Goal: Information Seeking & Learning: Learn about a topic

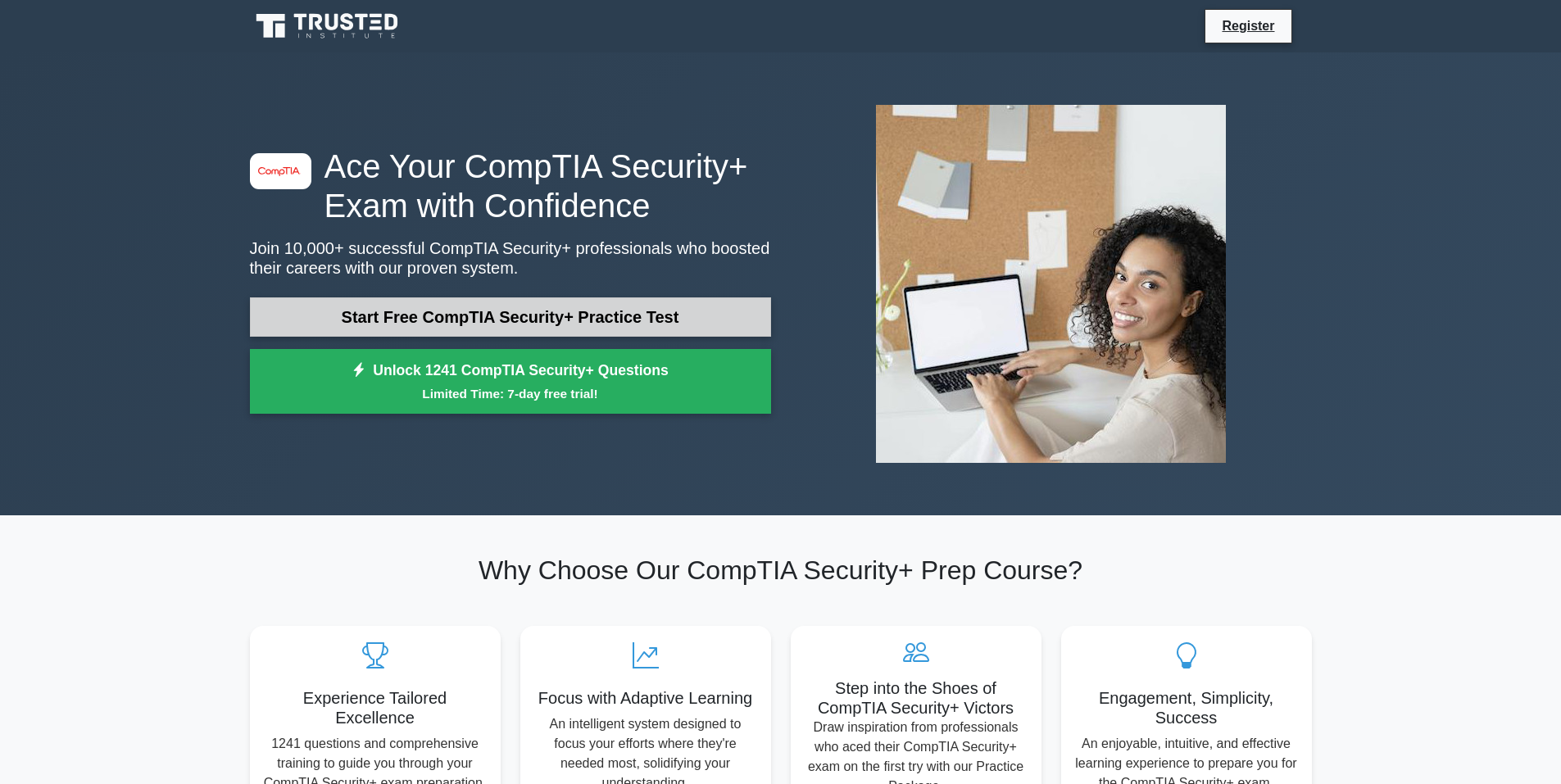
click at [530, 324] on link "Start Free CompTIA Security+ Practice Test" at bounding box center [511, 317] width 521 height 40
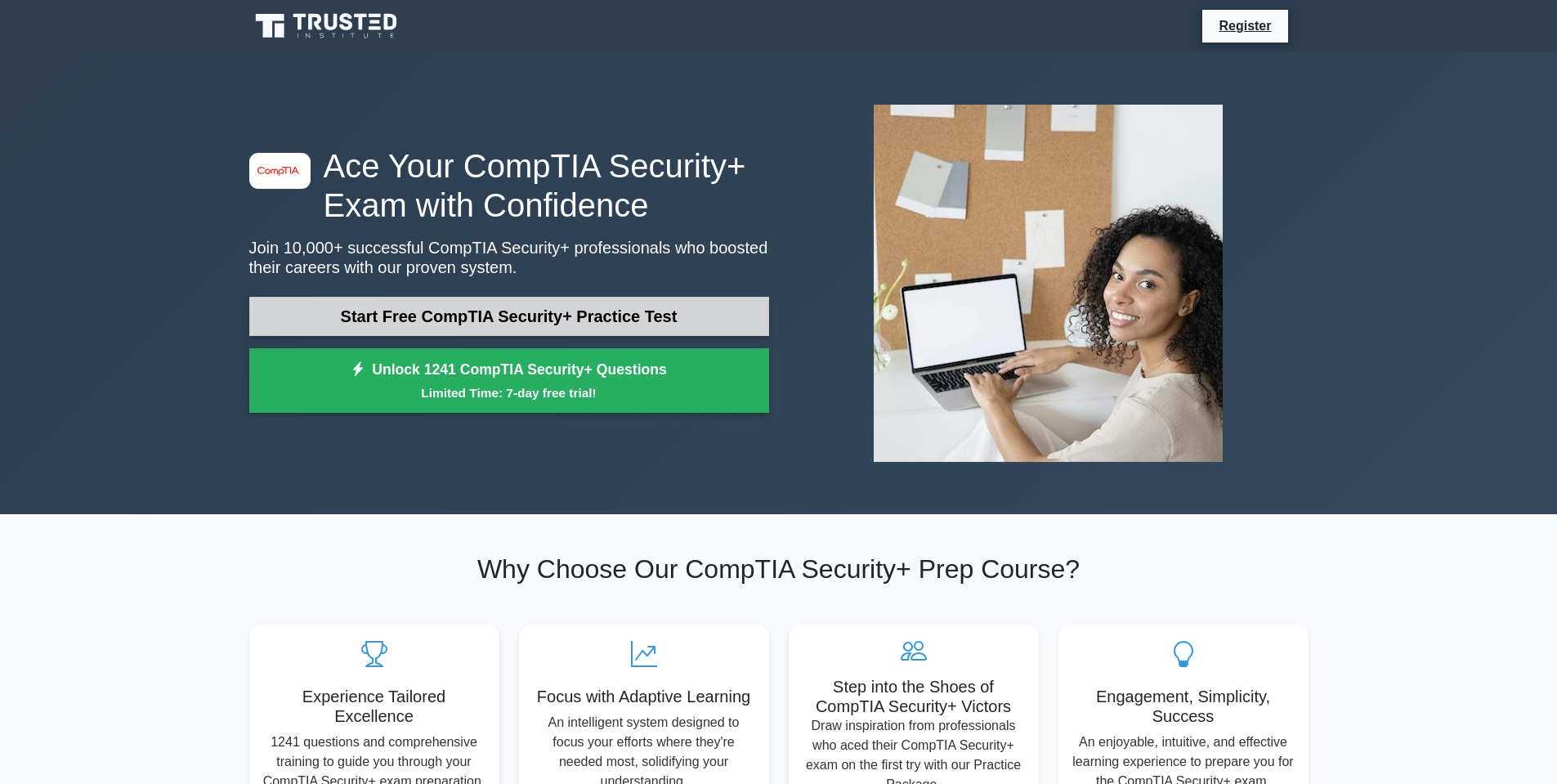
click at [431, 306] on link "Start Free CompTIA Security+ Practice Test" at bounding box center [509, 316] width 520 height 40
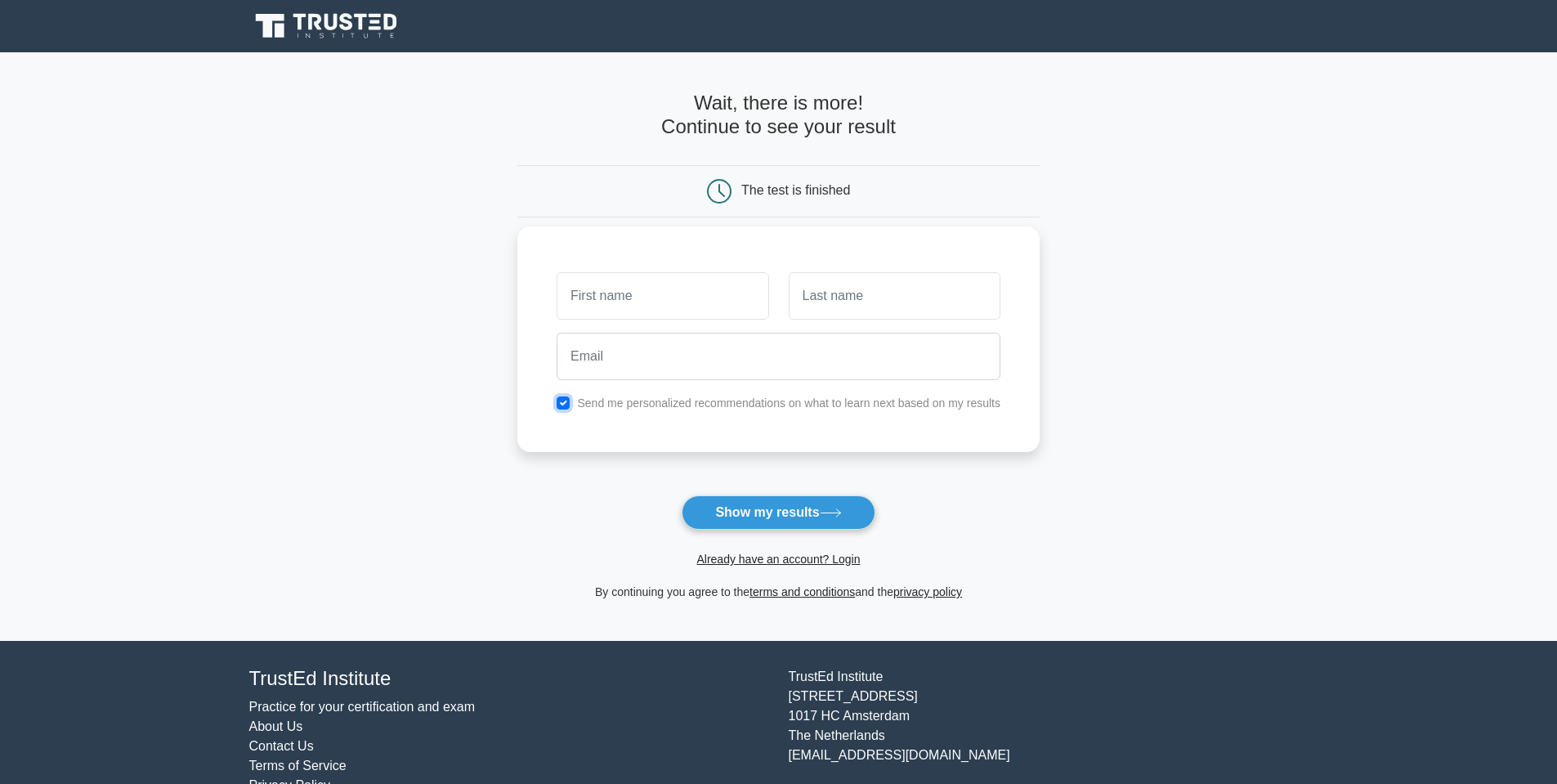
click at [566, 400] on input "checkbox" at bounding box center [563, 403] width 13 height 13
checkbox input "false"
click at [604, 299] on input "text" at bounding box center [662, 295] width 212 height 47
type input "Tyler"
type input "Peters"
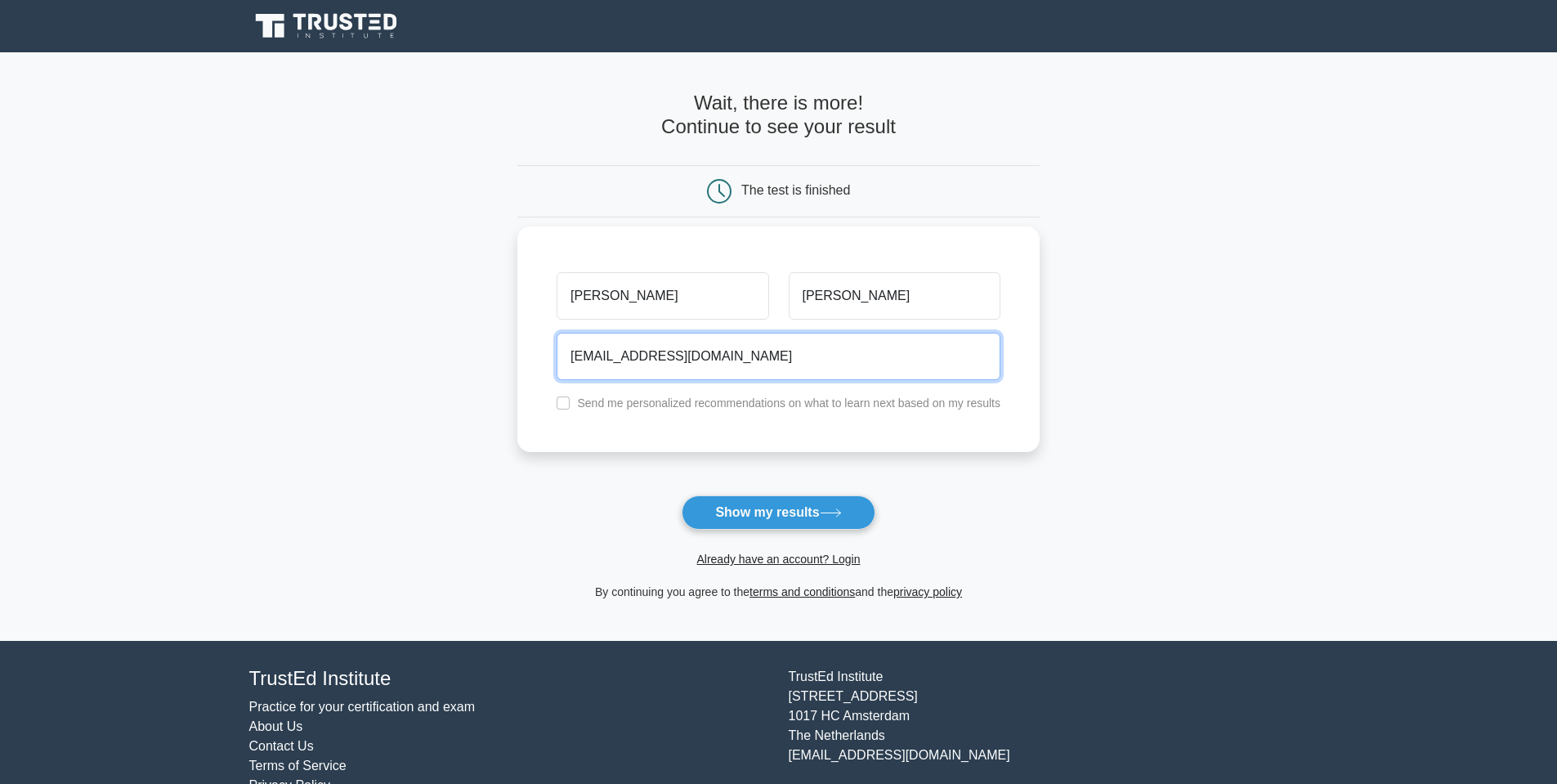
type input "tmp4424@gmail.com"
click at [682, 496] on button "Show my results" at bounding box center [778, 512] width 193 height 34
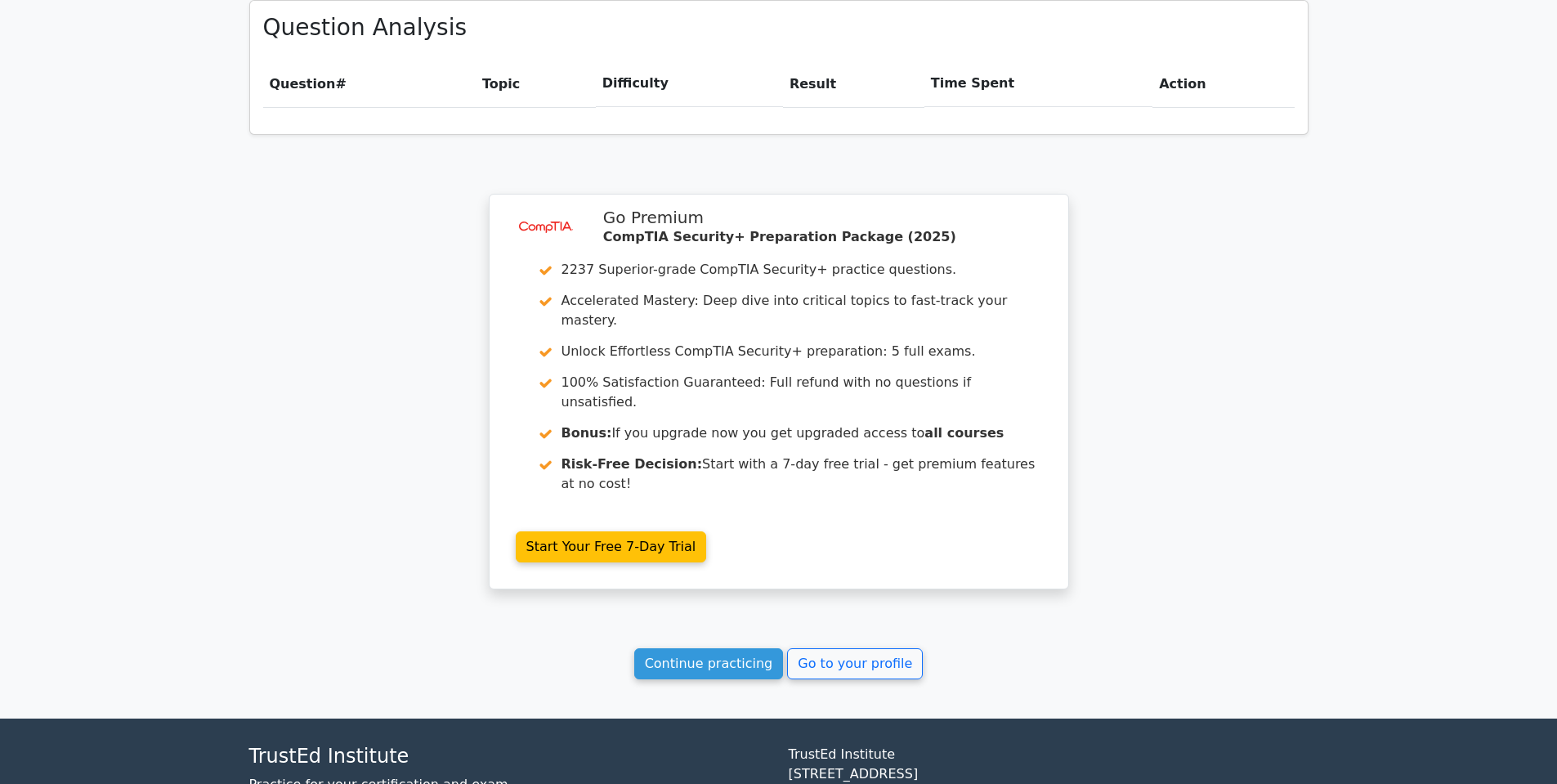
scroll to position [1158, 0]
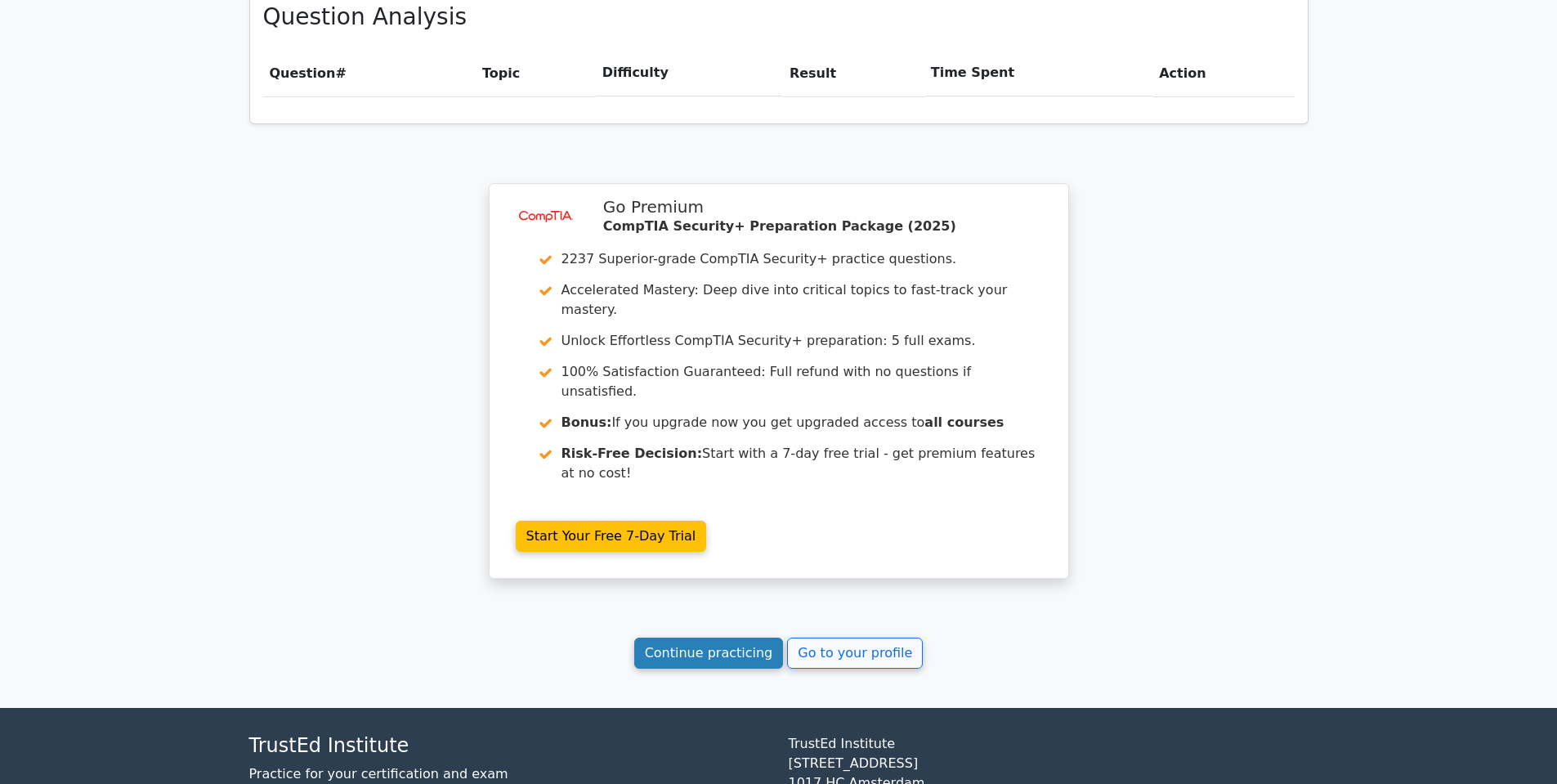
click at [707, 638] on link "Continue practicing" at bounding box center [709, 653] width 149 height 31
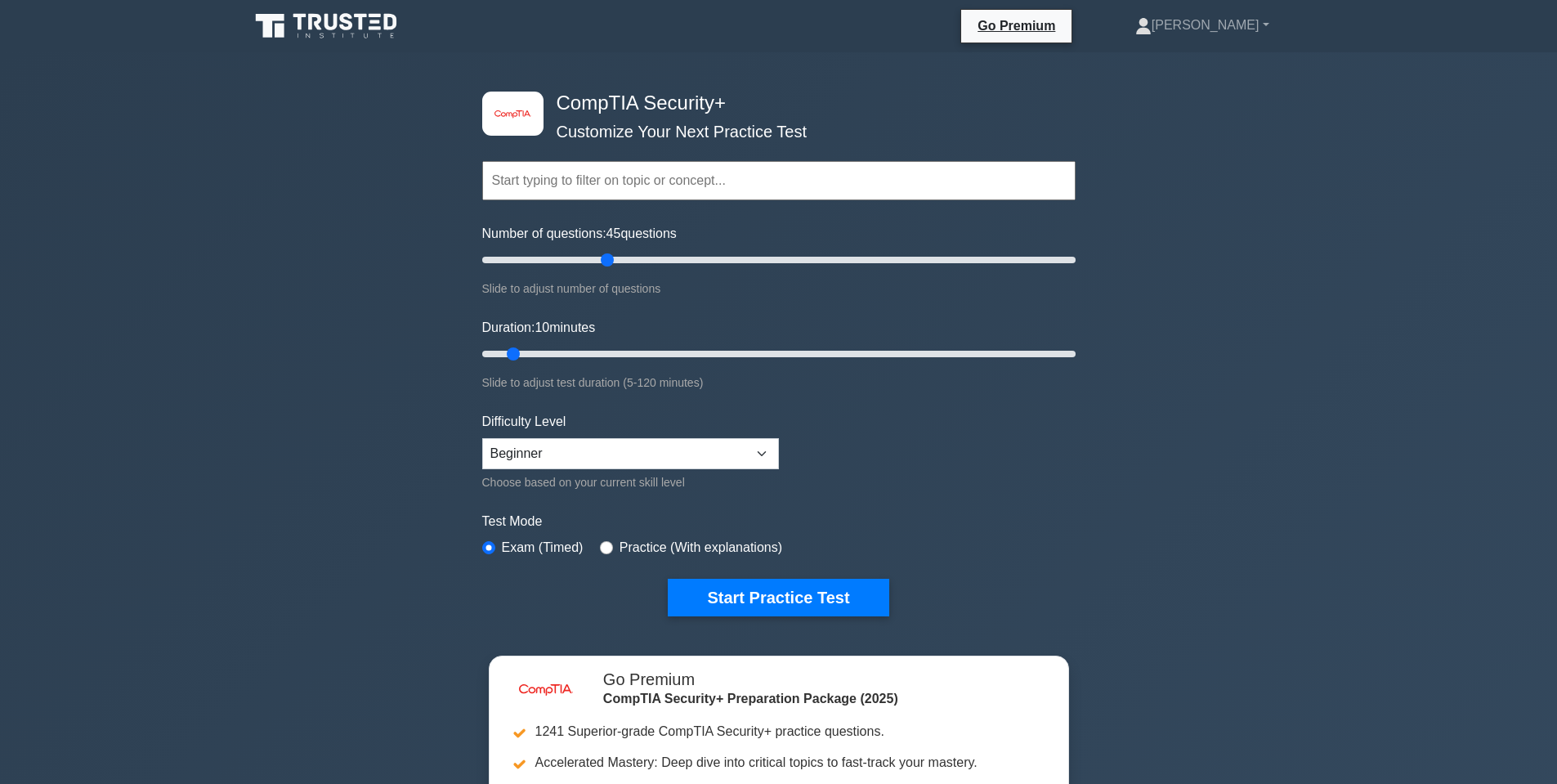
drag, startPoint x: 510, startPoint y: 258, endPoint x: 602, endPoint y: 260, distance: 92.0
type input "45"
click at [602, 260] on input "Number of questions: 45 questions" at bounding box center [778, 259] width 593 height 19
drag, startPoint x: 519, startPoint y: 352, endPoint x: 1616, endPoint y: 291, distance: 1098.7
click at [1076, 345] on input "Duration: 120 minutes" at bounding box center [778, 354] width 593 height 19
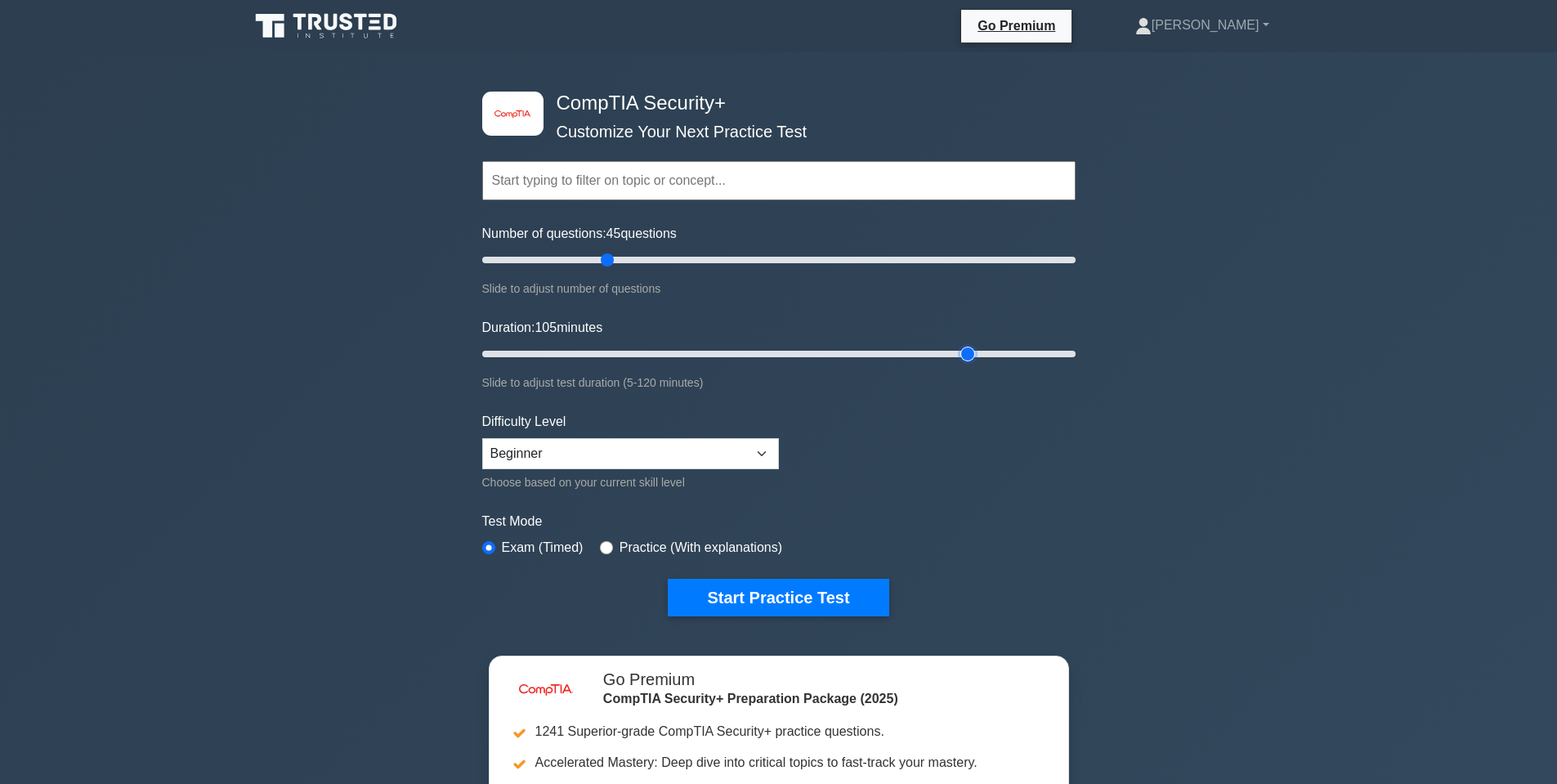
drag, startPoint x: 1002, startPoint y: 353, endPoint x: 954, endPoint y: 353, distance: 48.0
type input "100"
click at [959, 353] on input "Duration: 105 minutes" at bounding box center [778, 354] width 593 height 19
click at [761, 425] on div "Difficulty Level Beginner Intermediate Expert Choose based on your current skil…" at bounding box center [630, 451] width 297 height 80
click at [758, 433] on div "Difficulty Level Beginner Intermediate Expert Choose based on your current skil…" at bounding box center [630, 451] width 297 height 80
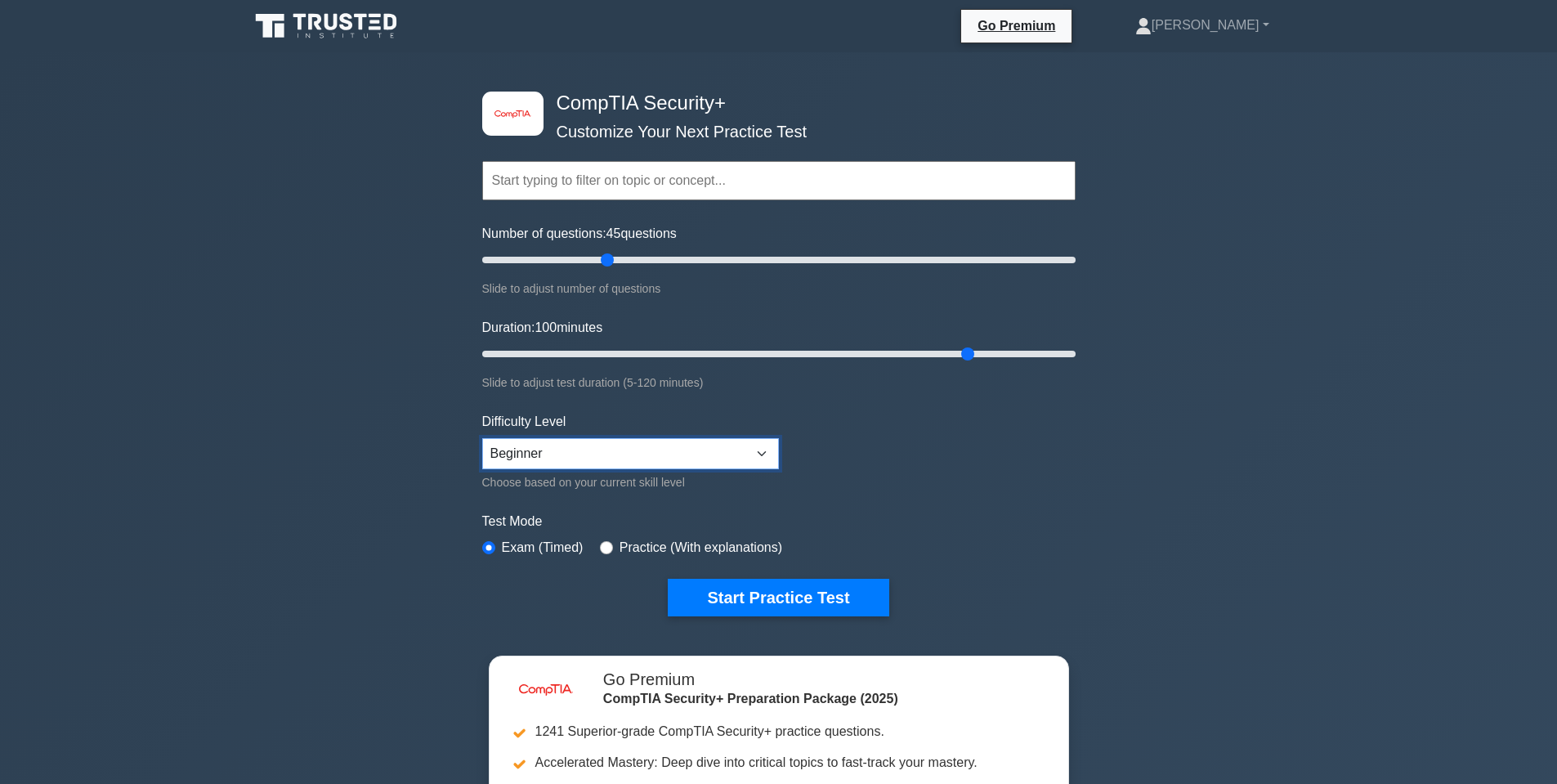
click at [758, 451] on select "Beginner Intermediate Expert" at bounding box center [630, 454] width 297 height 31
click at [482, 439] on select "Beginner Intermediate Expert" at bounding box center [630, 454] width 297 height 31
click at [601, 170] on input "text" at bounding box center [778, 181] width 593 height 40
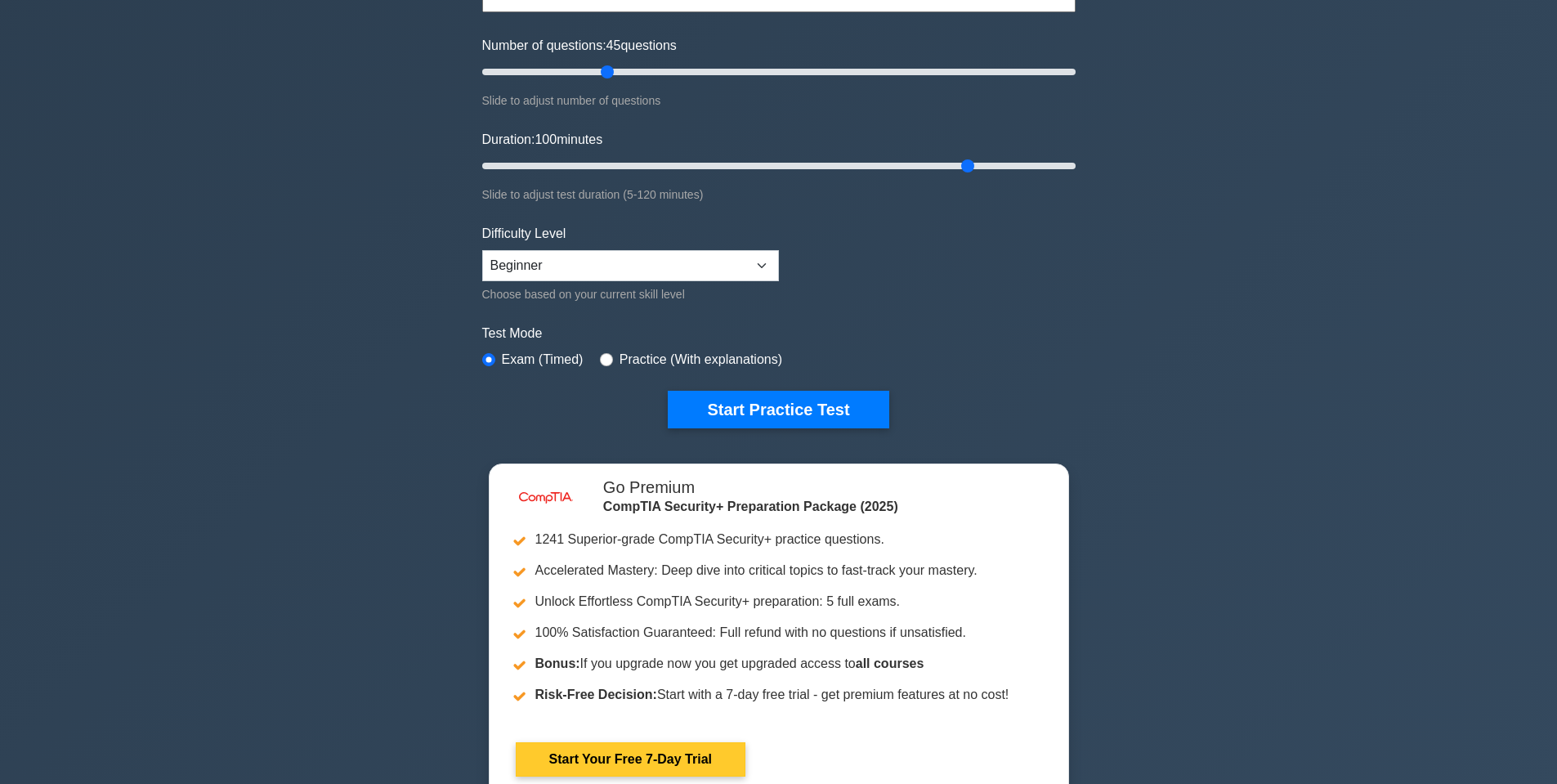
scroll to position [245, 0]
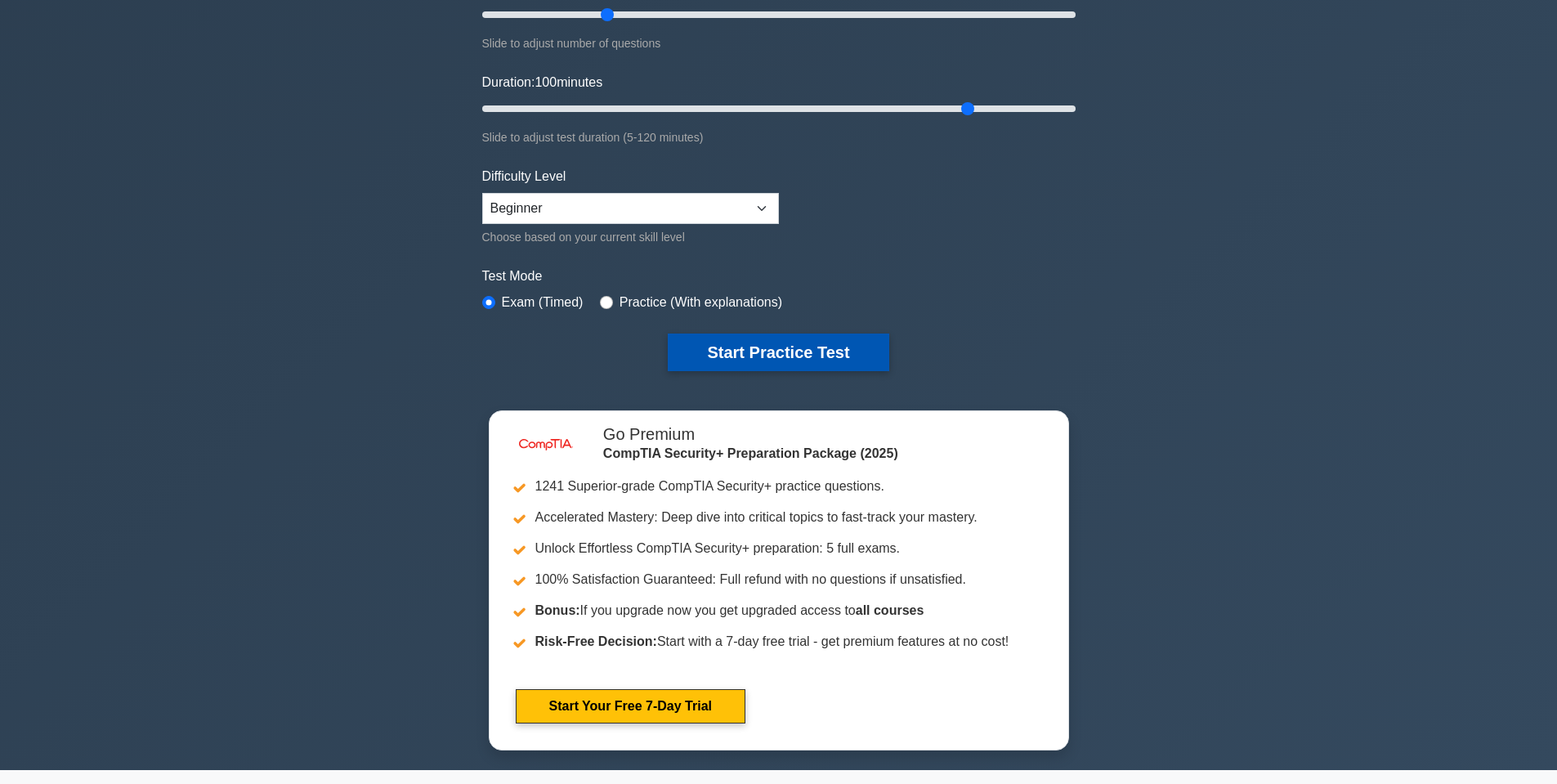
click at [749, 357] on button "Start Practice Test" at bounding box center [778, 352] width 221 height 38
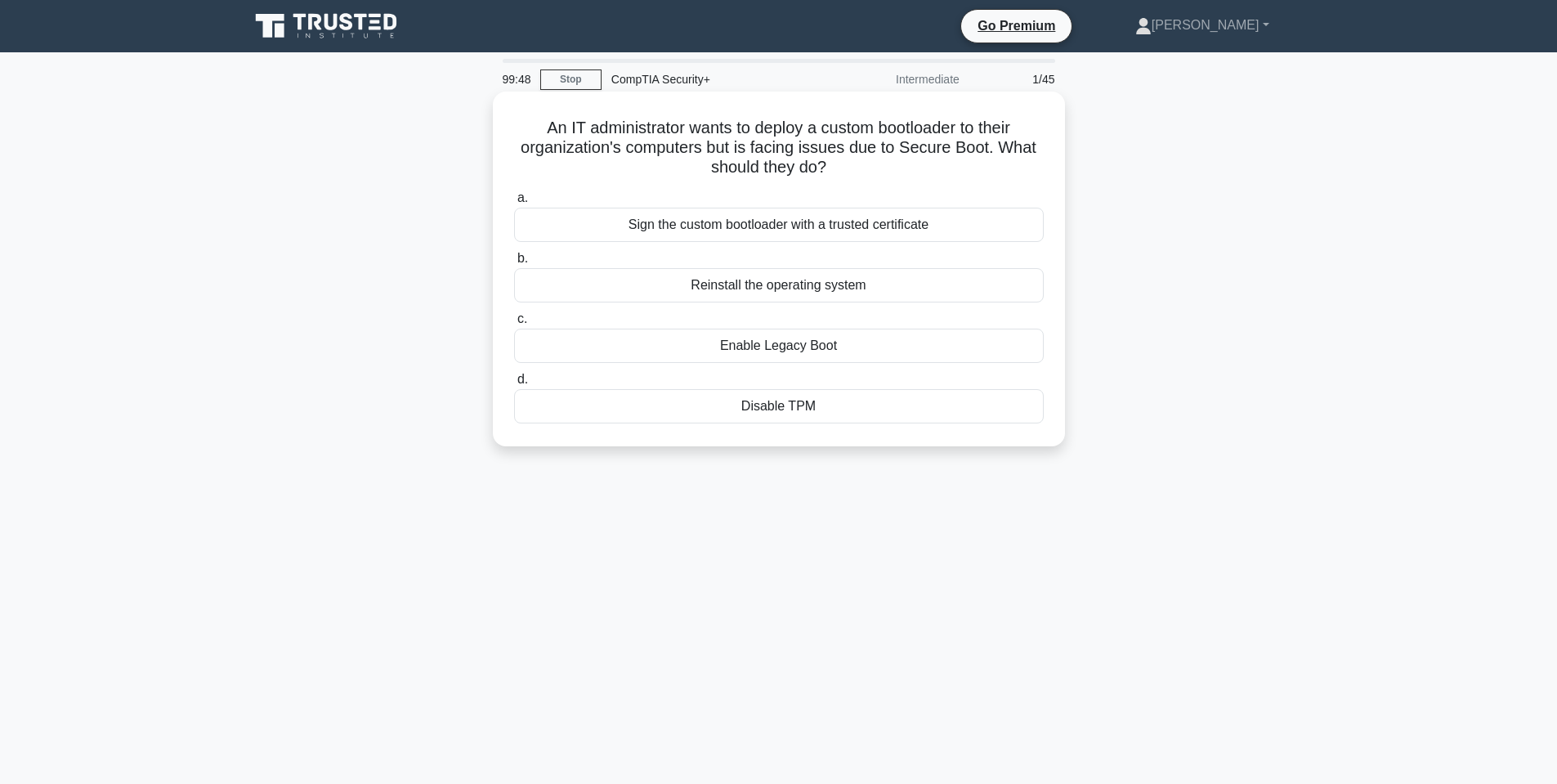
click at [994, 217] on div "Sign the custom bootloader with a trusted certificate" at bounding box center [778, 224] width 530 height 34
click at [514, 204] on input "a. Sign the custom bootloader with a trusted certificate" at bounding box center [514, 198] width 0 height 11
click at [846, 427] on div "a. Network segmentation only b. Relying on a single vendor's security products …" at bounding box center [778, 306] width 549 height 242
click at [810, 396] on div "Layered security approach" at bounding box center [778, 405] width 530 height 34
click at [815, 406] on div "Layered security approach" at bounding box center [778, 405] width 530 height 34
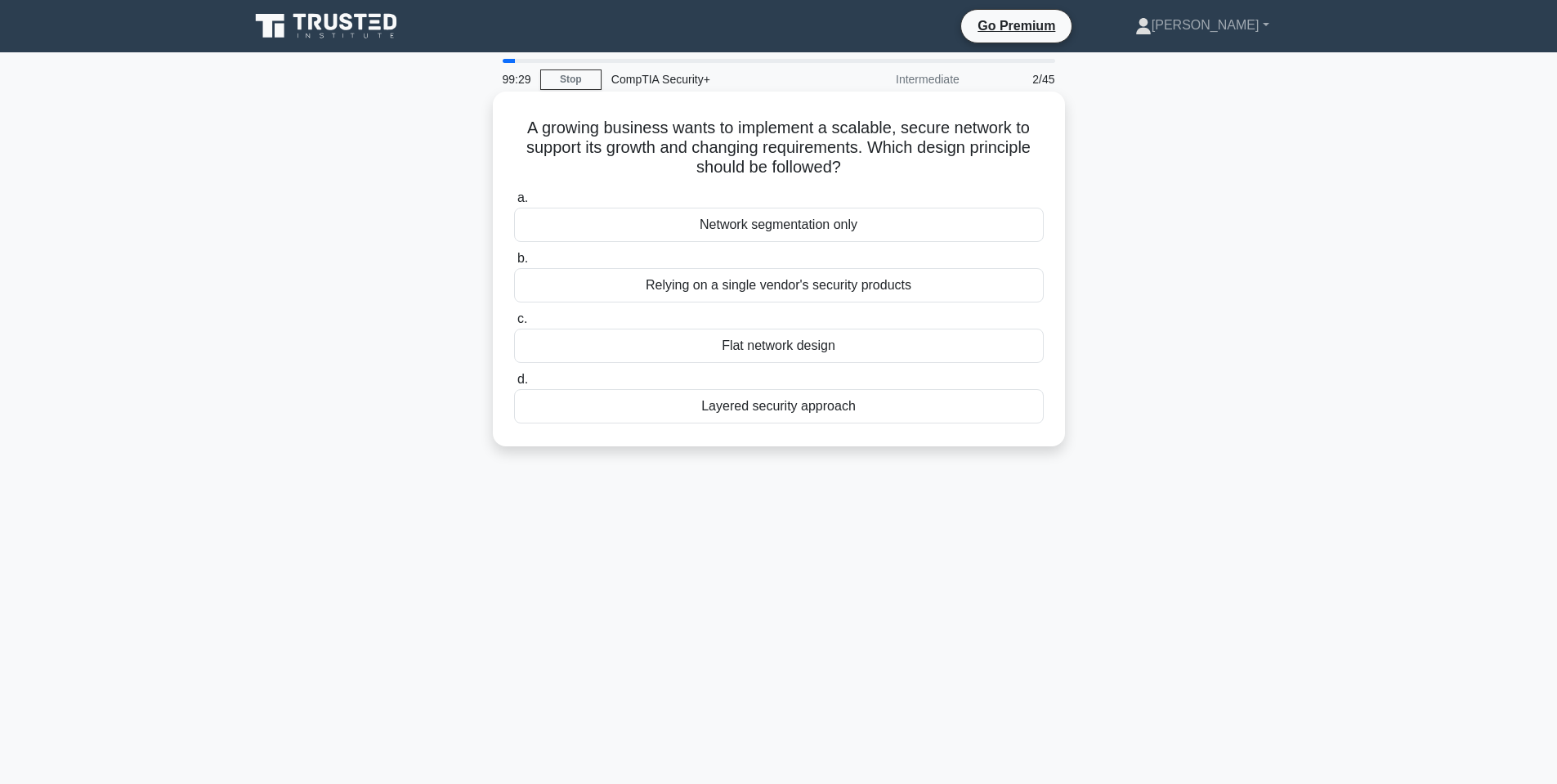
click at [514, 385] on input "d. Layered security approach" at bounding box center [514, 380] width 0 height 11
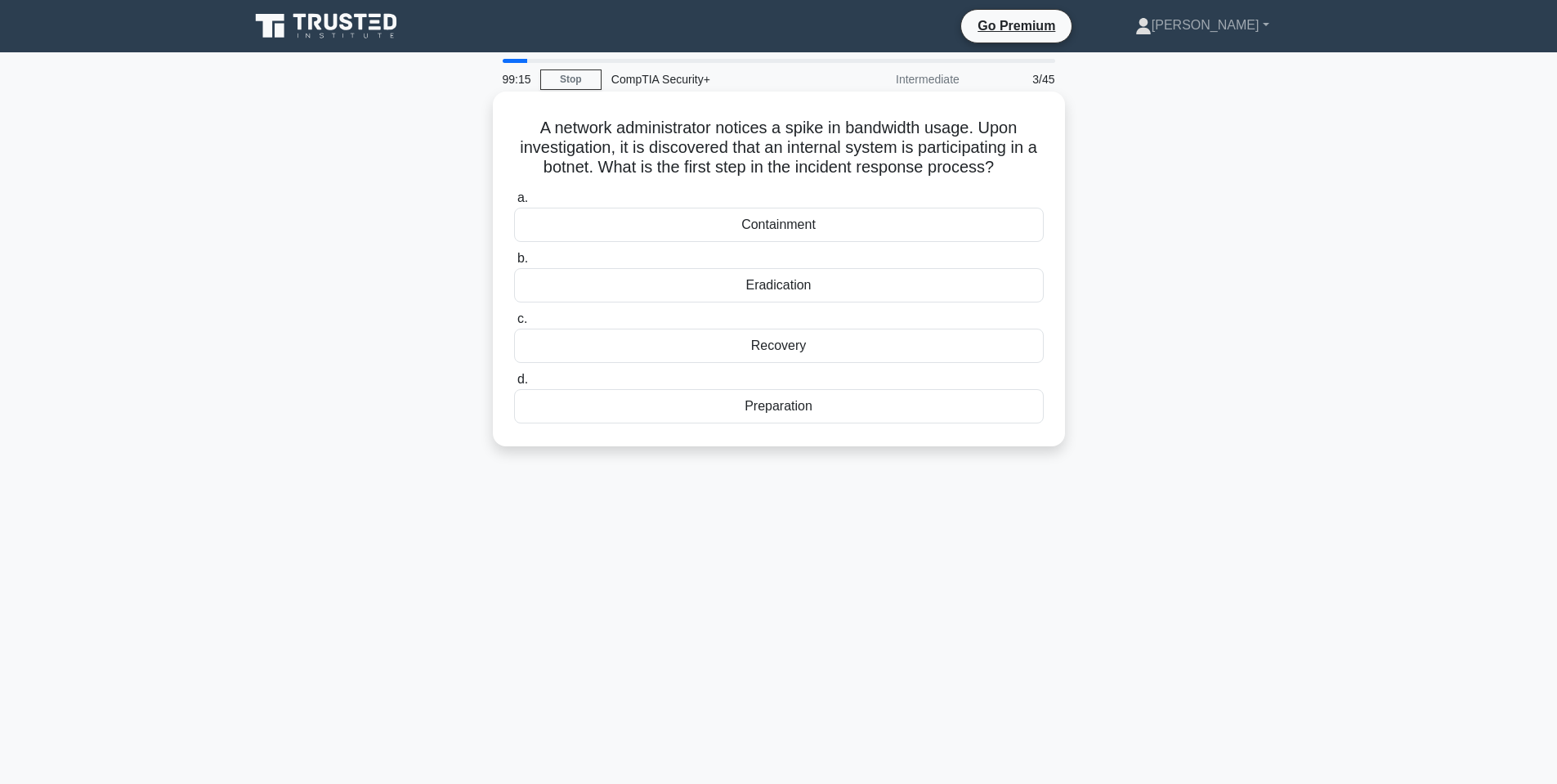
click at [804, 411] on div "Preparation" at bounding box center [778, 405] width 530 height 34
click at [514, 385] on input "d. Preparation" at bounding box center [514, 380] width 0 height 11
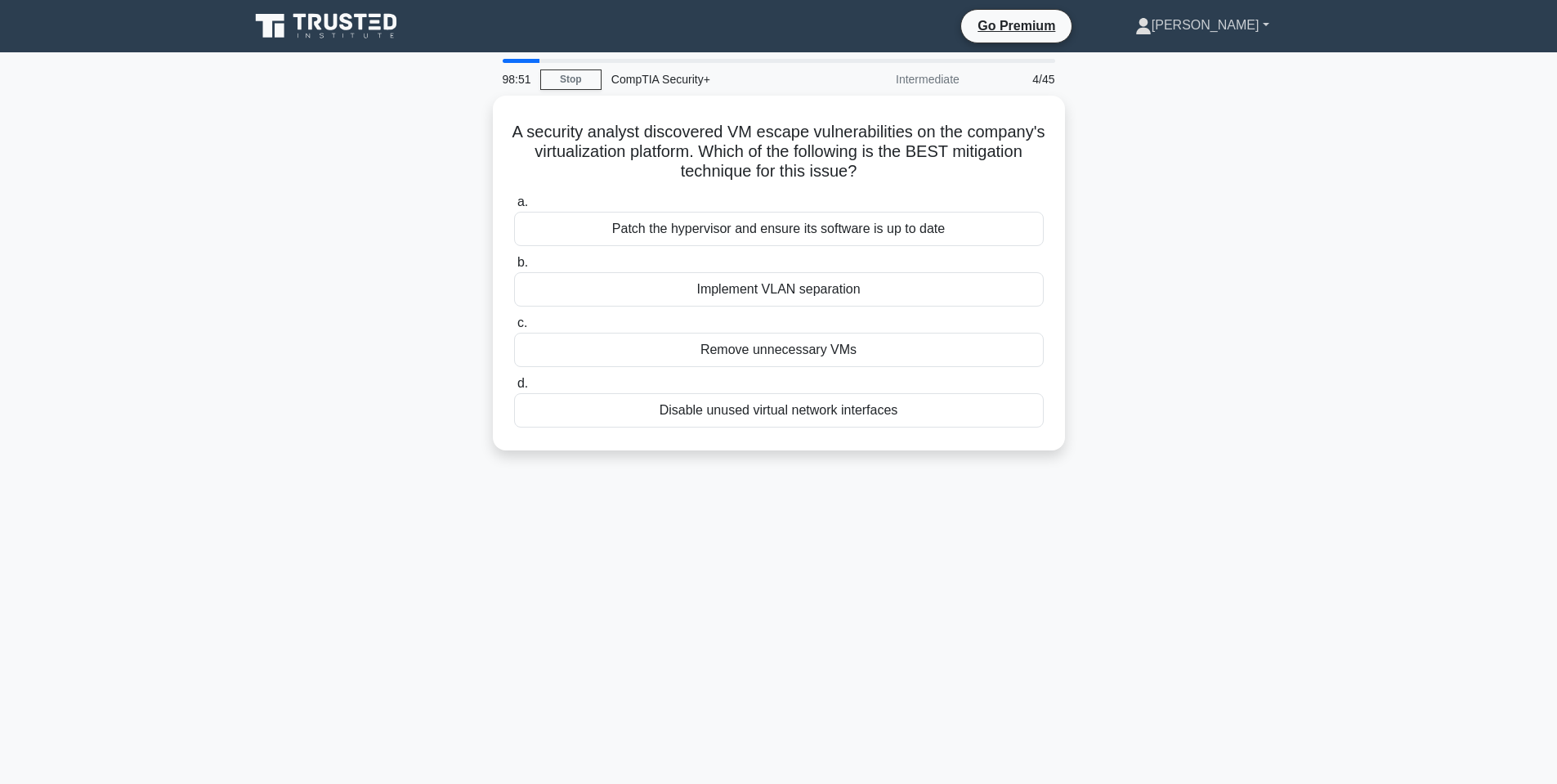
click at [1260, 30] on link "[PERSON_NAME]" at bounding box center [1202, 25] width 213 height 32
click at [1258, 30] on link "[PERSON_NAME]" at bounding box center [1202, 25] width 213 height 32
click at [581, 77] on link "Stop" at bounding box center [570, 79] width 62 height 20
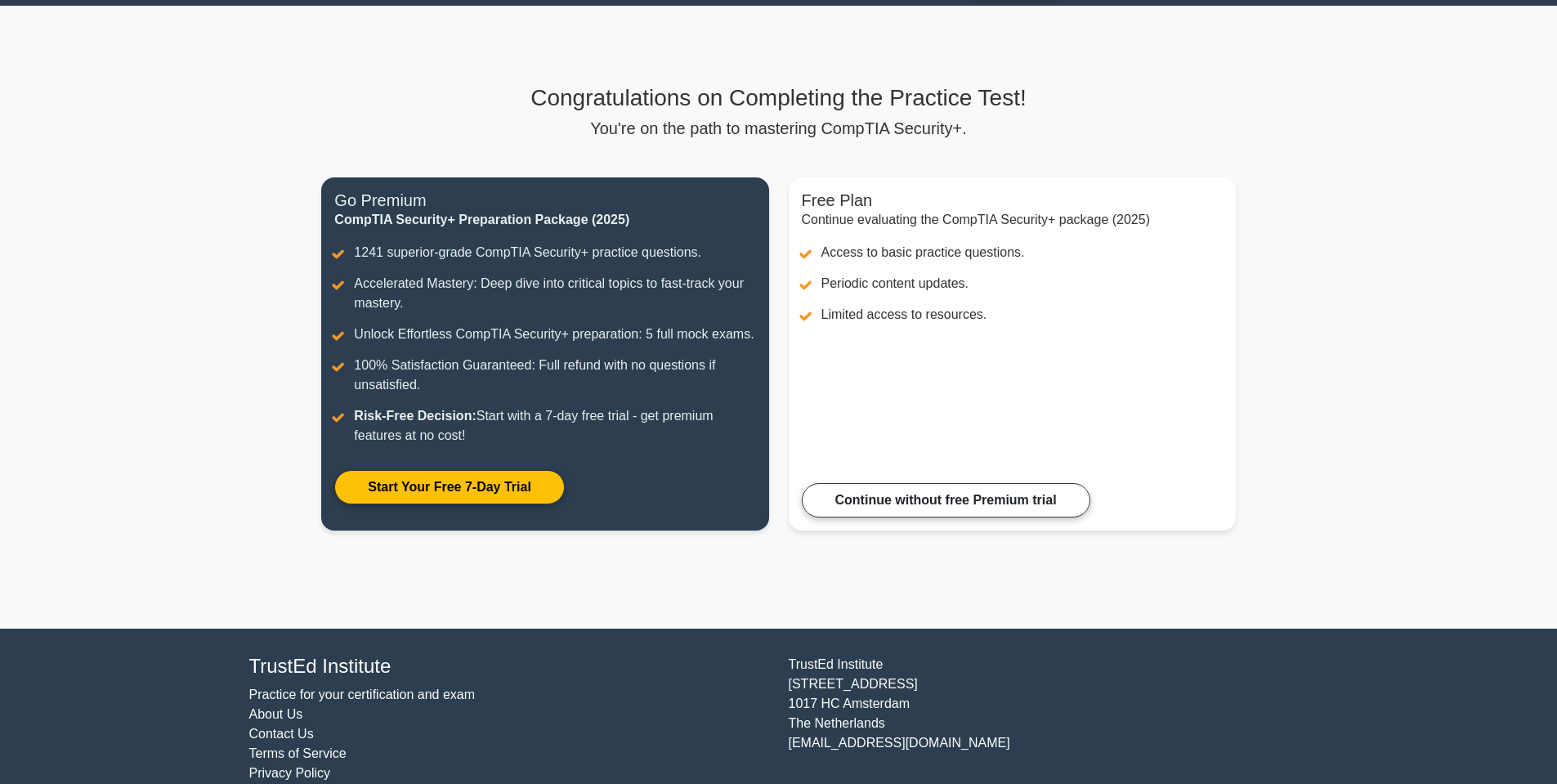
scroll to position [72, 0]
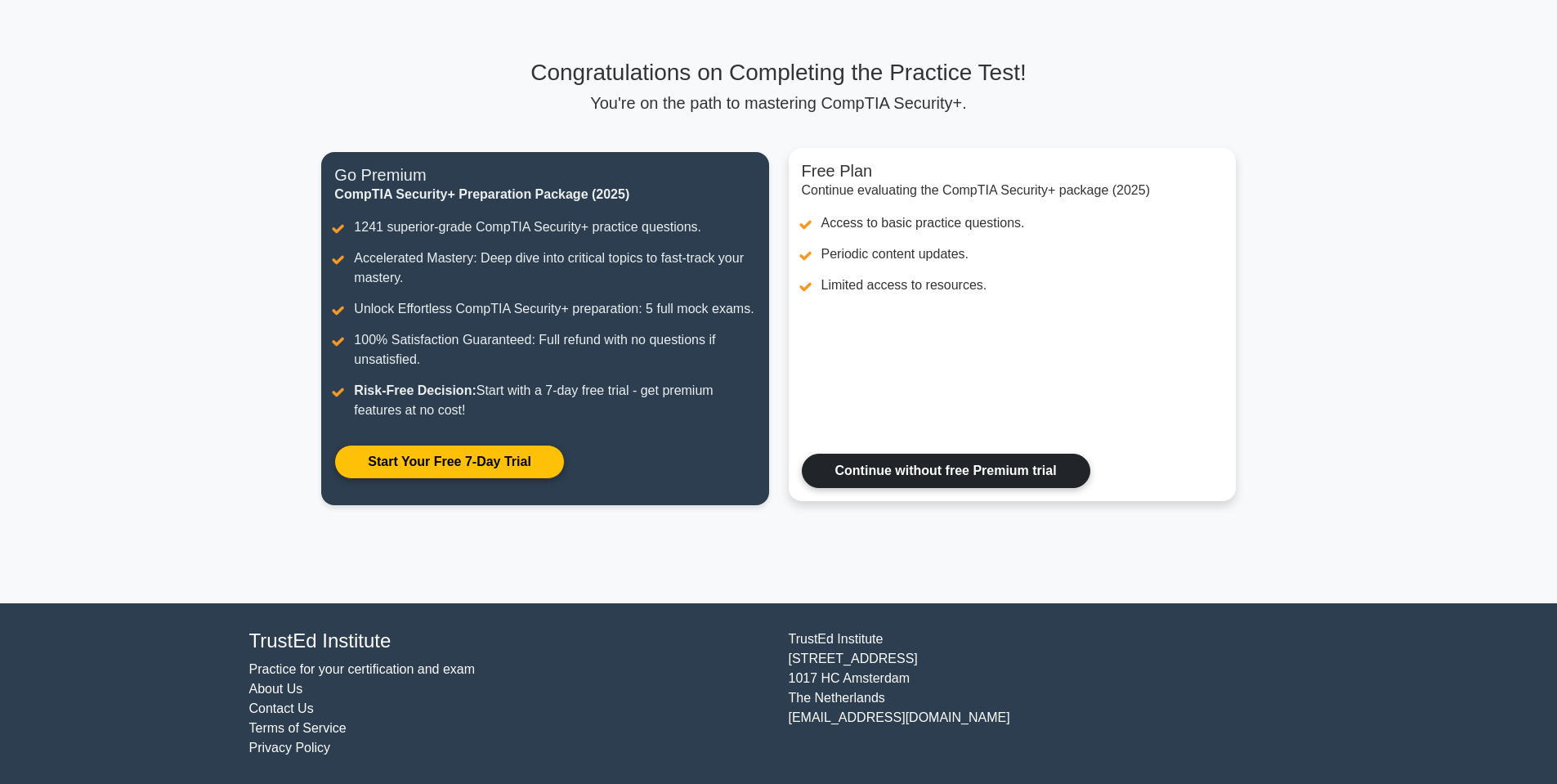
click at [942, 483] on link "Continue without free Premium trial" at bounding box center [945, 470] width 288 height 34
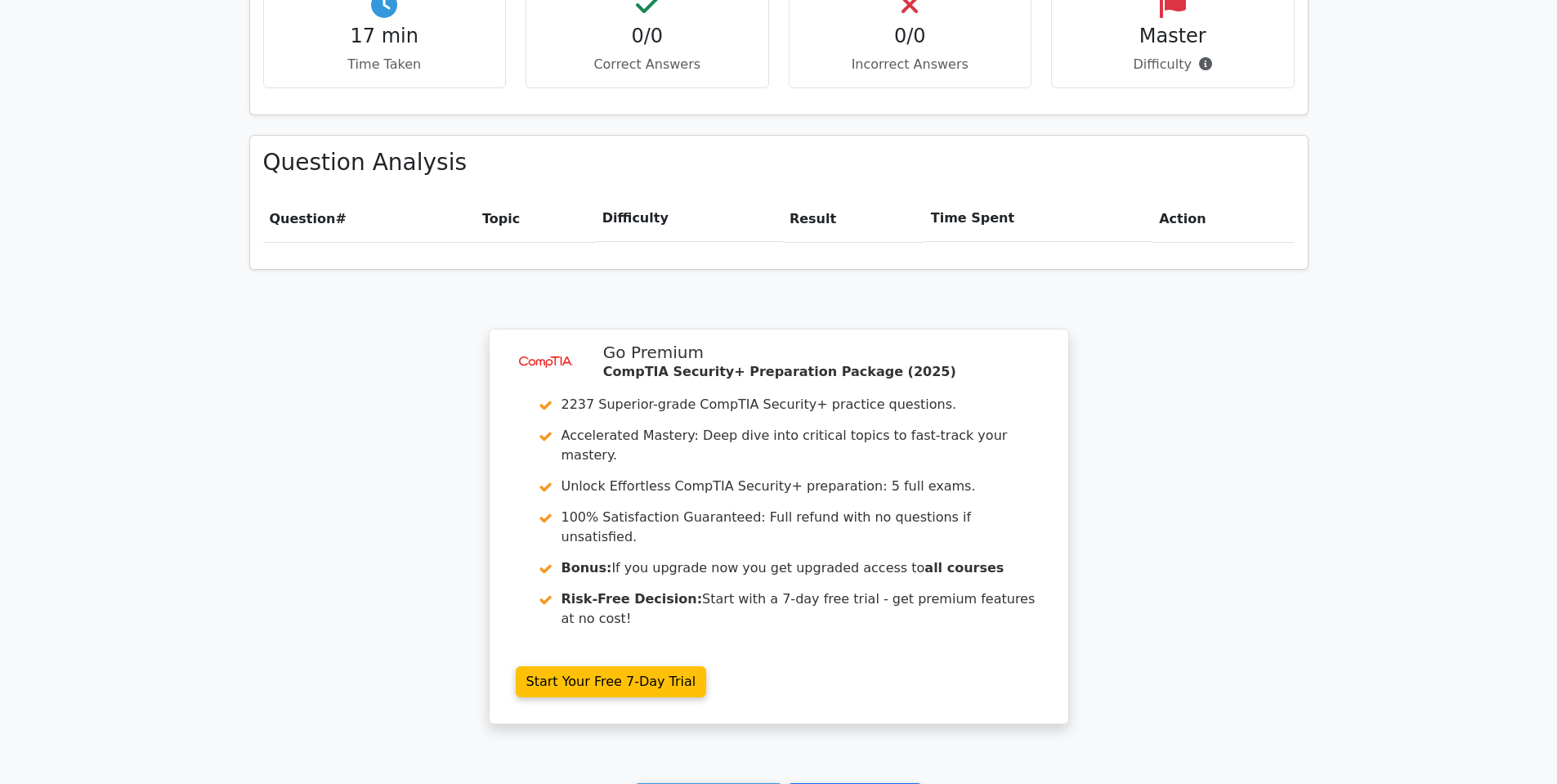
scroll to position [1158, 0]
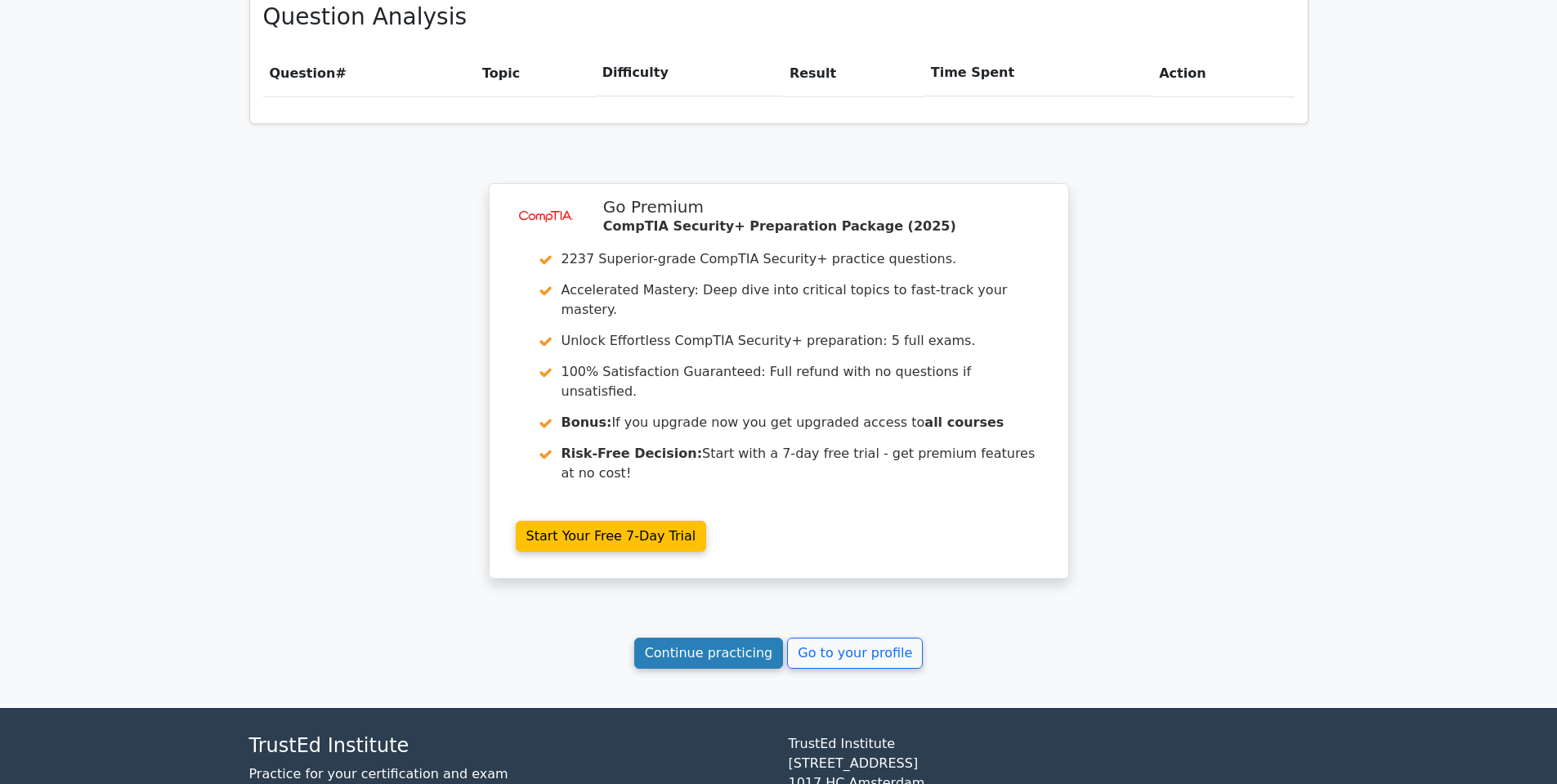
click at [729, 638] on link "Continue practicing" at bounding box center [709, 653] width 149 height 31
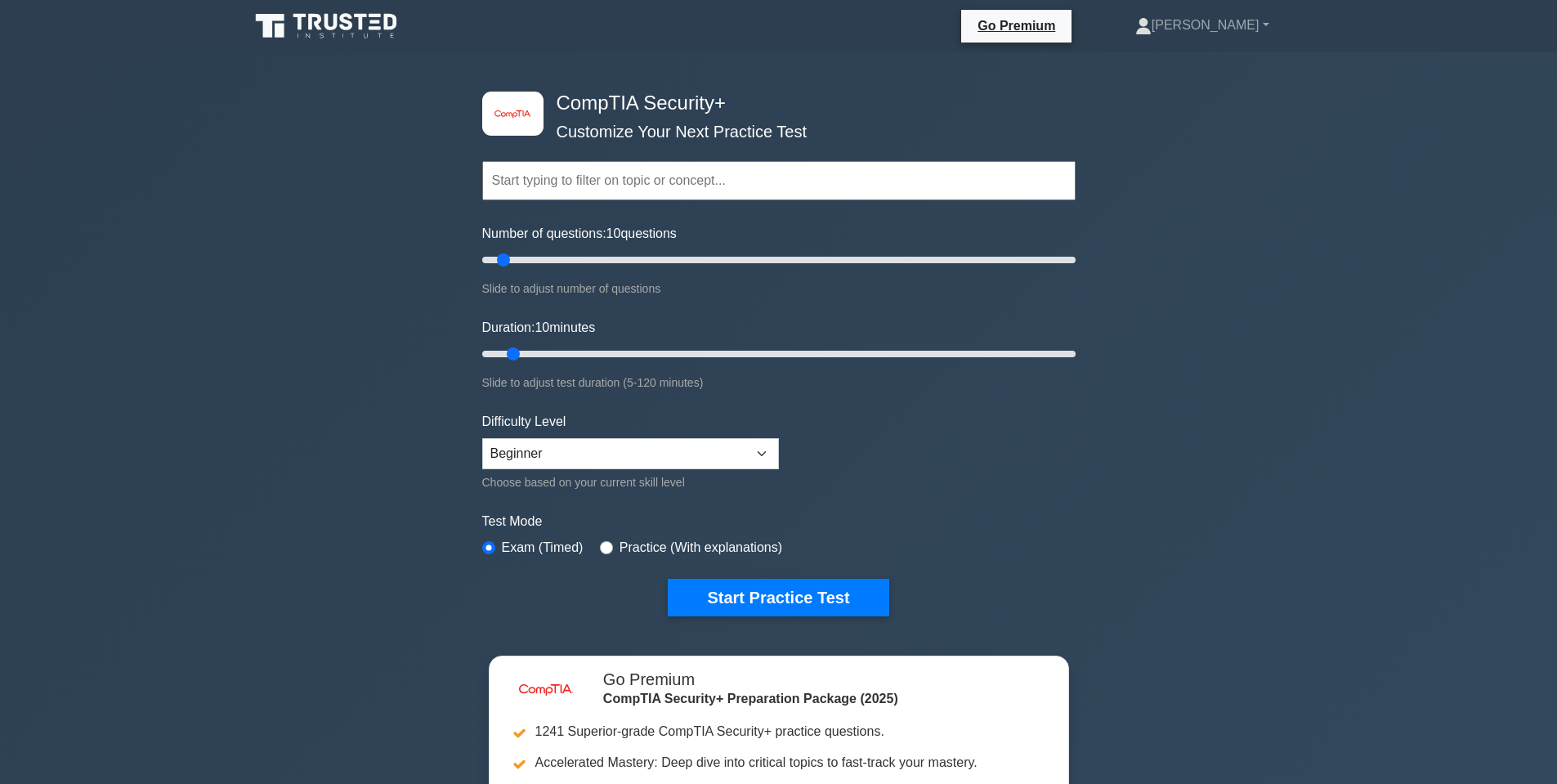
click at [331, 133] on div "image/svg+xml CompTIA Security+ Customize Your Next Practice Test Topics Crypto…" at bounding box center [778, 533] width 1557 height 963
click at [399, 421] on div "image/svg+xml CompTIA Security+ Customize Your Next Practice Test Topics Crypto…" at bounding box center [778, 533] width 1557 height 963
click at [615, 460] on select "Beginner Intermediate Expert" at bounding box center [630, 454] width 297 height 31
click at [889, 534] on div "Test Mode Exam (Timed) Practice (With explanations)" at bounding box center [778, 534] width 593 height 47
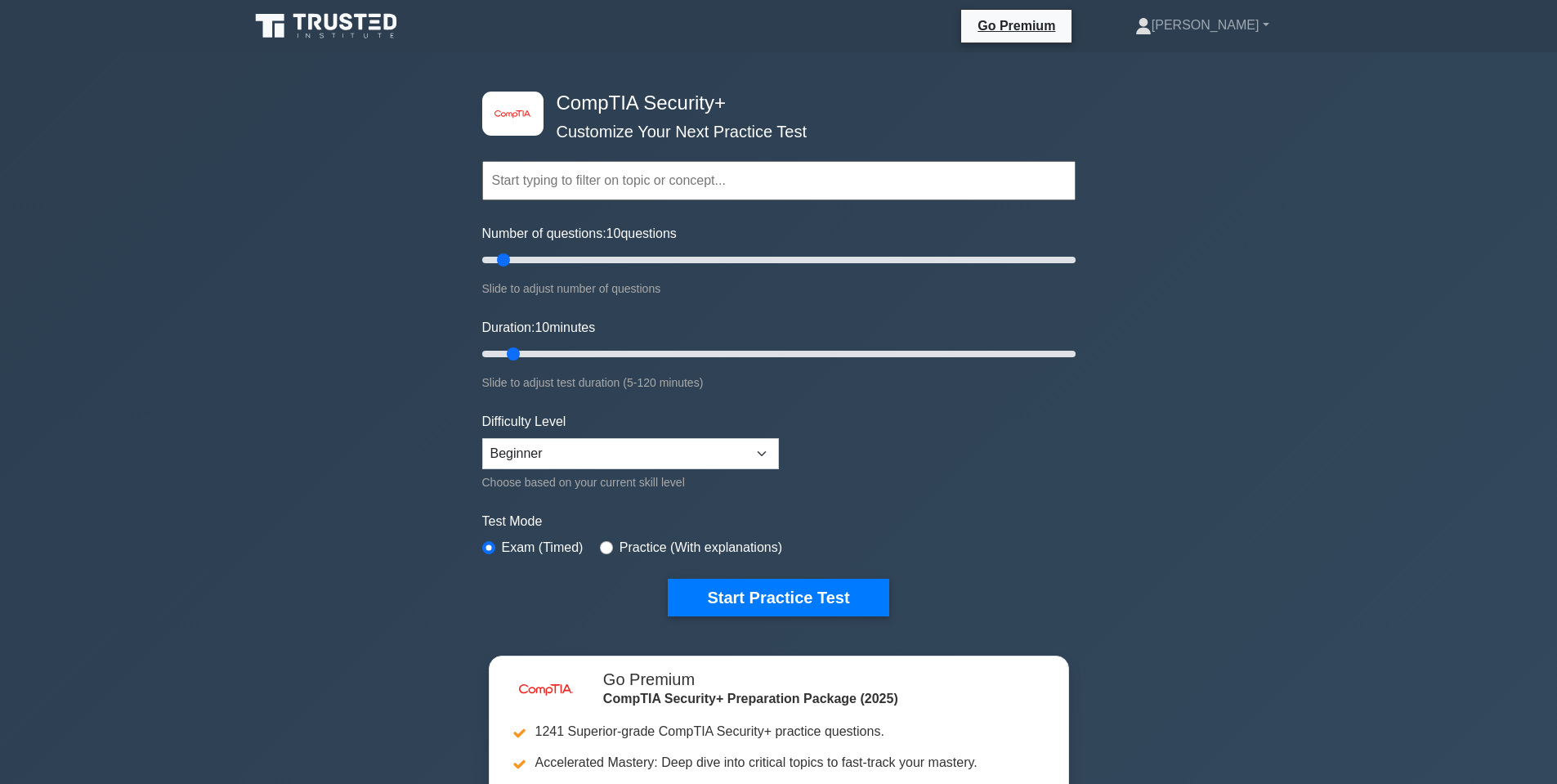
click at [583, 185] on input "text" at bounding box center [778, 181] width 593 height 40
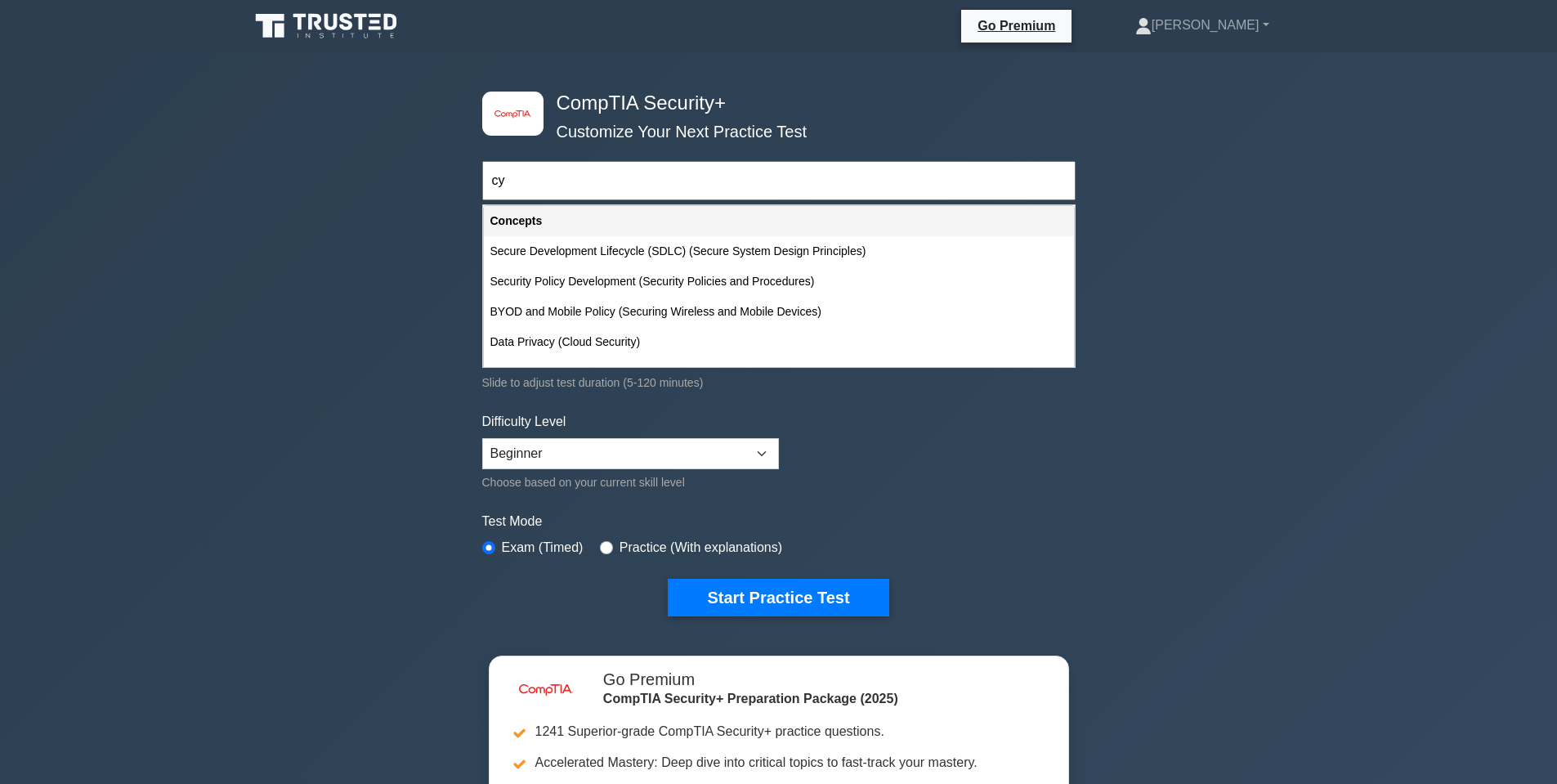
type input "c"
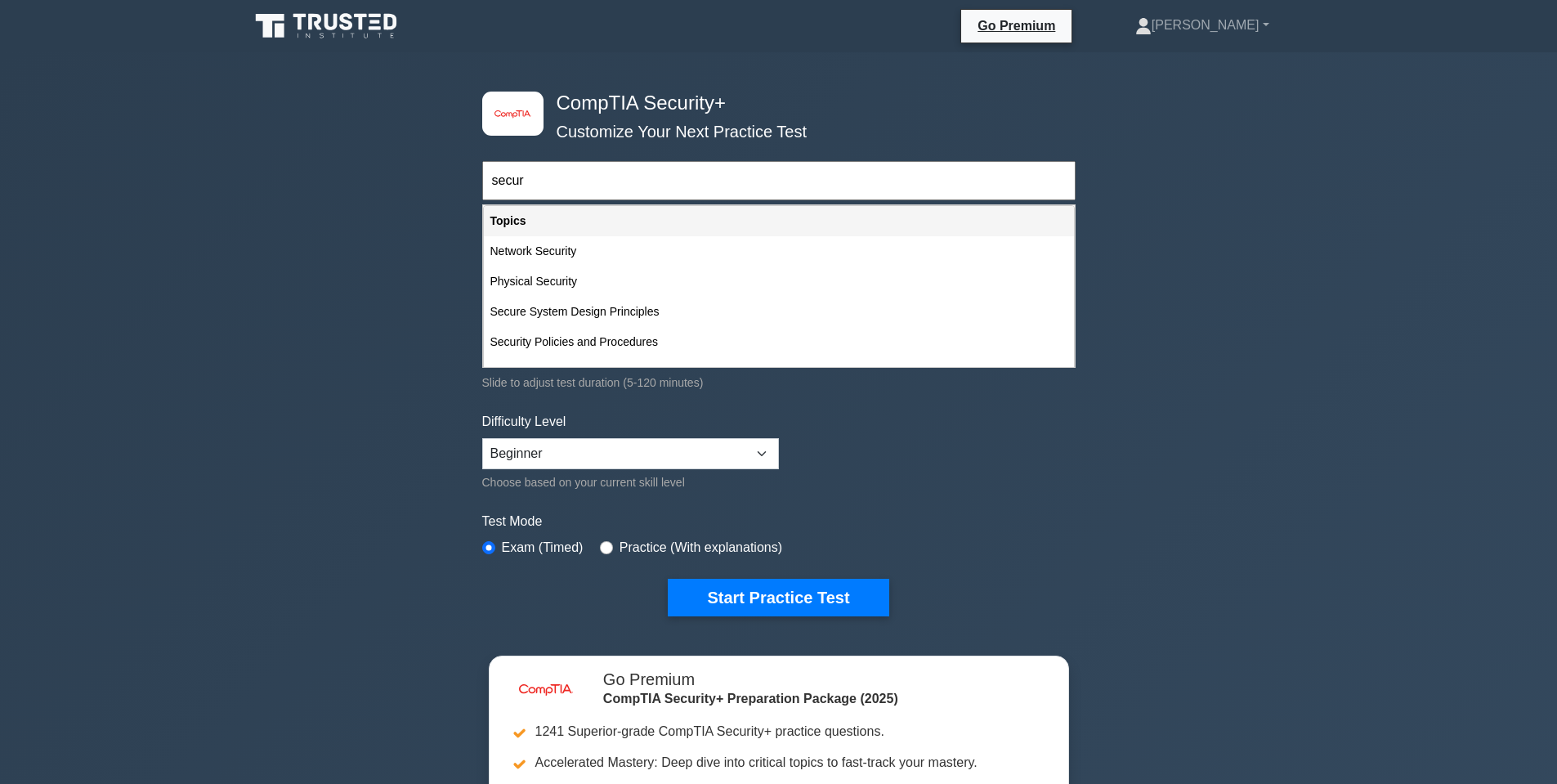
type input "secure"
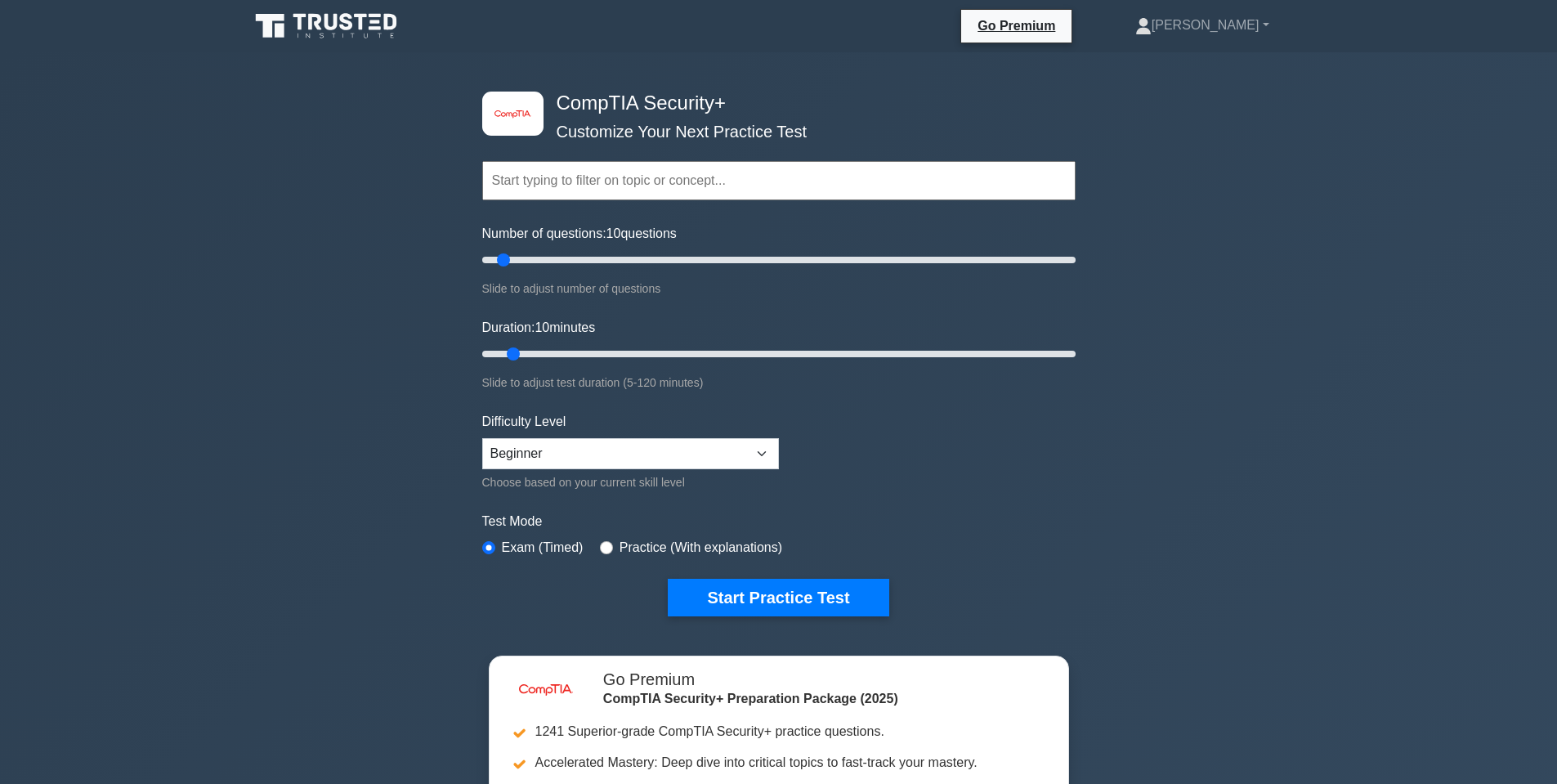
click at [1226, 213] on div "image/svg+xml CompTIA Security+ Customize Your Next Practice Test Topics Crypto…" at bounding box center [778, 533] width 1557 height 963
click at [1183, 259] on div "image/svg+xml CompTIA Security+ Customize Your Next Practice Test Topics Crypto…" at bounding box center [778, 533] width 1557 height 963
drag, startPoint x: 661, startPoint y: 236, endPoint x: 666, endPoint y: 246, distance: 11.2
click at [664, 242] on label "Number of questions: 10 questions" at bounding box center [579, 233] width 194 height 19
click at [664, 250] on input "Number of questions: 10 questions" at bounding box center [778, 259] width 593 height 19
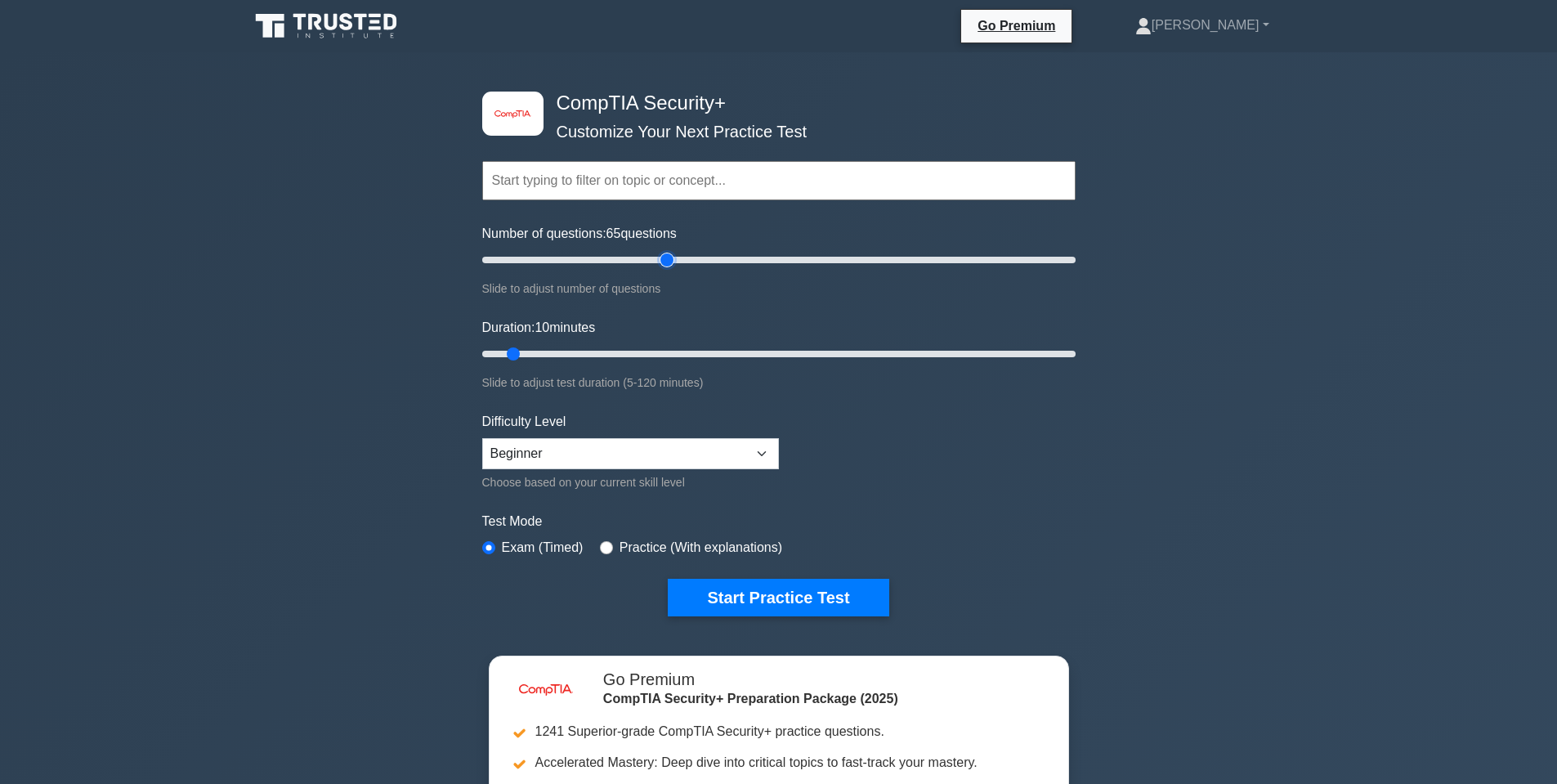
click at [671, 252] on input "Number of questions: 65 questions" at bounding box center [778, 259] width 593 height 19
drag, startPoint x: 1072, startPoint y: 258, endPoint x: 1087, endPoint y: 257, distance: 15.0
click at [1076, 257] on input "Number of questions: 200 questions" at bounding box center [778, 259] width 593 height 19
drag, startPoint x: 1063, startPoint y: 259, endPoint x: 617, endPoint y: 271, distance: 446.2
type input "50"
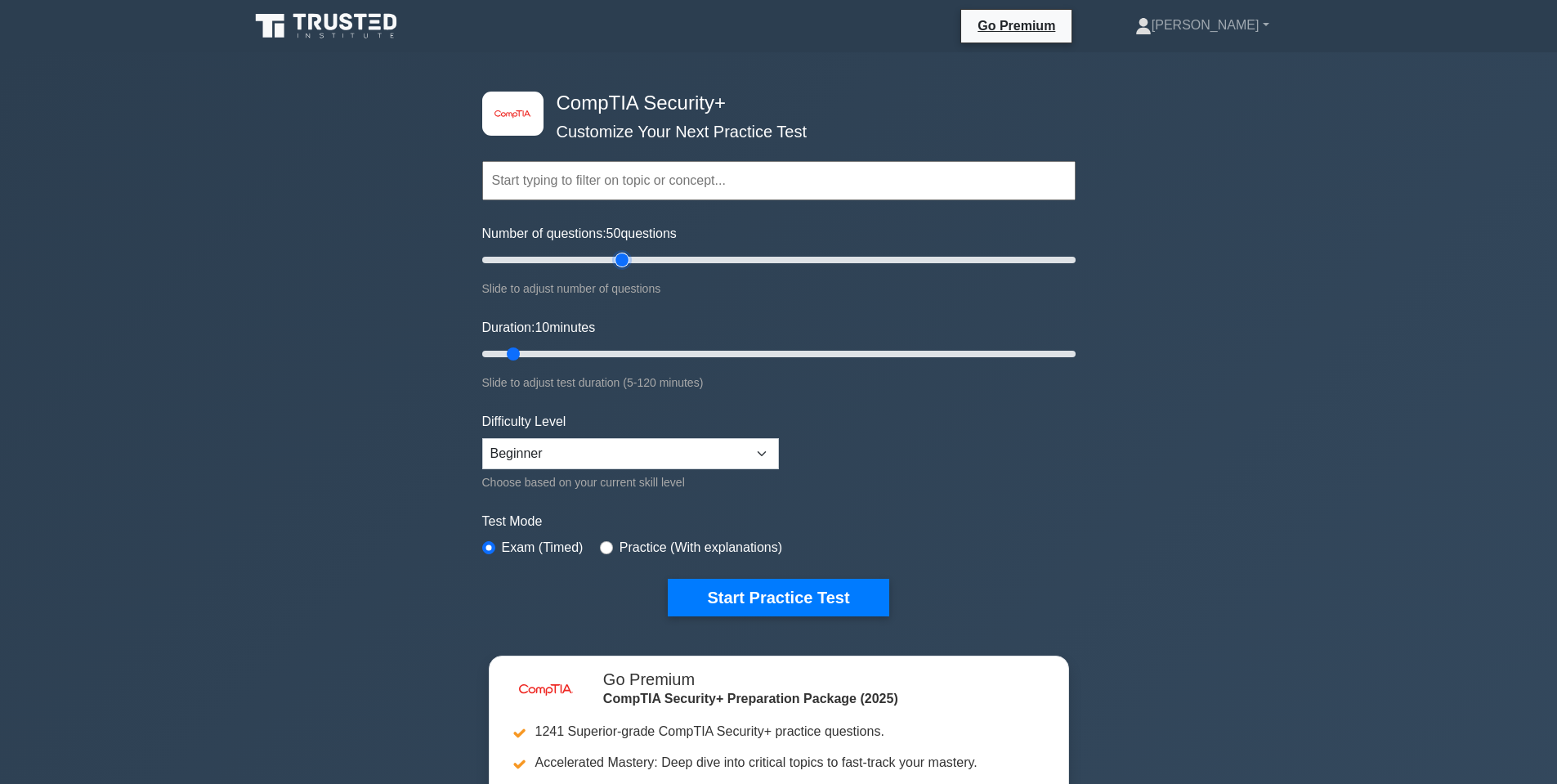
click at [617, 270] on input "Number of questions: 50 questions" at bounding box center [778, 259] width 593 height 19
click at [782, 603] on button "Start Practice Test" at bounding box center [778, 597] width 221 height 38
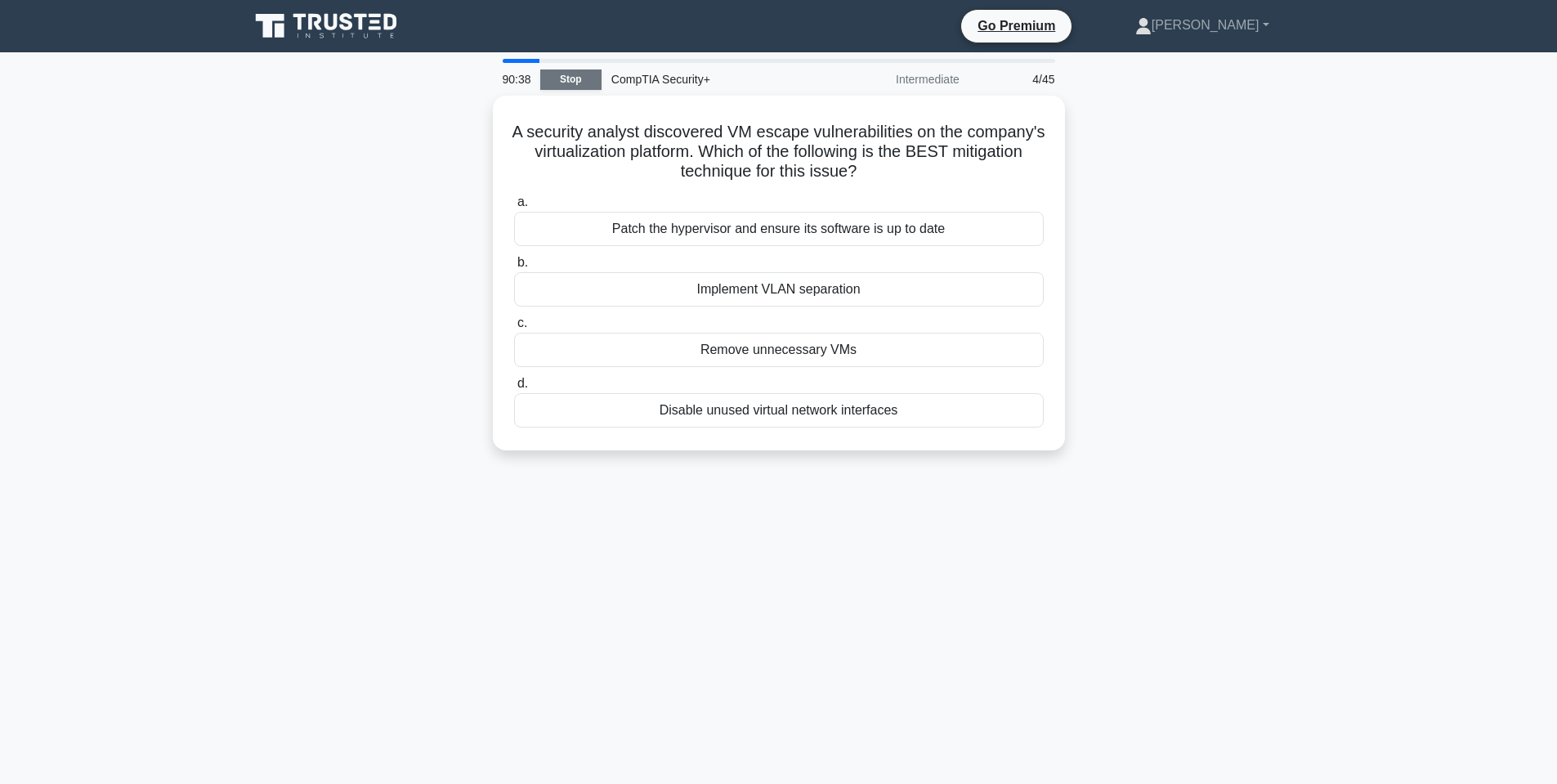
click at [572, 78] on link "Stop" at bounding box center [570, 79] width 62 height 20
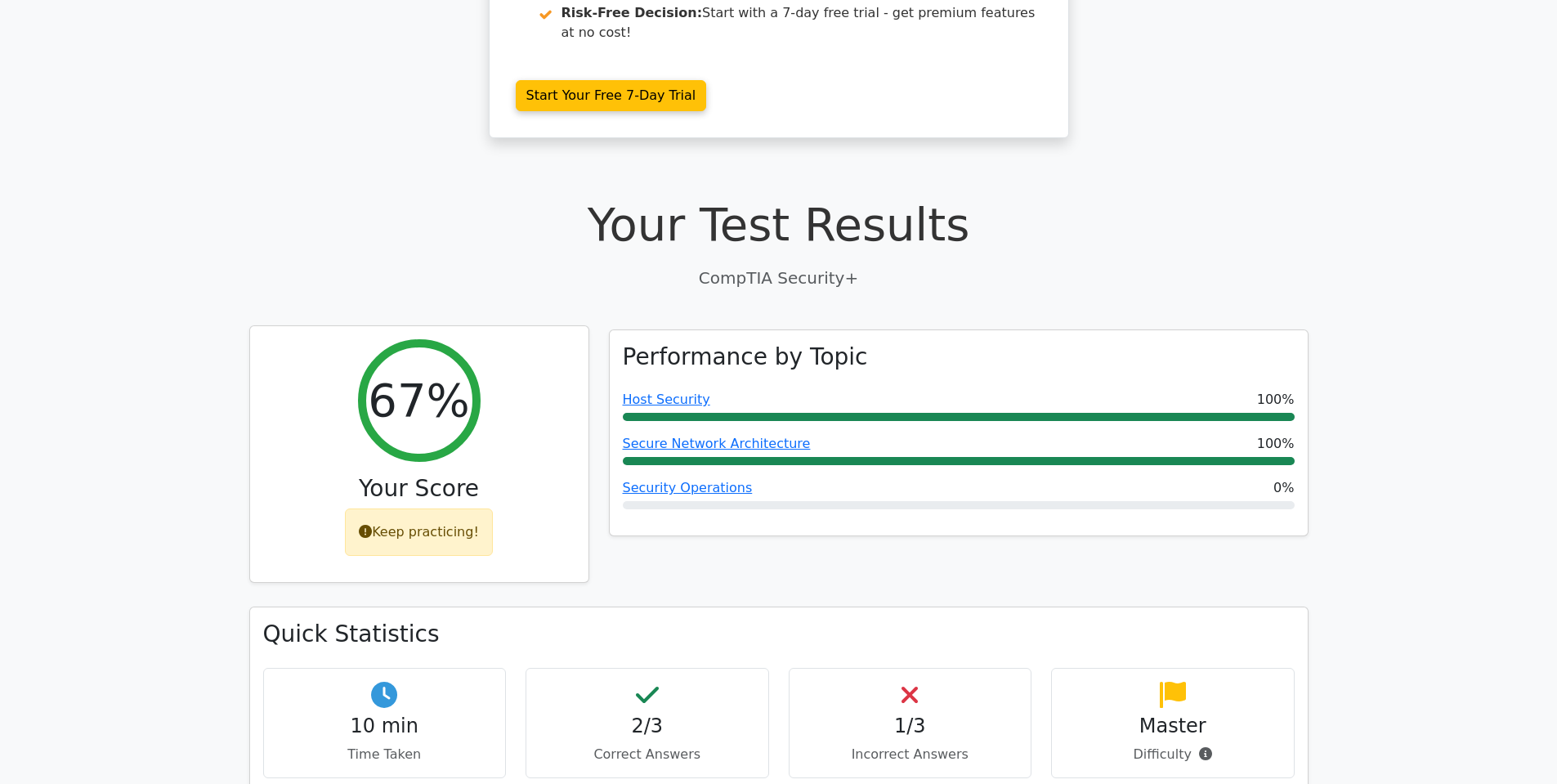
scroll to position [409, 0]
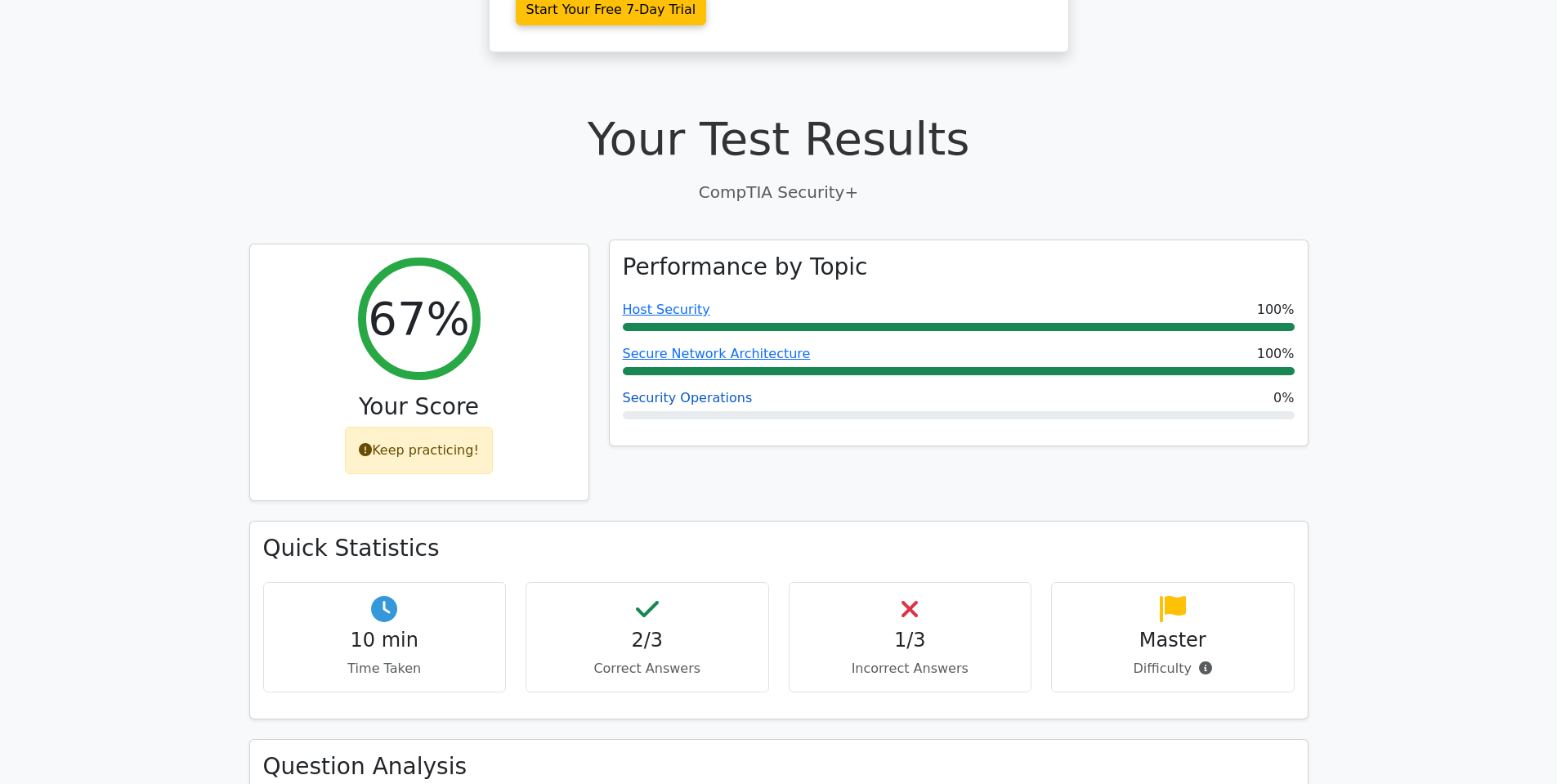
click at [706, 390] on link "Security Operations" at bounding box center [687, 397] width 130 height 16
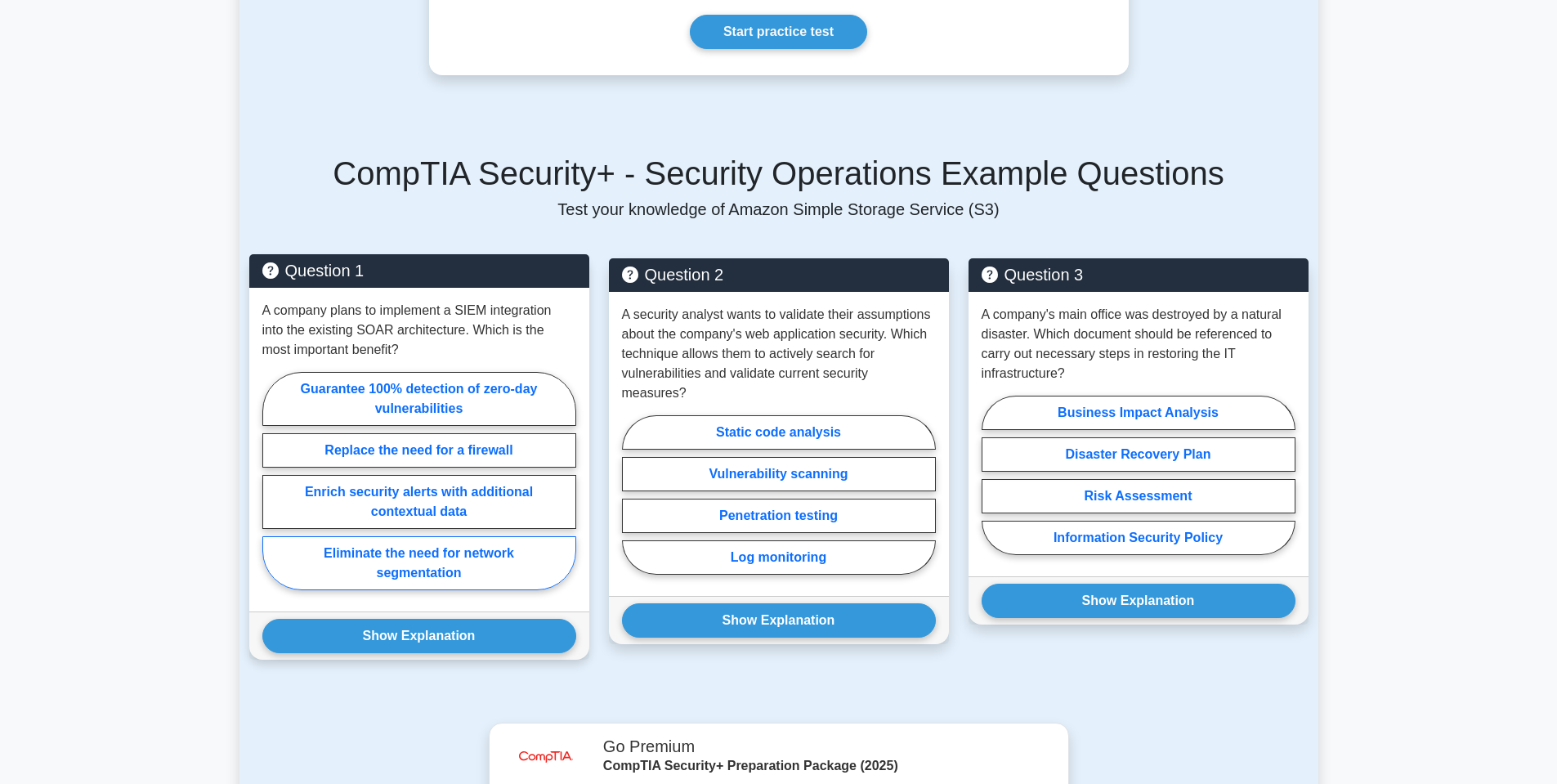
scroll to position [981, 0]
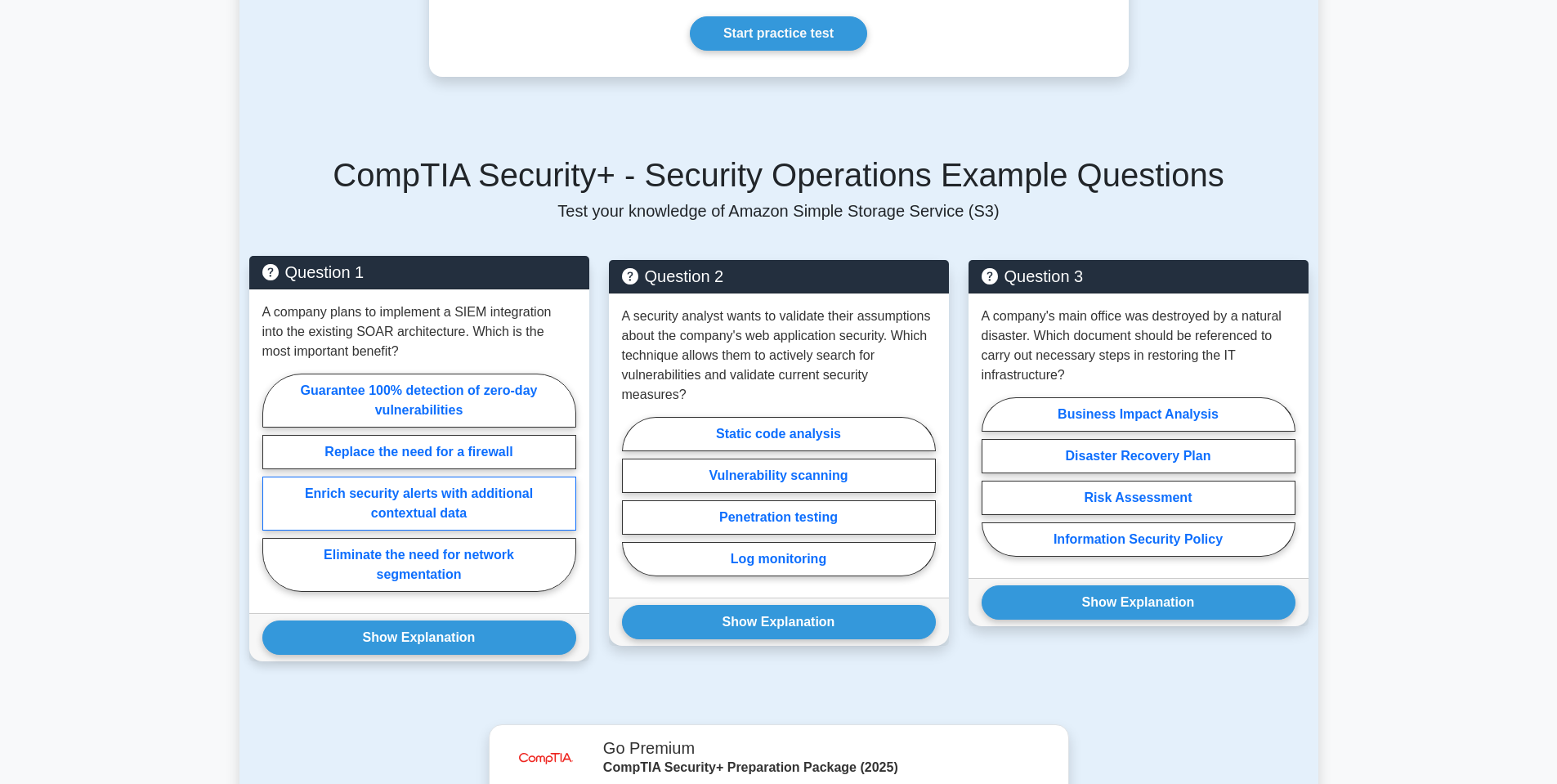
drag, startPoint x: 326, startPoint y: 464, endPoint x: 331, endPoint y: 448, distance: 16.8
click at [326, 476] on label "Enrich security alerts with additional contextual data" at bounding box center [419, 503] width 314 height 54
click at [273, 482] on input "Enrich security alerts with additional contextual data" at bounding box center [268, 487] width 11 height 11
radio input "true"
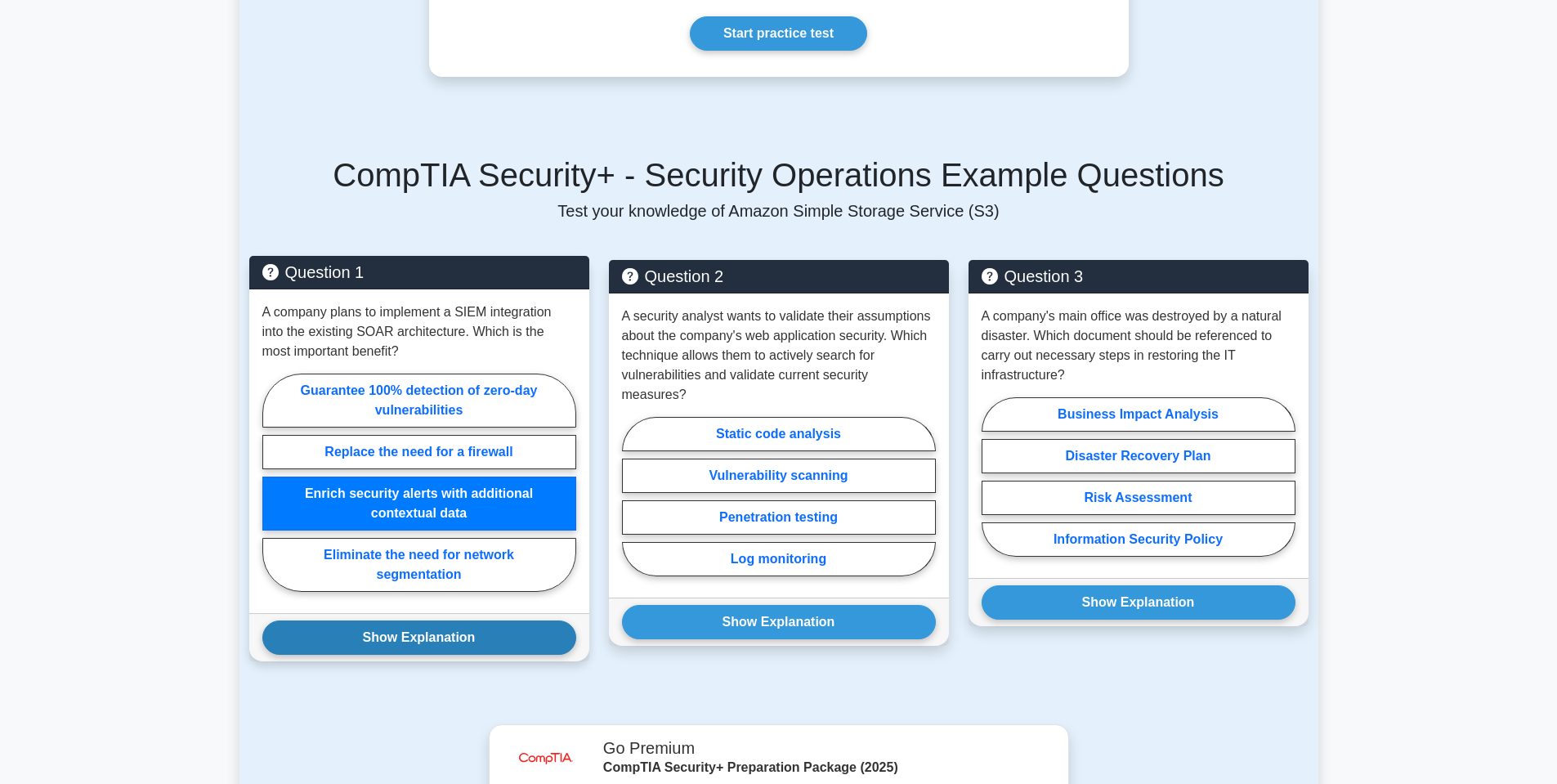
click at [390, 624] on button "Show Explanation" at bounding box center [419, 637] width 314 height 34
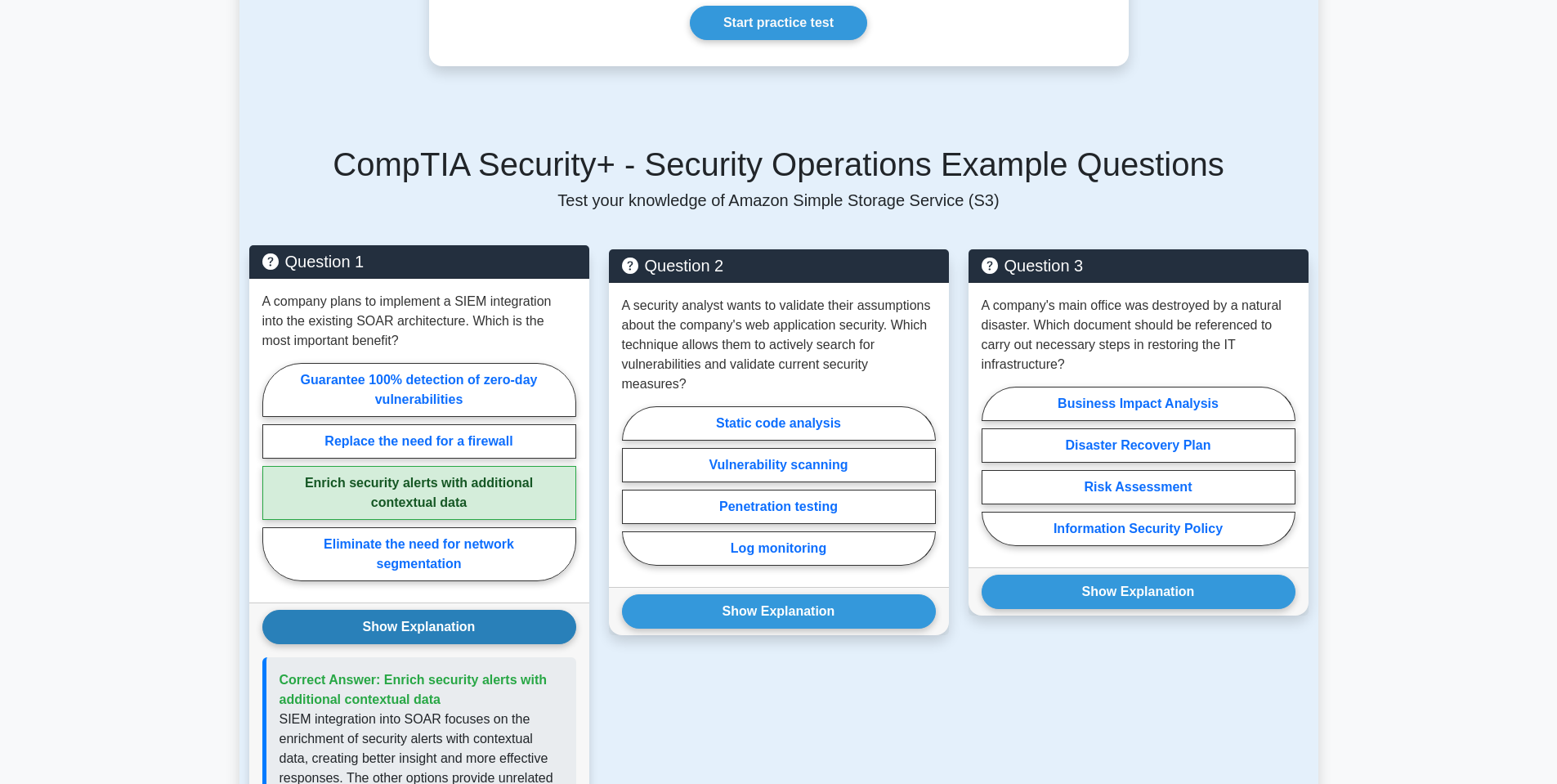
scroll to position [1062, 0]
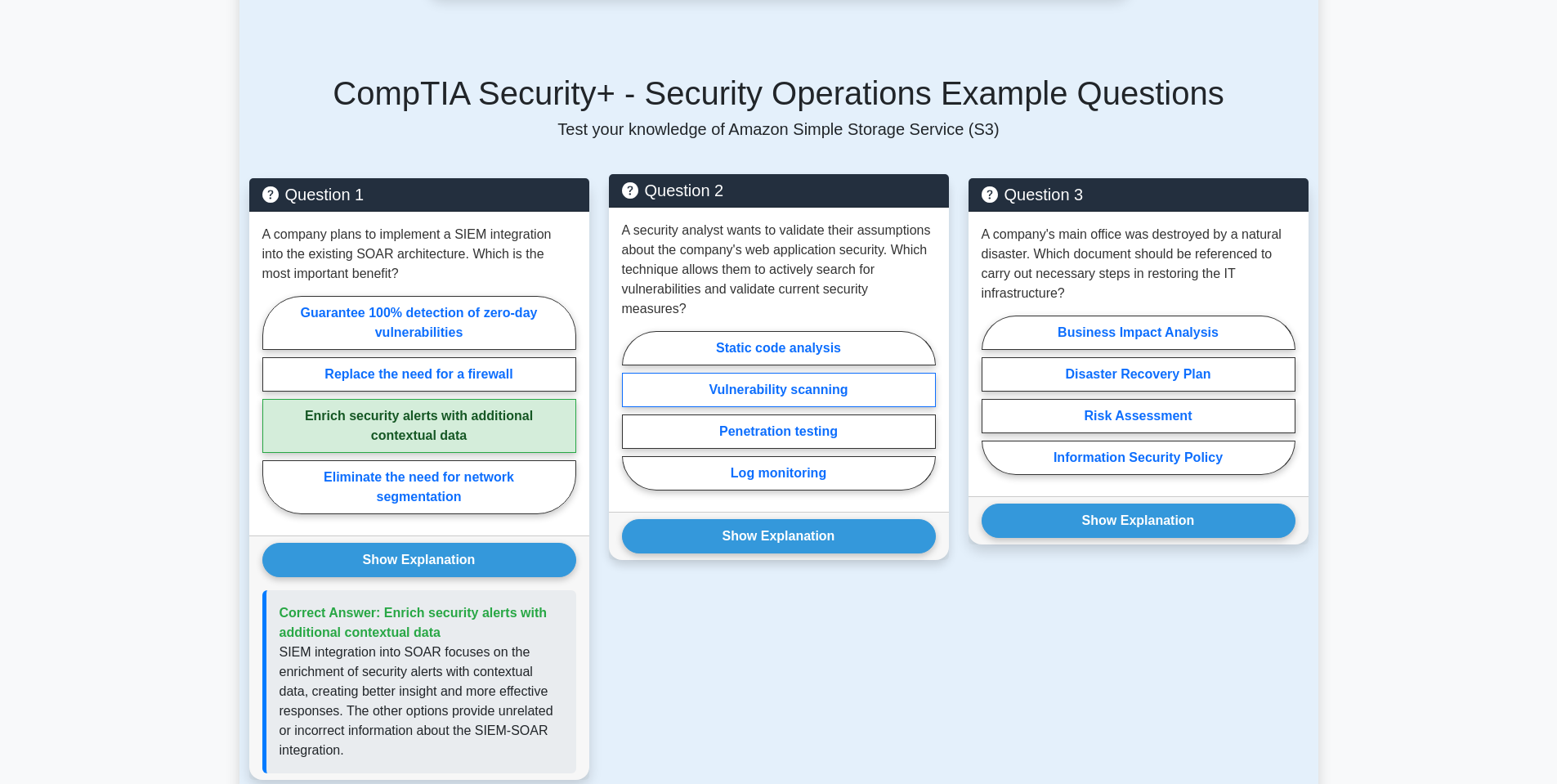
click at [772, 373] on label "Vulnerability scanning" at bounding box center [778, 390] width 314 height 34
click at [633, 410] on input "Vulnerability scanning" at bounding box center [627, 415] width 11 height 11
radio input "true"
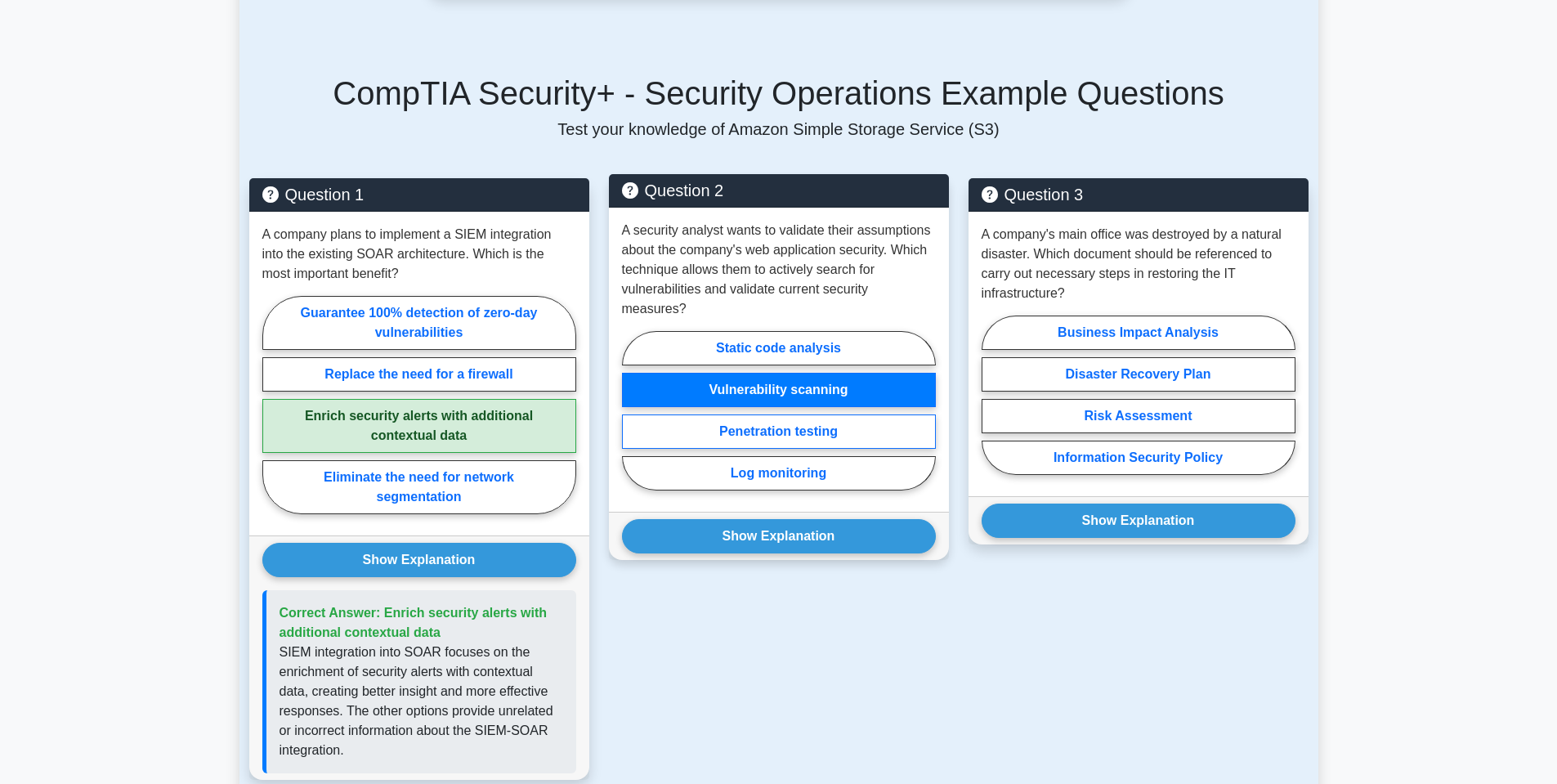
click at [785, 415] on label "Penetration testing" at bounding box center [778, 431] width 314 height 34
click at [633, 410] on input "Penetration testing" at bounding box center [627, 415] width 11 height 11
radio input "true"
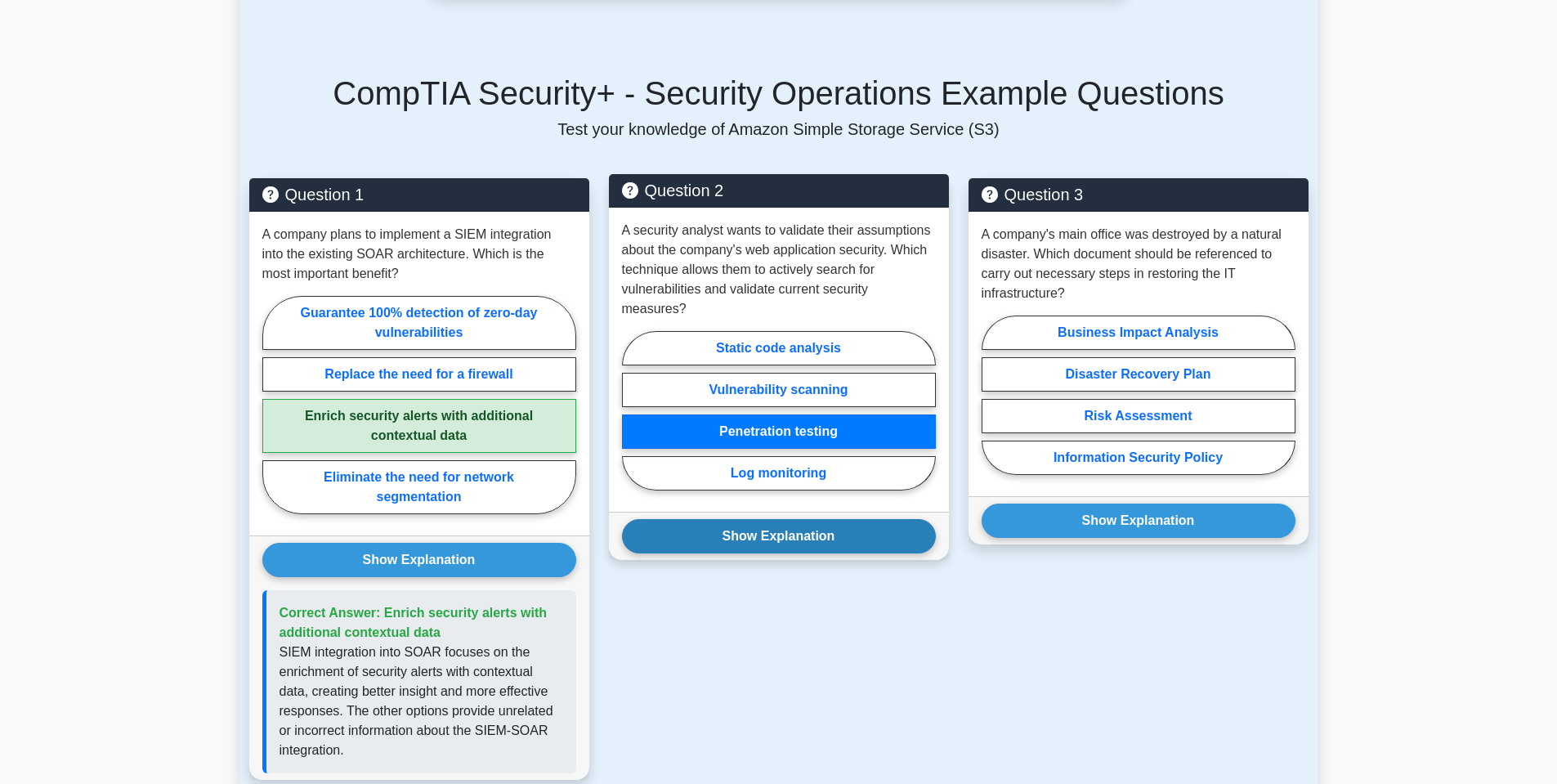
click at [772, 519] on button "Show Explanation" at bounding box center [778, 535] width 314 height 34
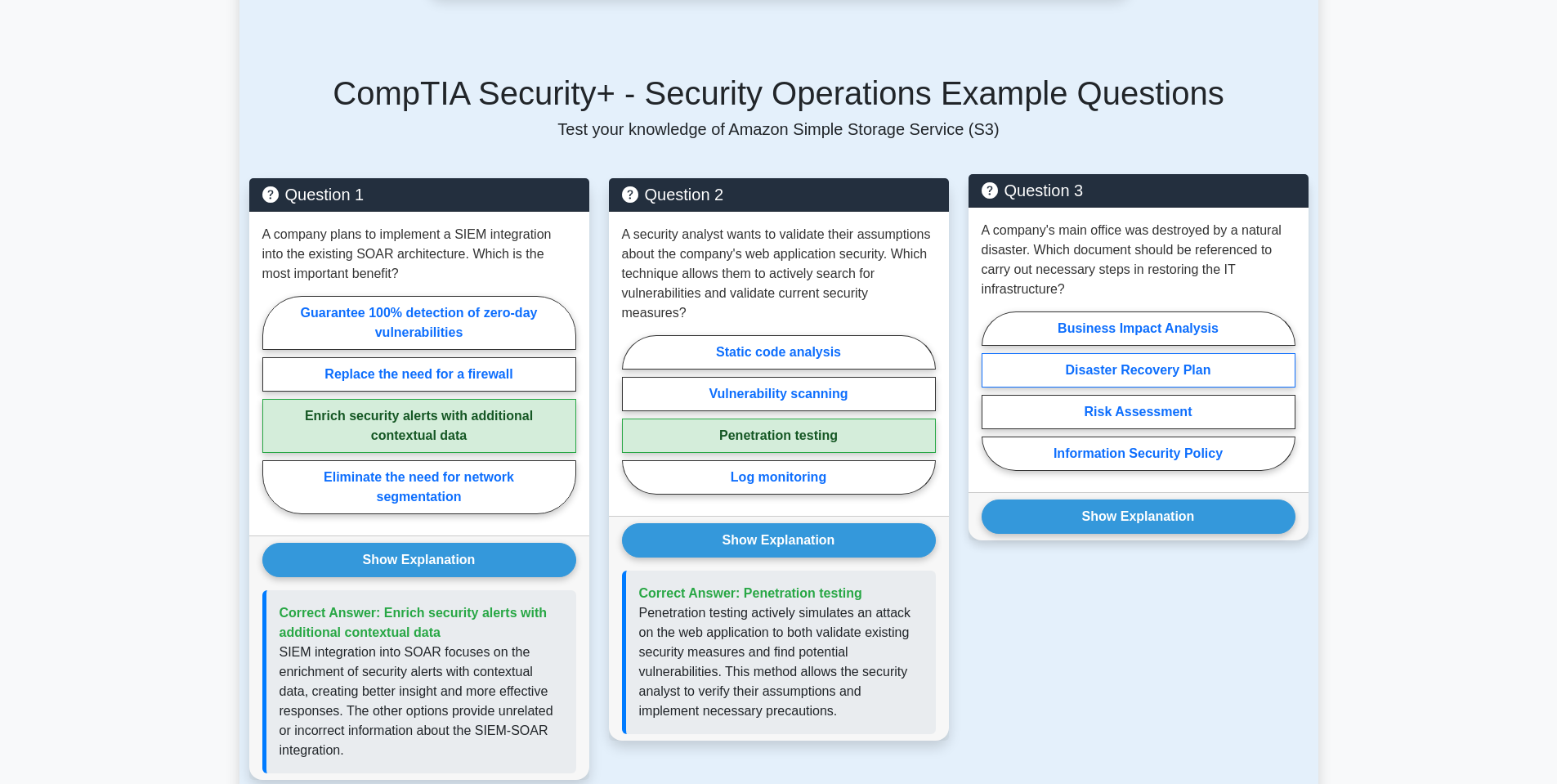
click at [1071, 353] on label "Disaster Recovery Plan" at bounding box center [1139, 369] width 314 height 34
click at [992, 391] on input "Disaster Recovery Plan" at bounding box center [988, 396] width 11 height 11
radio input "true"
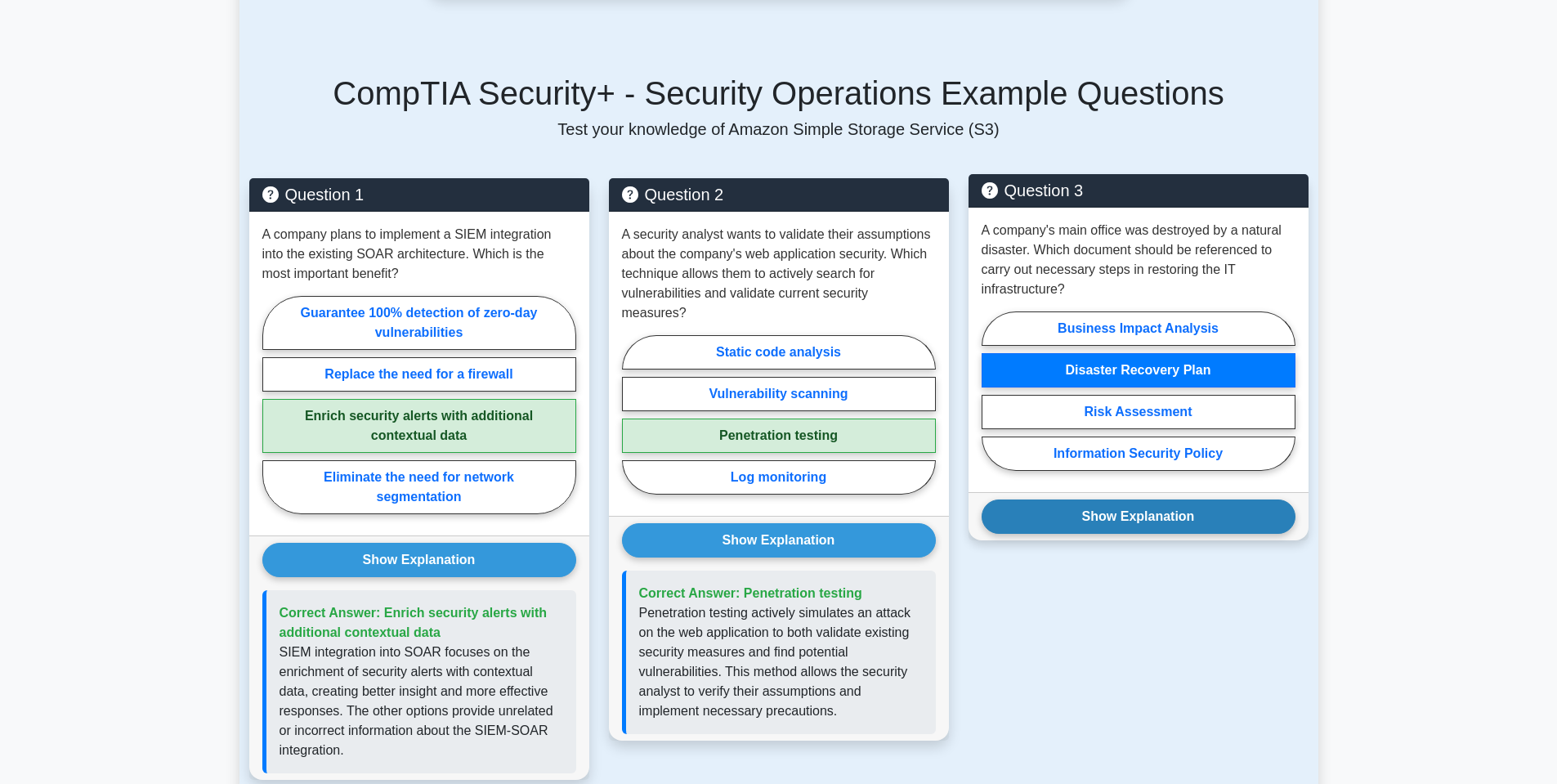
click at [1083, 509] on button "Show Explanation" at bounding box center [1139, 516] width 314 height 34
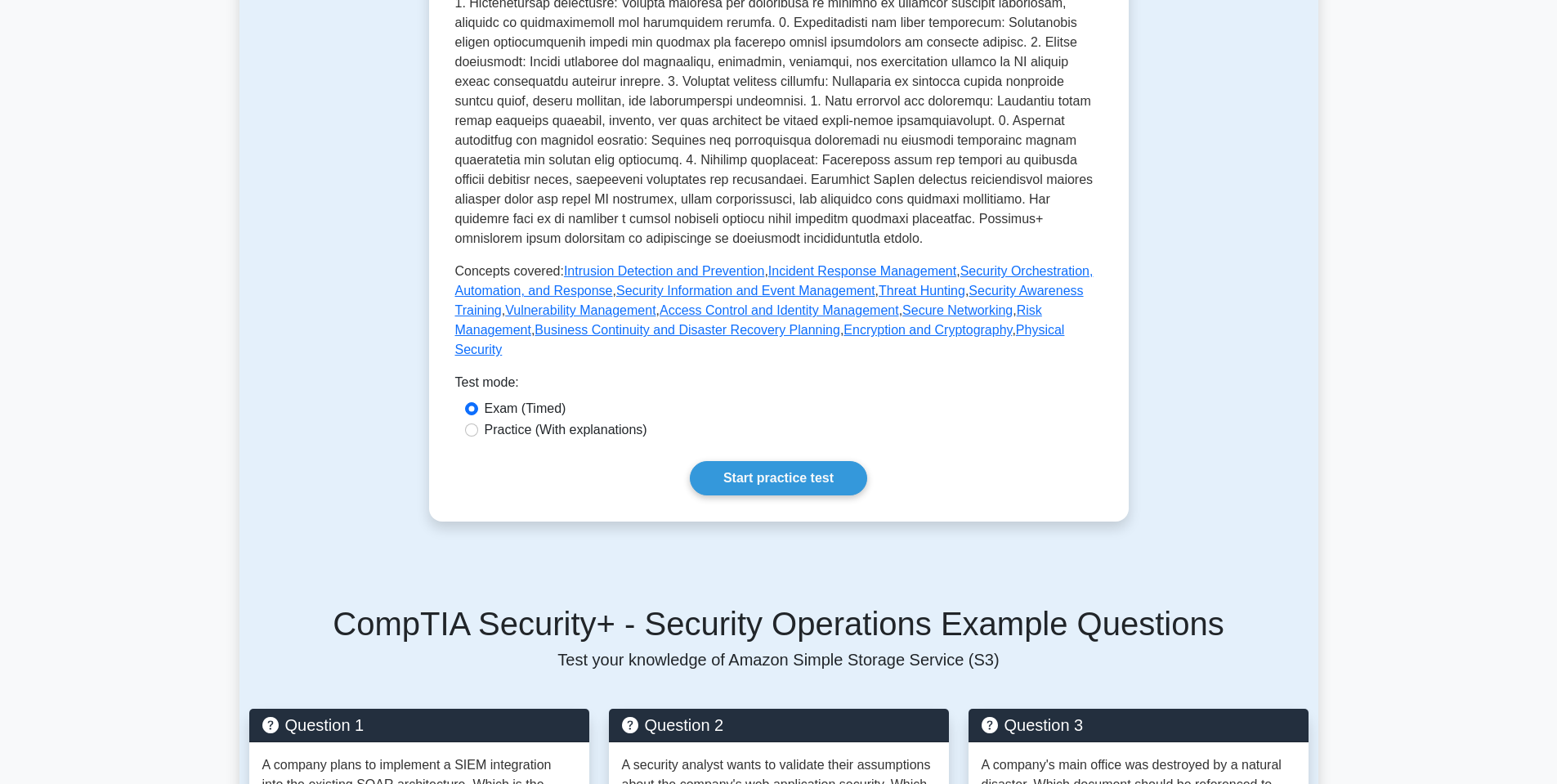
scroll to position [561, 0]
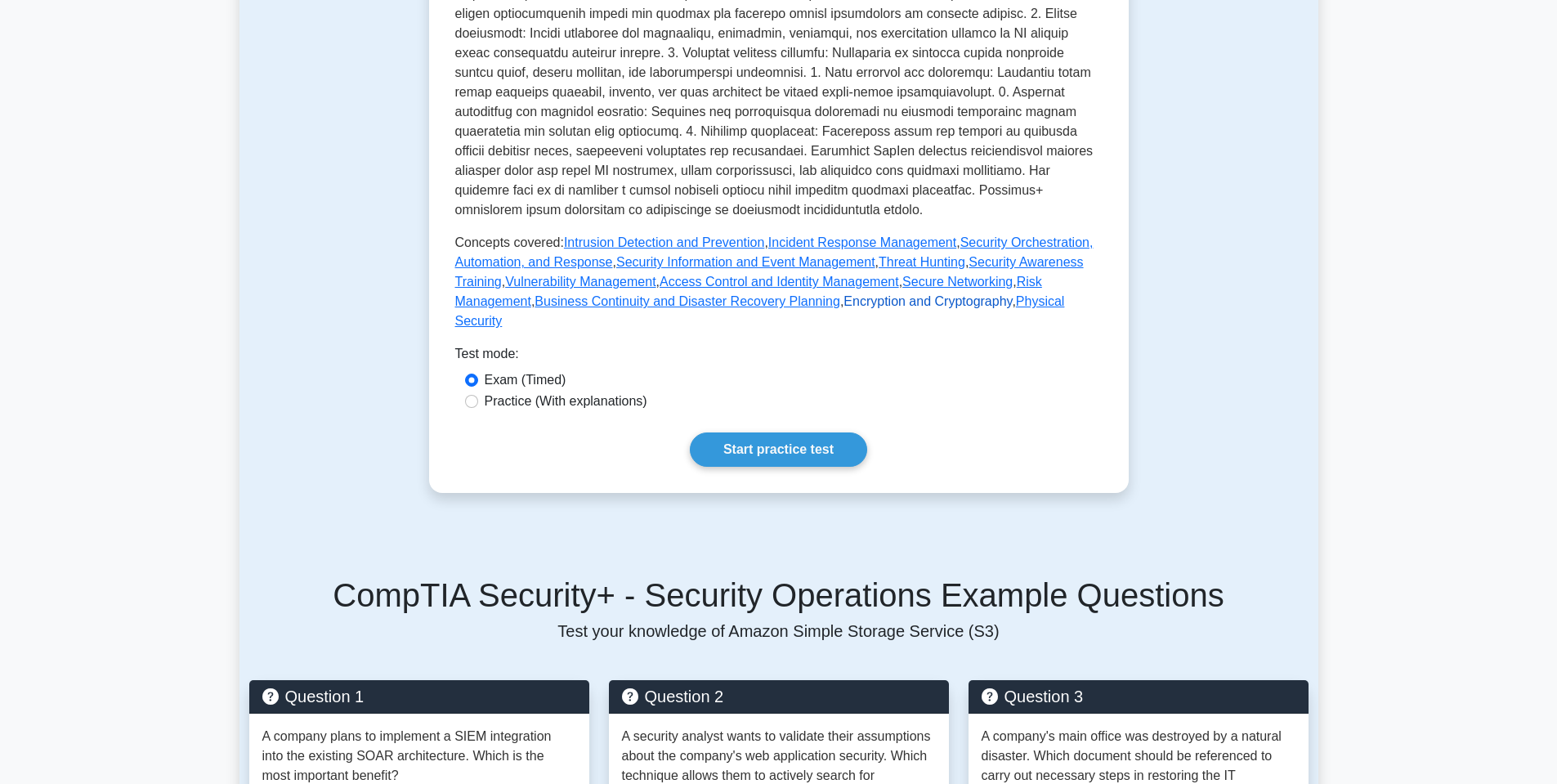
click at [844, 307] on link "Encryption and Cryptography" at bounding box center [928, 300] width 169 height 14
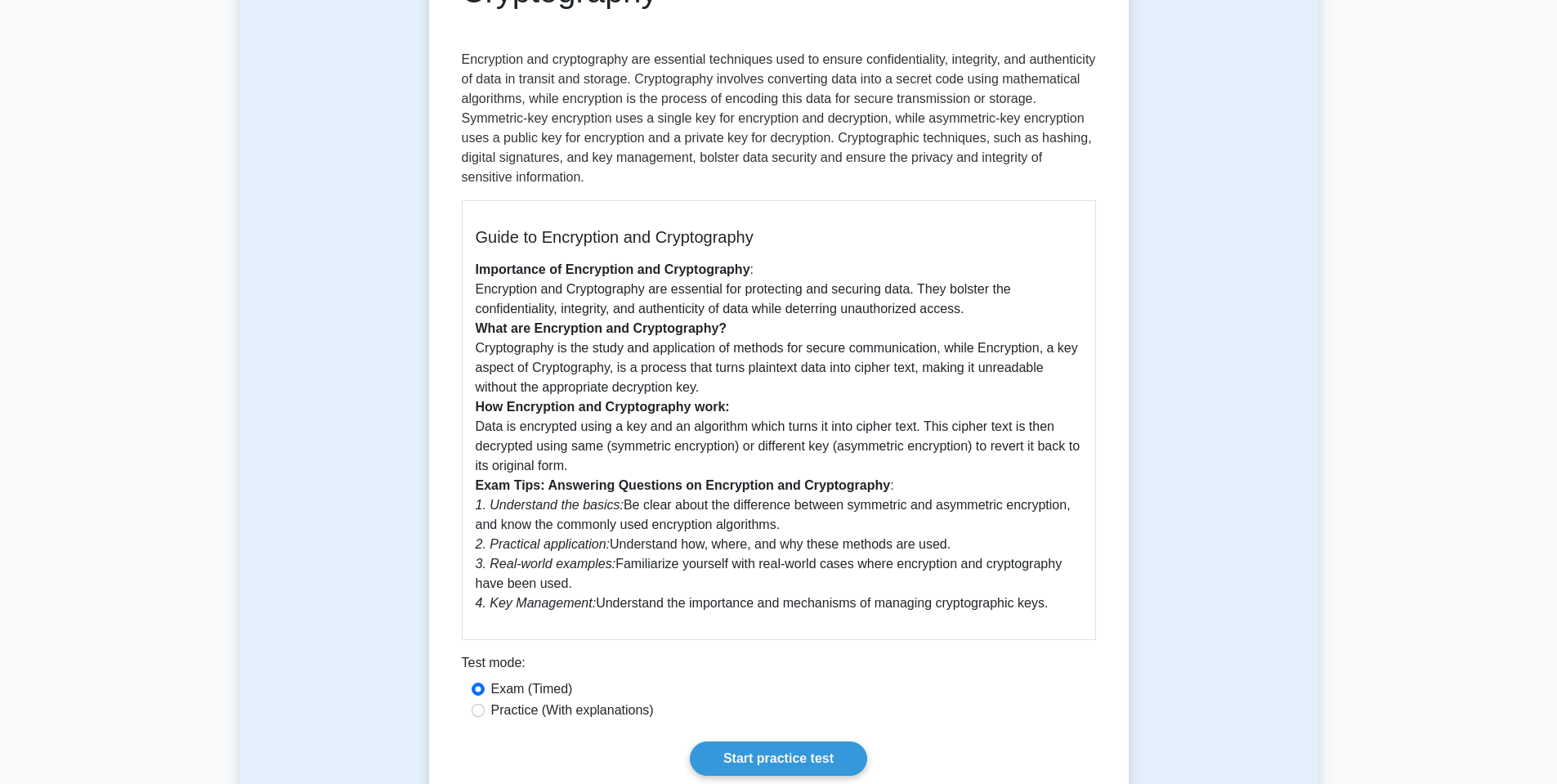
scroll to position [409, 0]
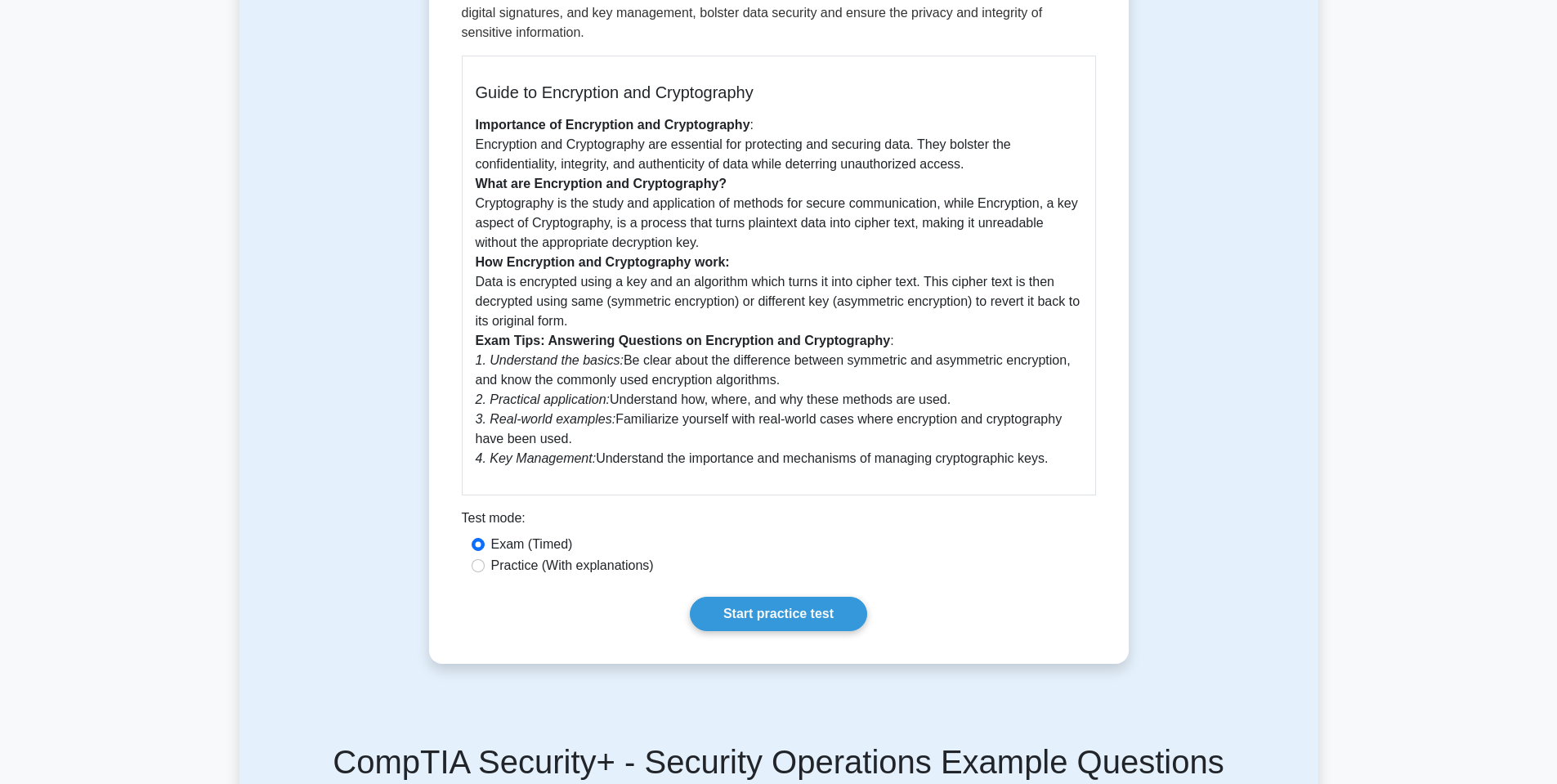
click at [342, 290] on div "Encryption and Cryptography 5 minutes 5 Questions Guide to Encryption and Crypt…" at bounding box center [778, 209] width 1079 height 988
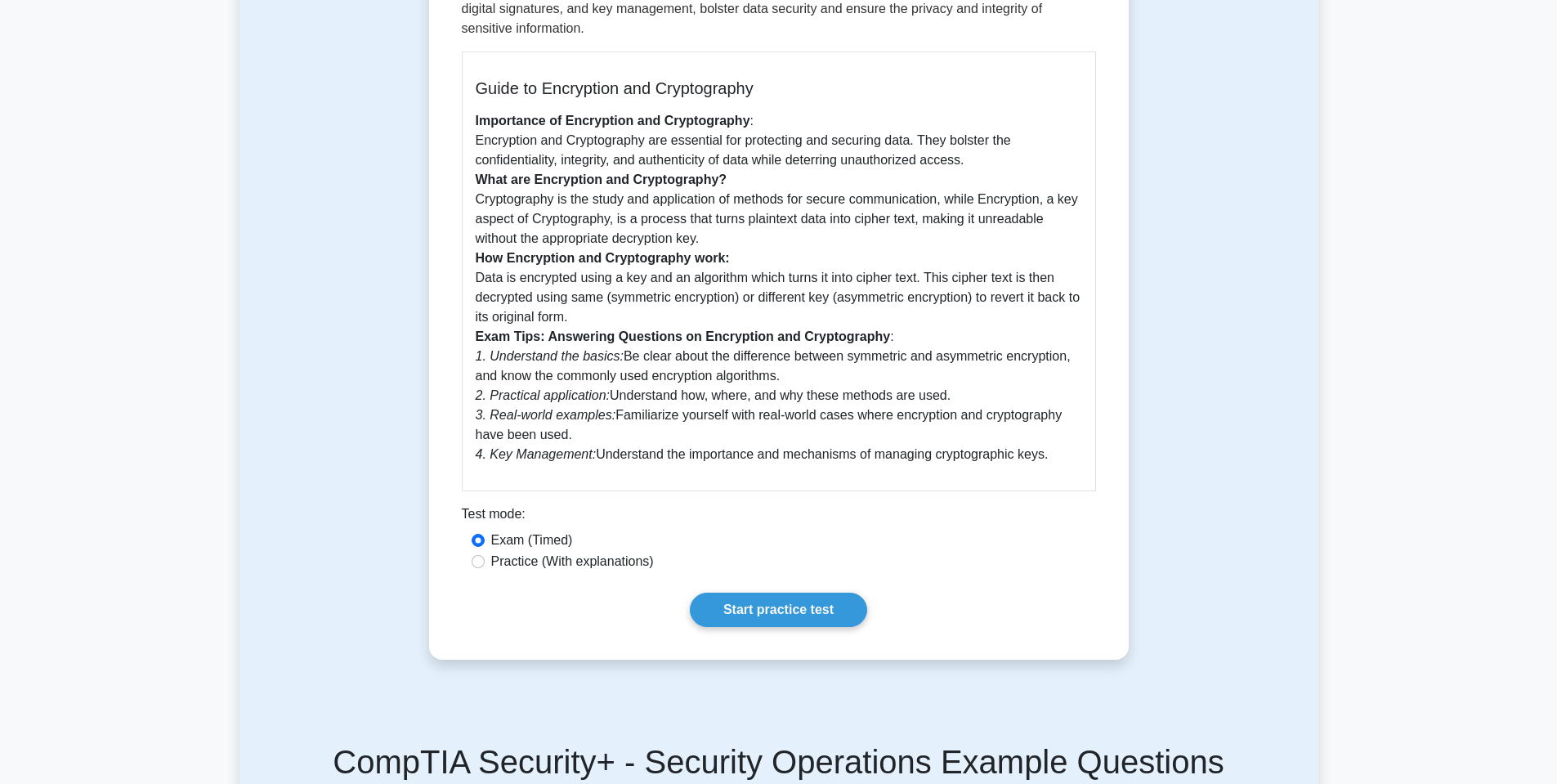
click at [491, 562] on label "Practice (With explanations)" at bounding box center [572, 561] width 163 height 19
click at [485, 562] on input "Practice (With explanations)" at bounding box center [478, 561] width 13 height 13
radio input "true"
click at [483, 540] on input "Exam (Timed)" at bounding box center [478, 540] width 13 height 13
radio input "true"
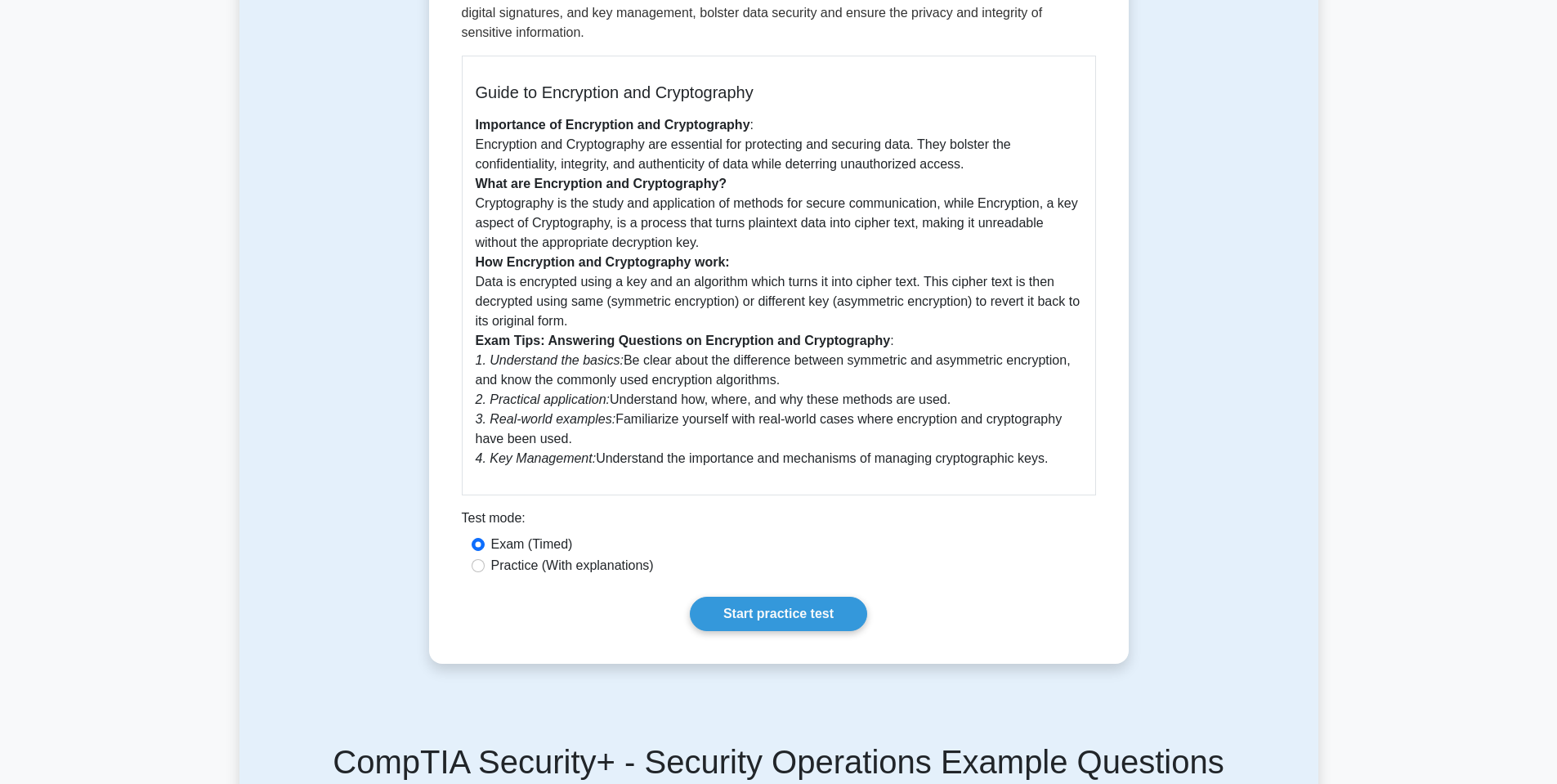
click at [392, 475] on div "Encryption and Cryptography 5 minutes 5 Questions Guide to Encryption and Crypt…" at bounding box center [778, 209] width 1079 height 988
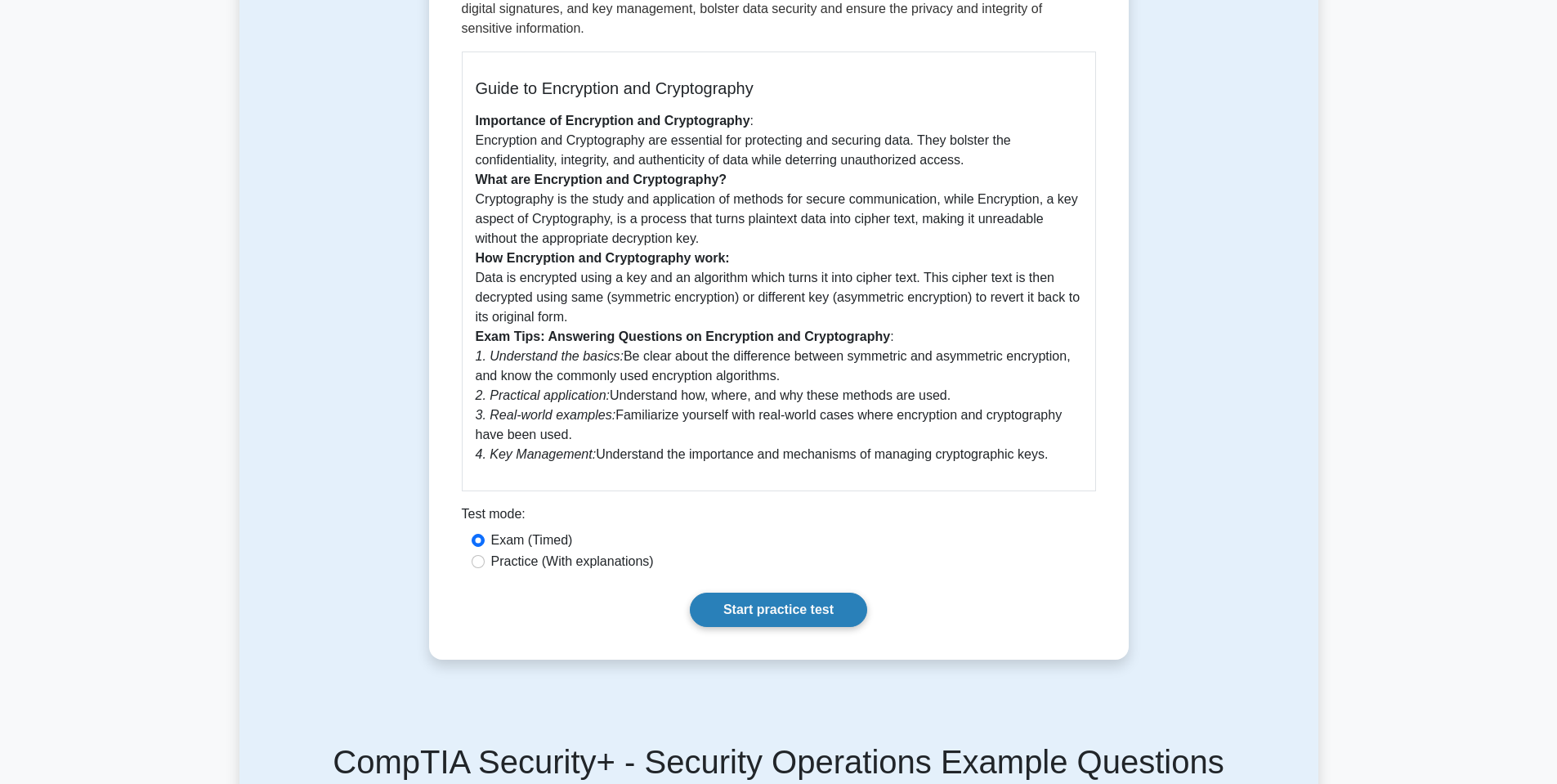
click at [770, 596] on link "Start practice test" at bounding box center [778, 609] width 178 height 34
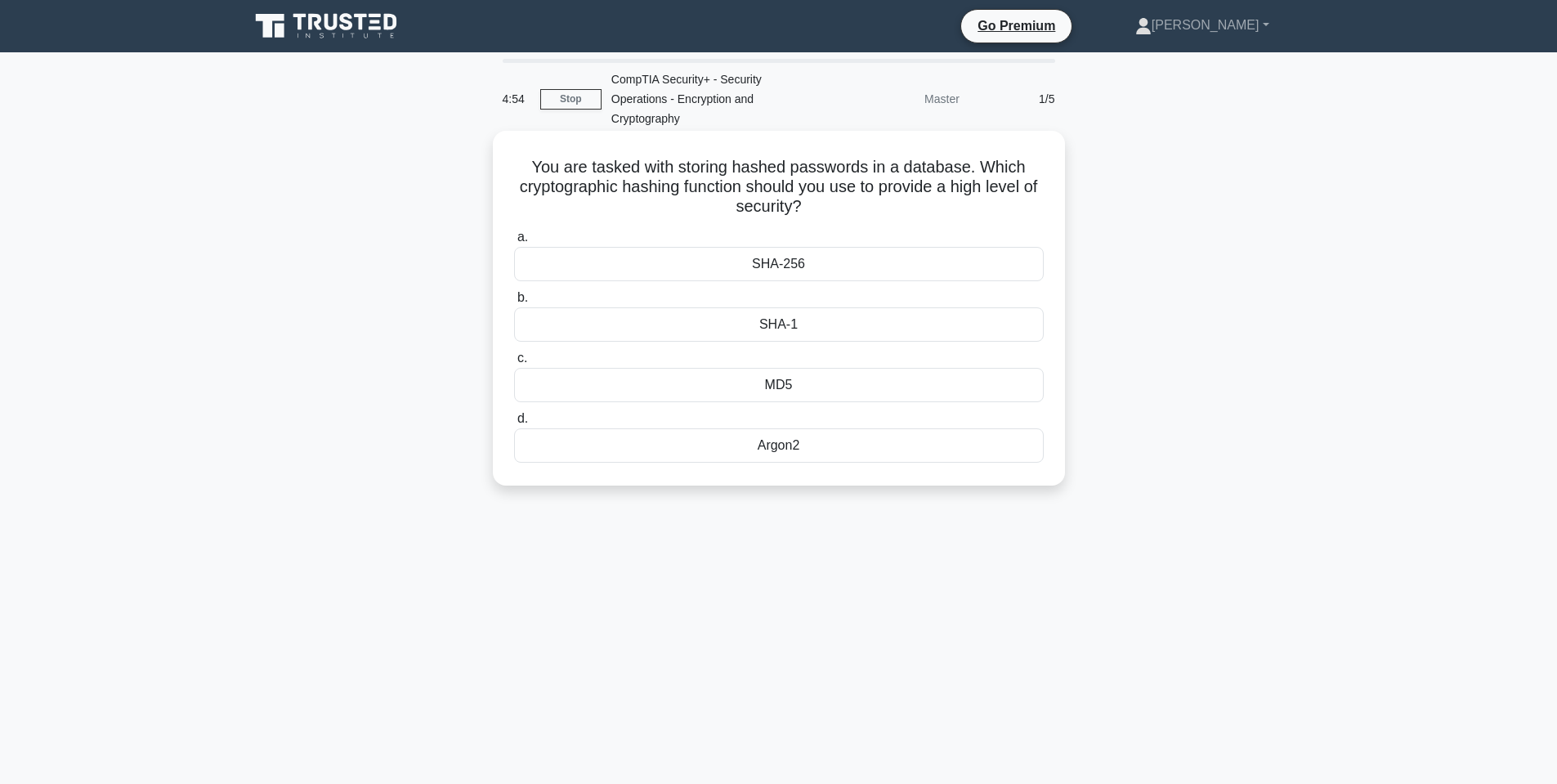
click at [779, 263] on div "SHA-256" at bounding box center [778, 263] width 530 height 34
click at [514, 243] on input "a. SHA-256" at bounding box center [514, 238] width 0 height 11
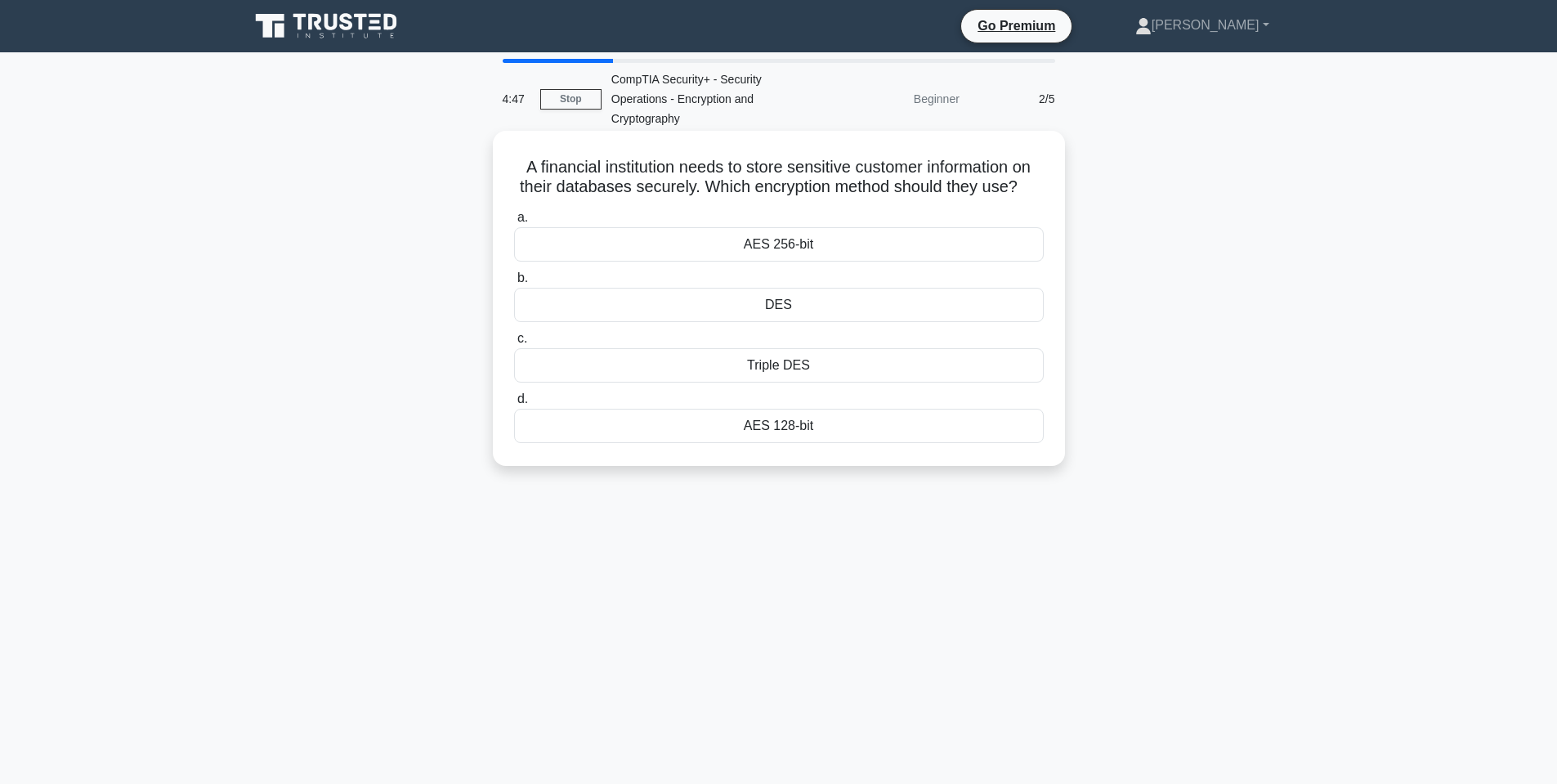
click at [743, 241] on div "AES 256-bit" at bounding box center [778, 244] width 530 height 34
click at [514, 223] on input "a. AES 256-bit" at bounding box center [514, 218] width 0 height 11
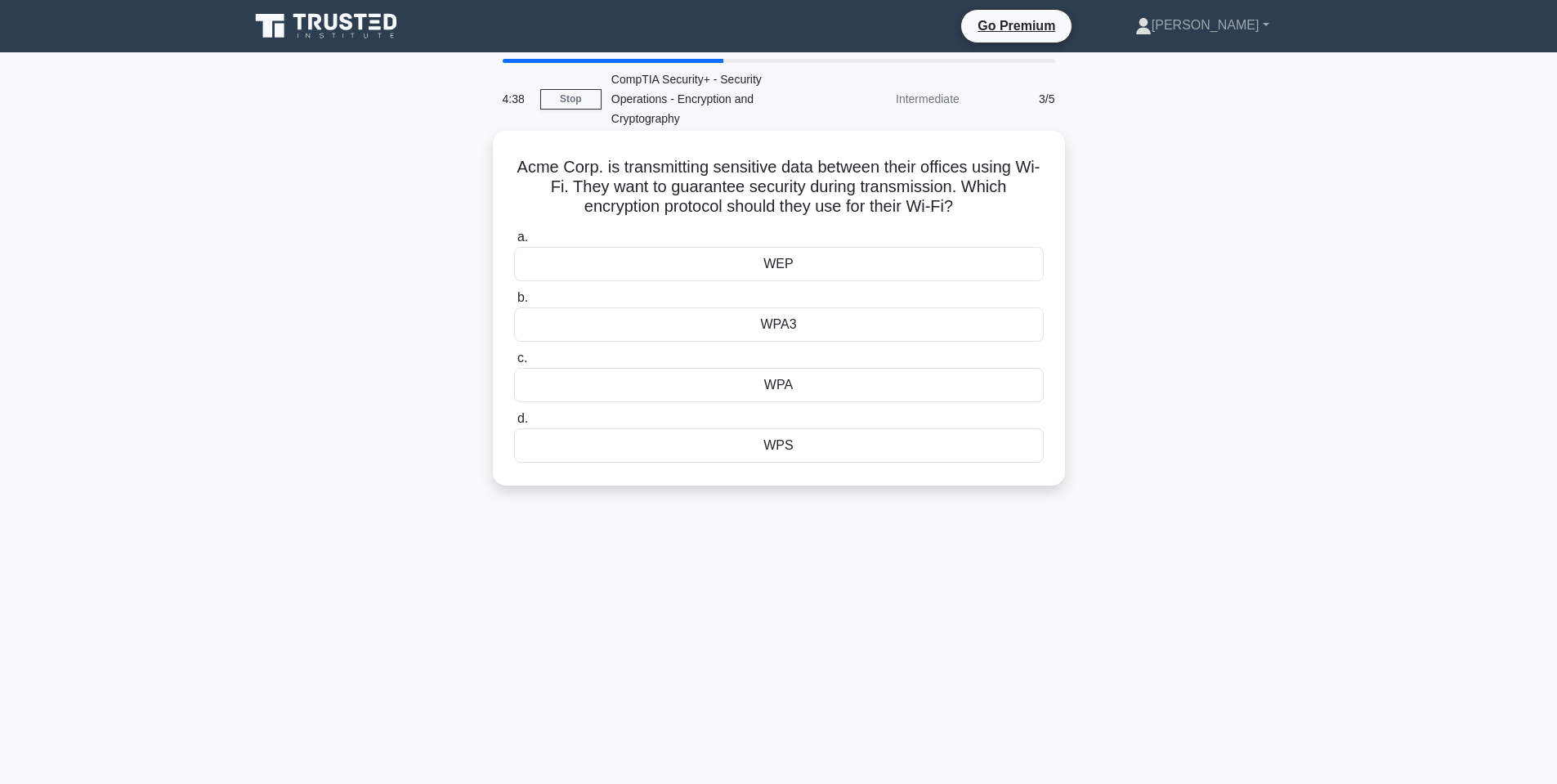
click at [756, 324] on div "WPA3" at bounding box center [778, 324] width 530 height 34
click at [514, 303] on input "b. WPA3" at bounding box center [514, 298] width 0 height 11
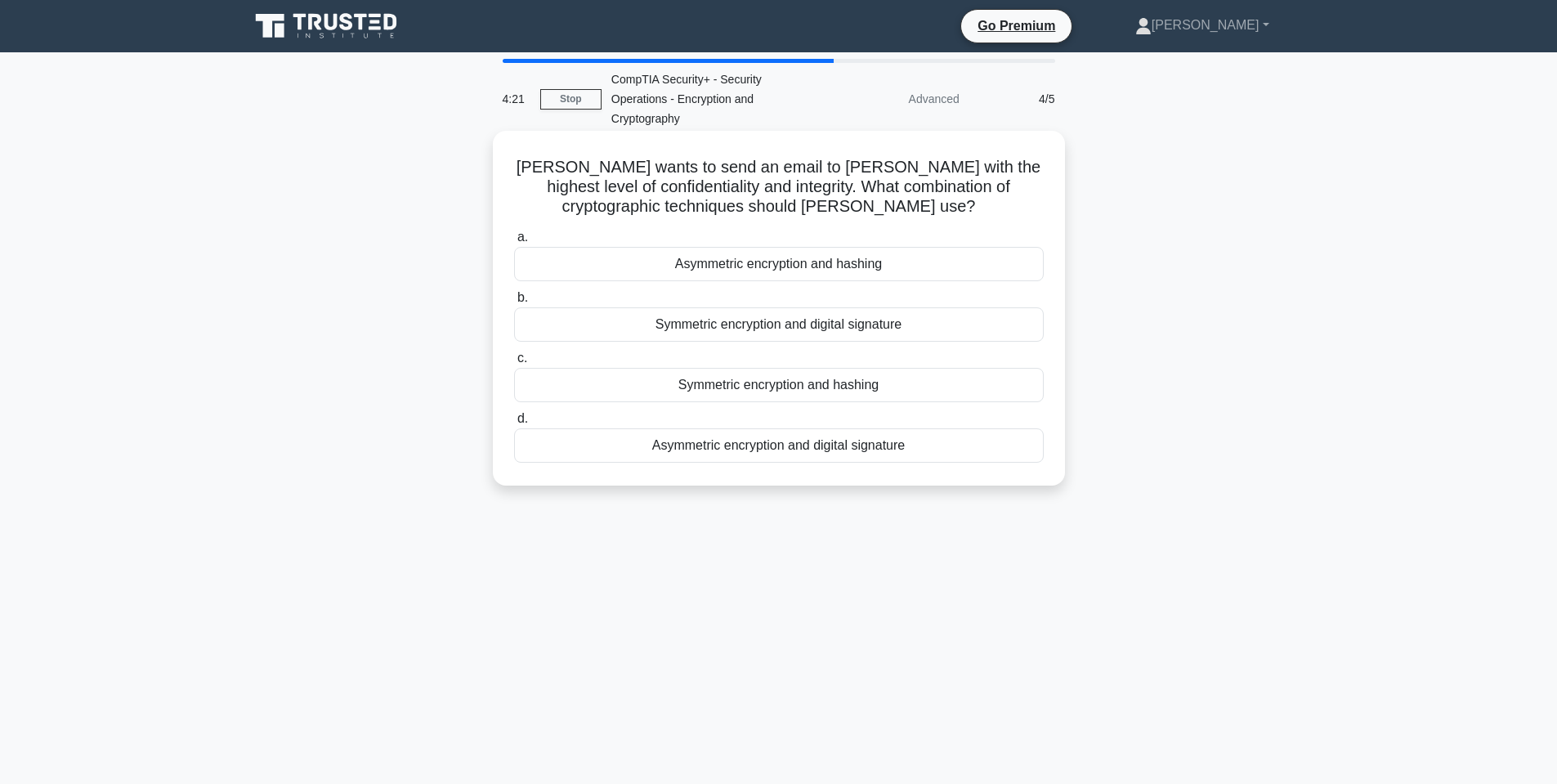
click at [769, 390] on div "Symmetric encryption and hashing" at bounding box center [778, 384] width 530 height 34
click at [514, 364] on input "c. Symmetric encryption and hashing" at bounding box center [514, 358] width 0 height 11
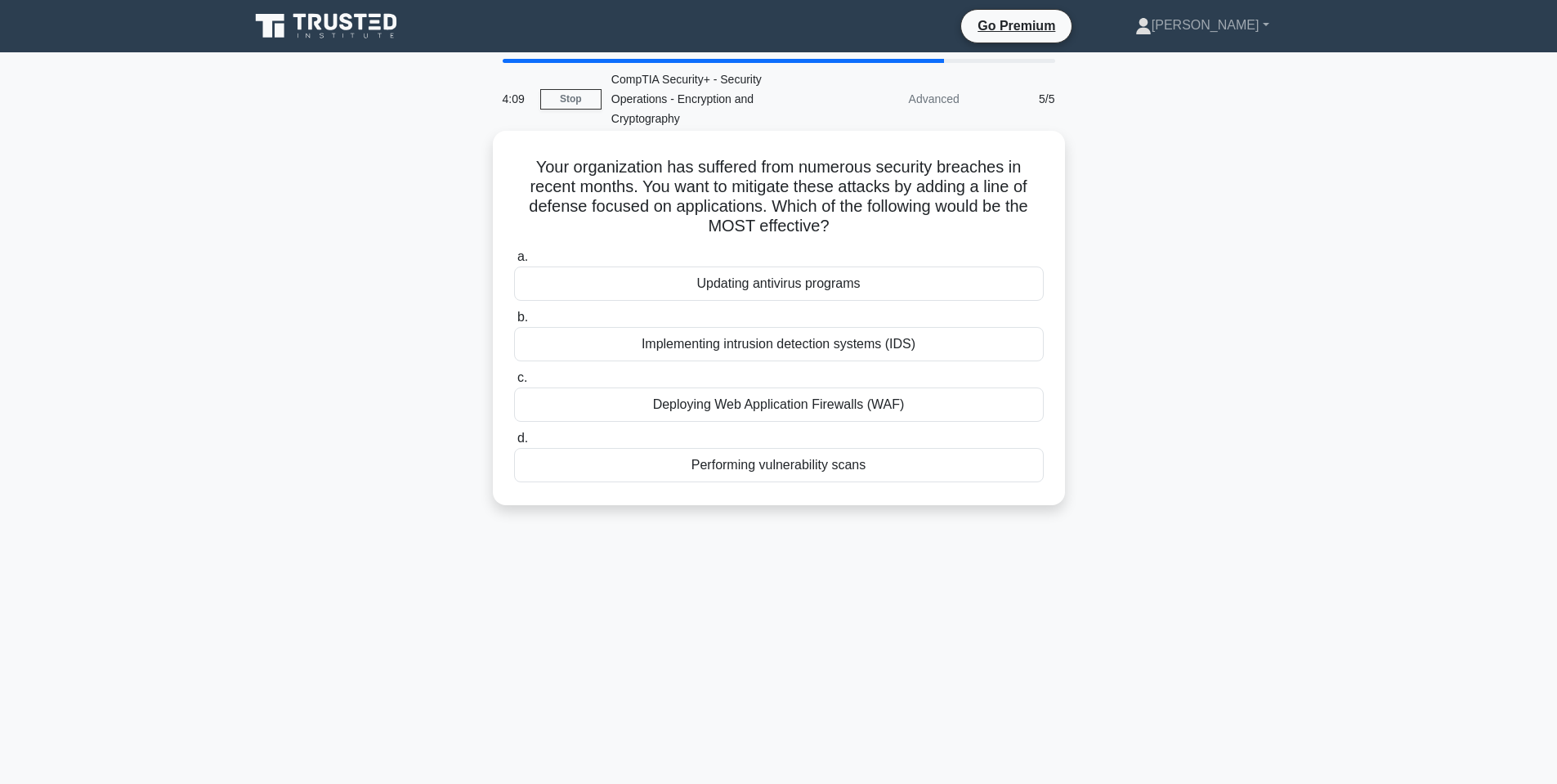
click at [822, 350] on div "Implementing intrusion detection systems (IDS)" at bounding box center [778, 344] width 530 height 34
click at [514, 322] on input "b. Implementing intrusion detection systems (IDS)" at bounding box center [514, 318] width 0 height 11
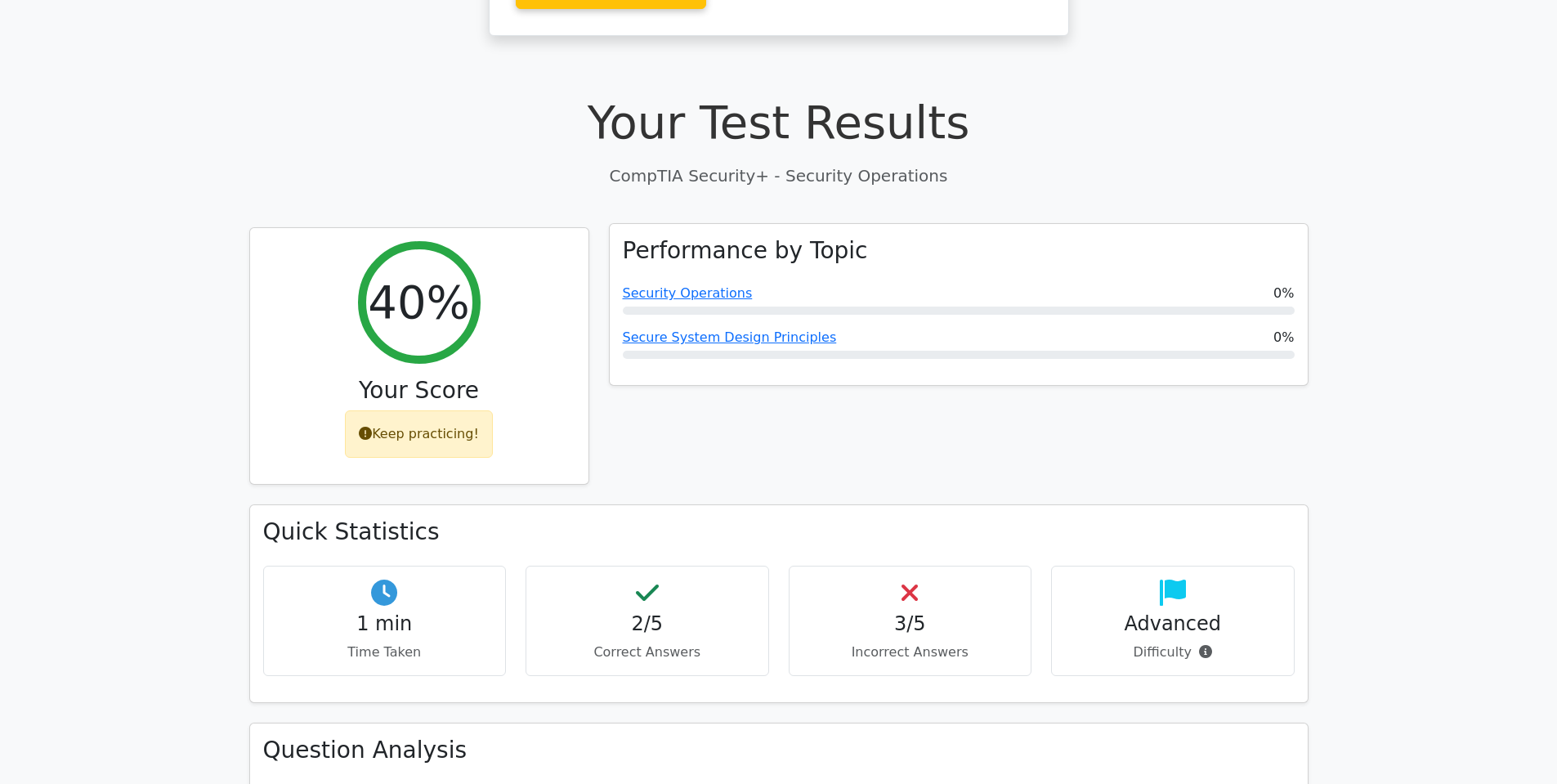
scroll to position [490, 0]
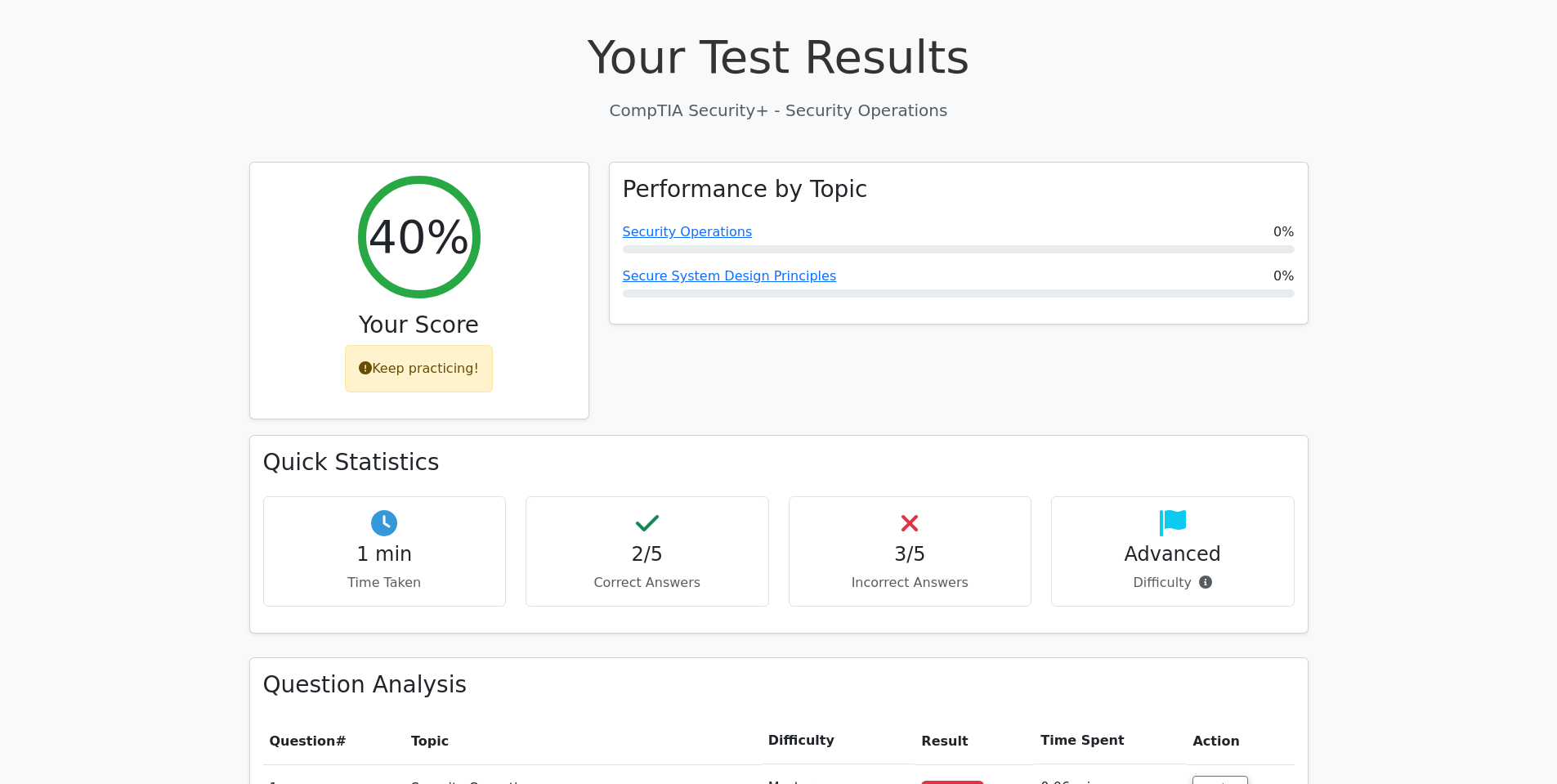
click at [838, 497] on div "3/5 Incorrect Answers" at bounding box center [910, 552] width 243 height 111
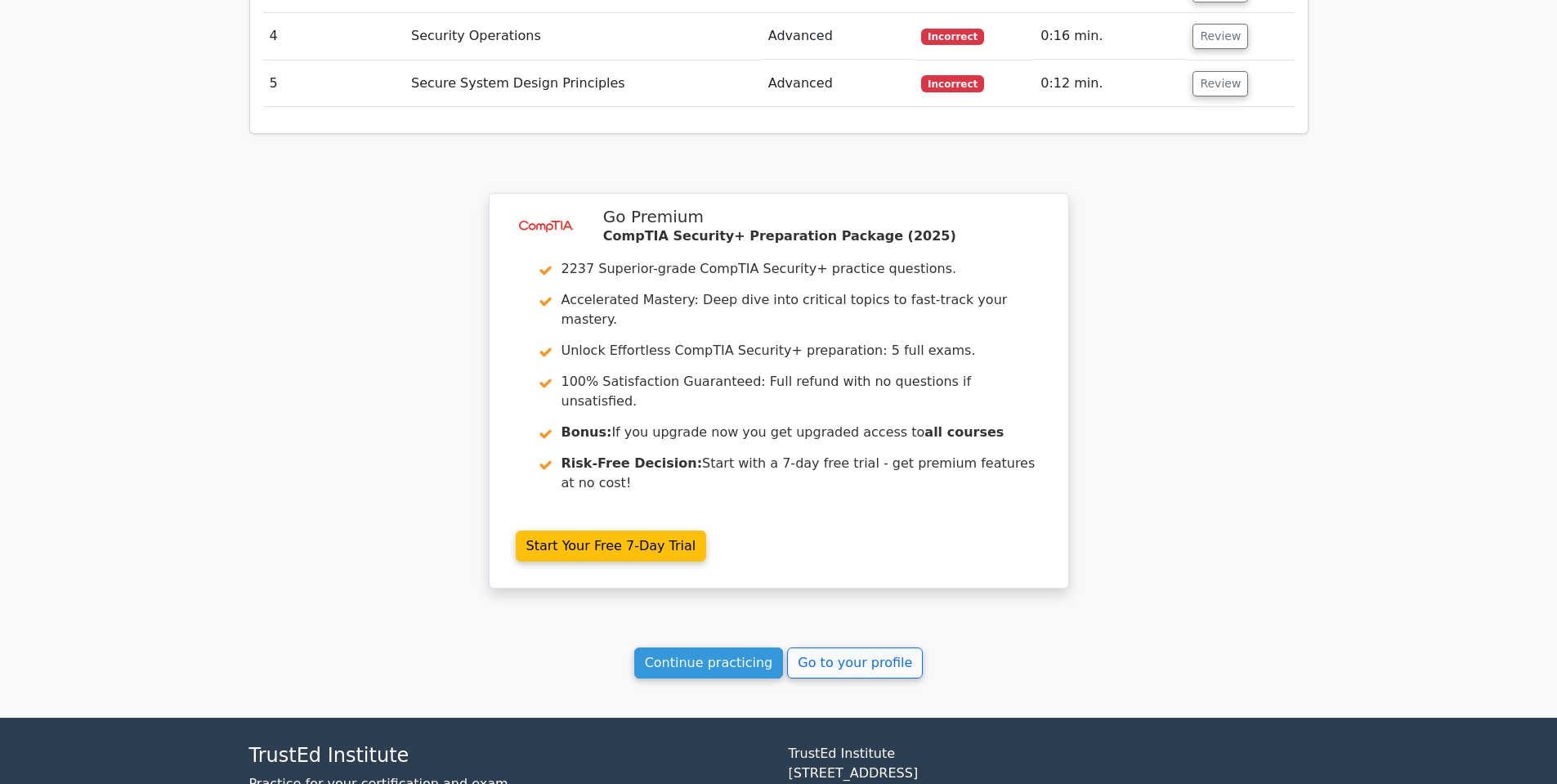
scroll to position [1970, 0]
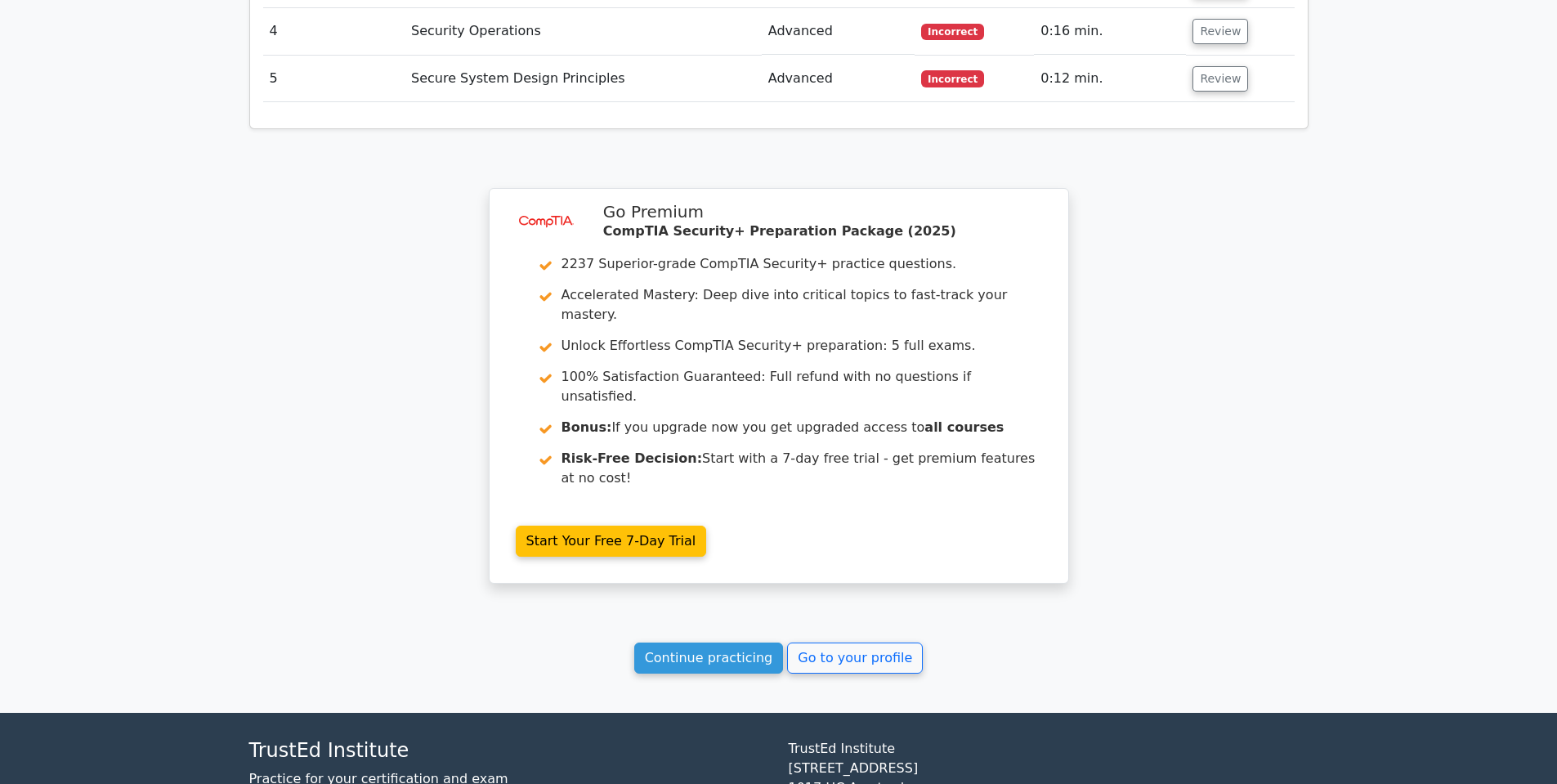
click at [920, 642] on div "Continue practicing Go to your profile" at bounding box center [779, 658] width 1059 height 31
click at [708, 642] on link "Continue practicing" at bounding box center [709, 658] width 149 height 31
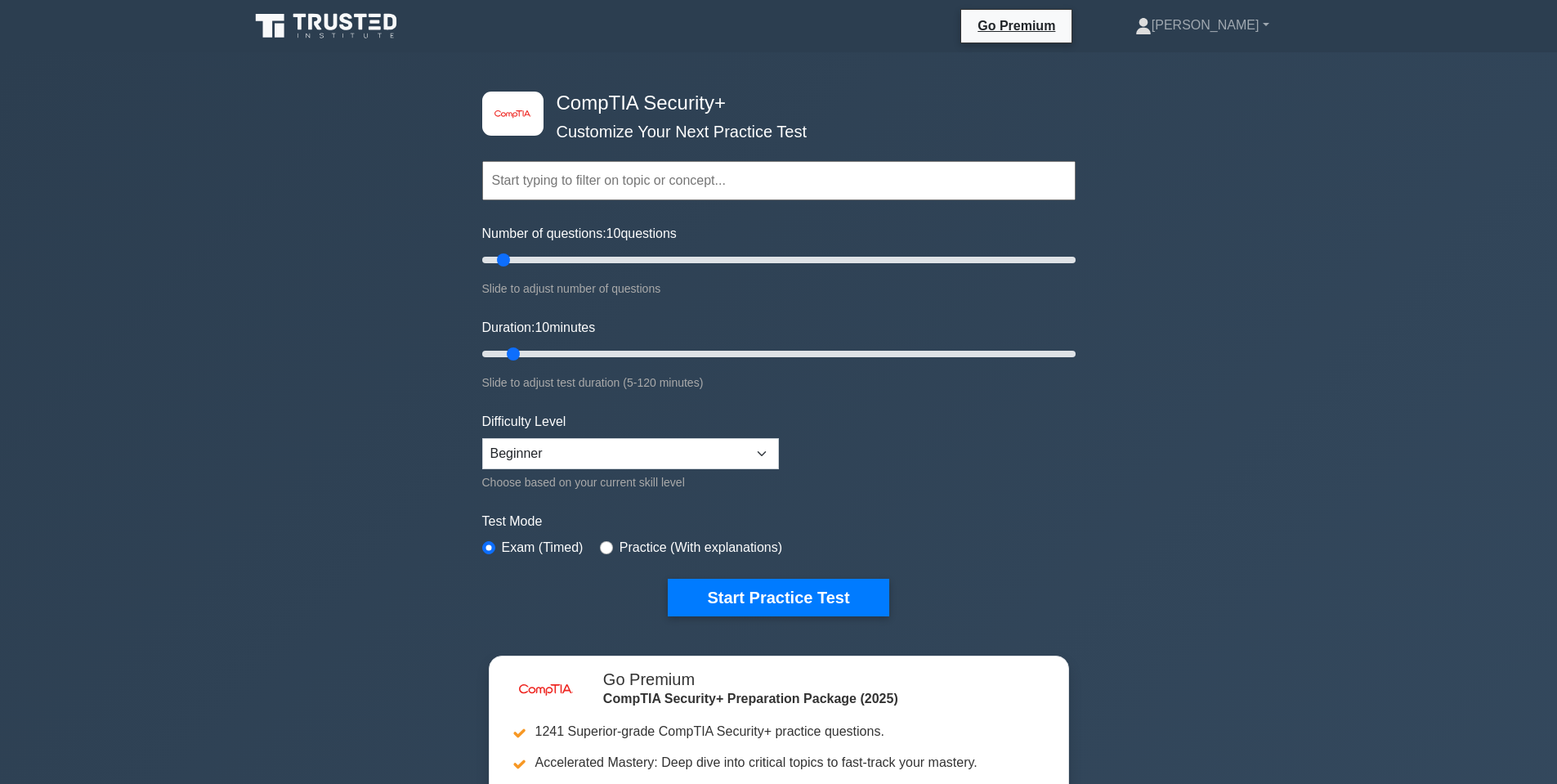
click at [632, 178] on input "text" at bounding box center [778, 181] width 593 height 40
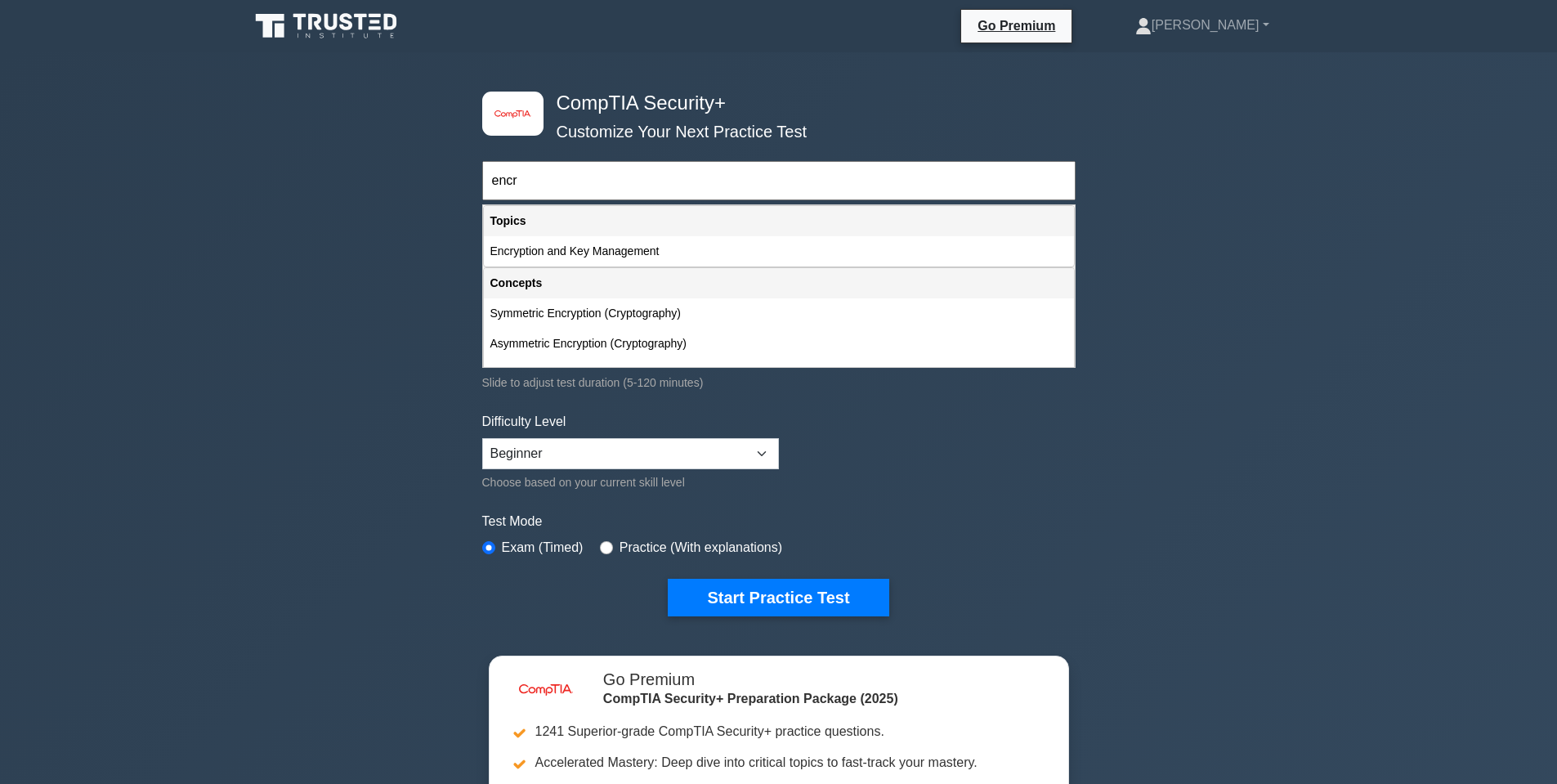
drag, startPoint x: 503, startPoint y: 240, endPoint x: 511, endPoint y: 251, distance: 13.6
click at [511, 251] on div "Encryption and Key Management" at bounding box center [778, 251] width 591 height 30
type input "Encryption and Key Management"
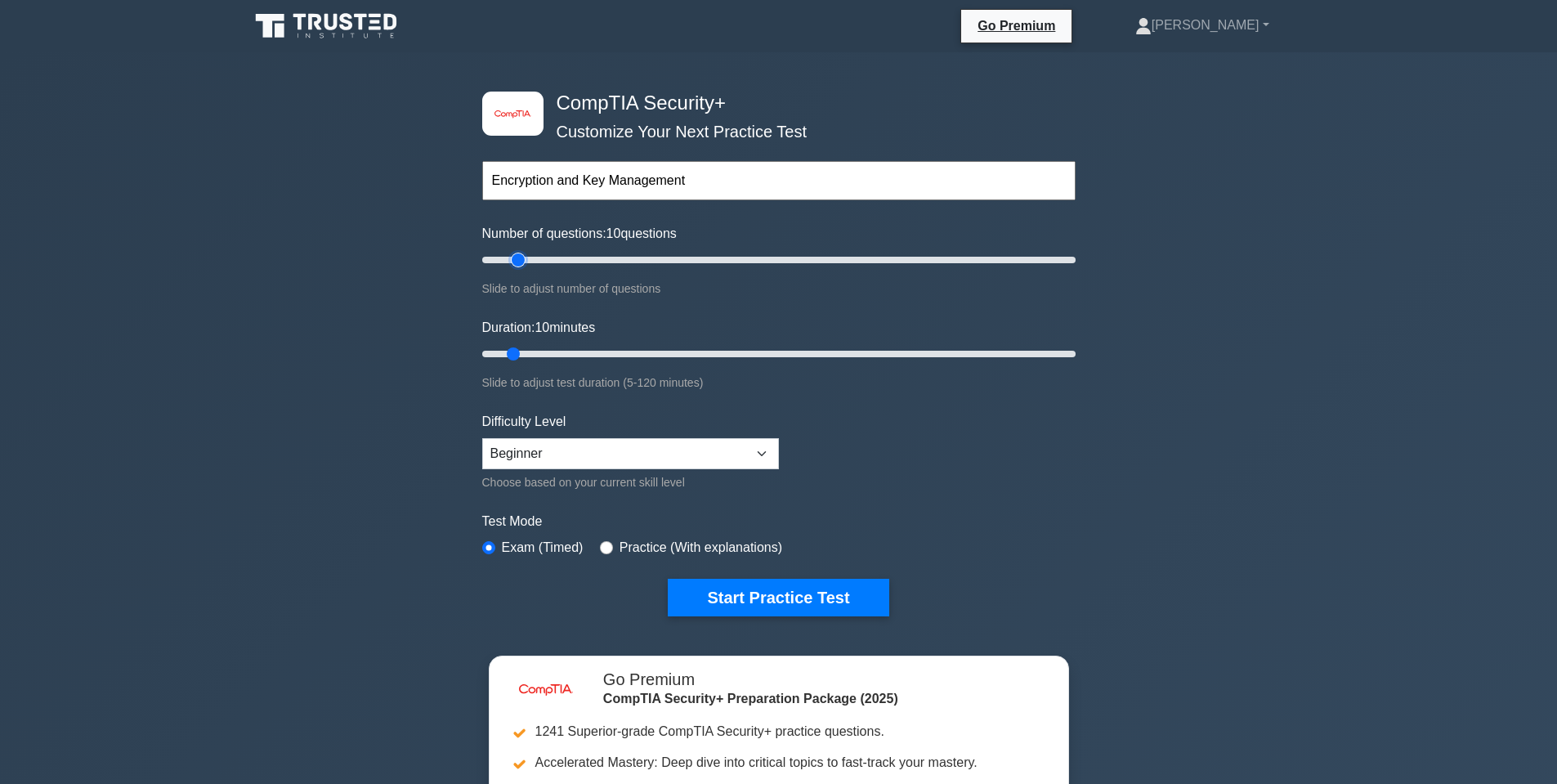
type input "15"
click at [511, 251] on input "Number of questions: 10 questions" at bounding box center [778, 259] width 593 height 19
drag, startPoint x: 509, startPoint y: 260, endPoint x: 477, endPoint y: 264, distance: 32.2
type input "5"
click at [482, 264] on input "Number of questions: 5 questions" at bounding box center [778, 259] width 593 height 19
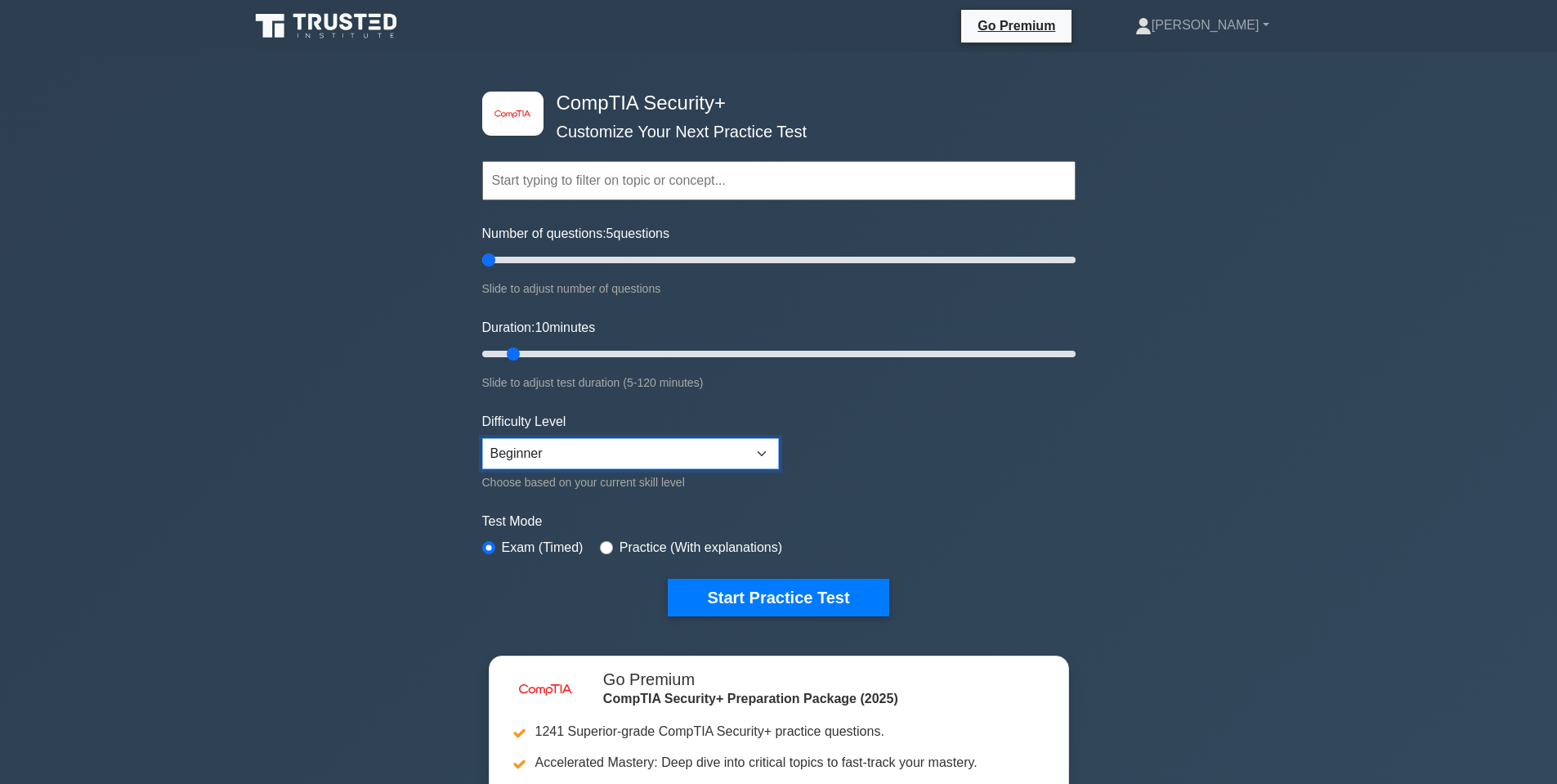
click at [594, 457] on select "Beginner Intermediate Expert" at bounding box center [630, 454] width 297 height 31
select select "intermediate"
click at [482, 439] on select "Beginner Intermediate Expert" at bounding box center [630, 454] width 297 height 31
drag, startPoint x: 736, startPoint y: 583, endPoint x: 732, endPoint y: 559, distance: 24.3
click at [736, 583] on button "Start Practice Test" at bounding box center [778, 597] width 221 height 38
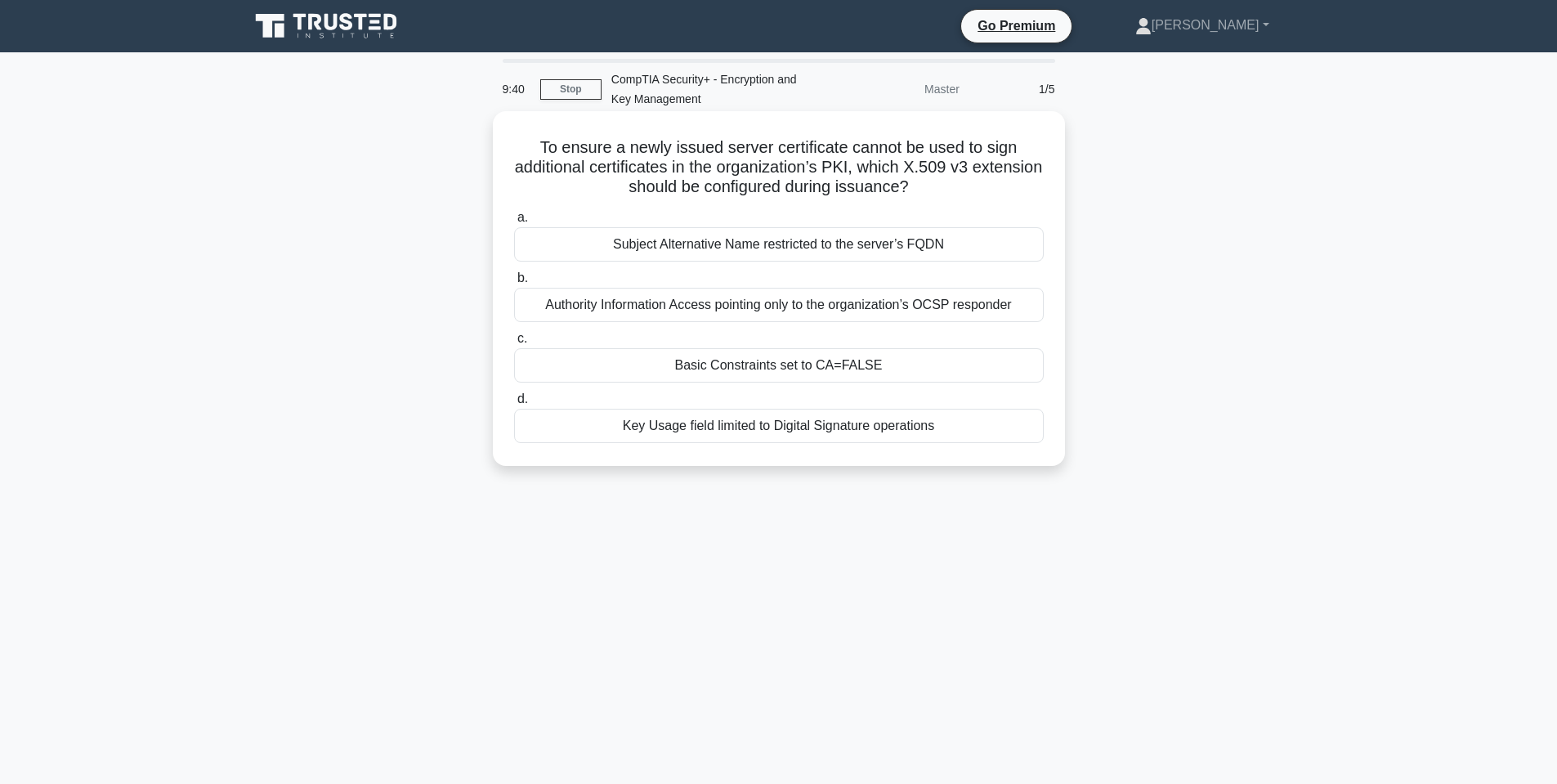
click at [714, 357] on div "Basic Constraints set to CA=FALSE" at bounding box center [778, 365] width 530 height 34
click at [514, 345] on input "c. Basic Constraints set to CA=FALSE" at bounding box center [514, 339] width 0 height 11
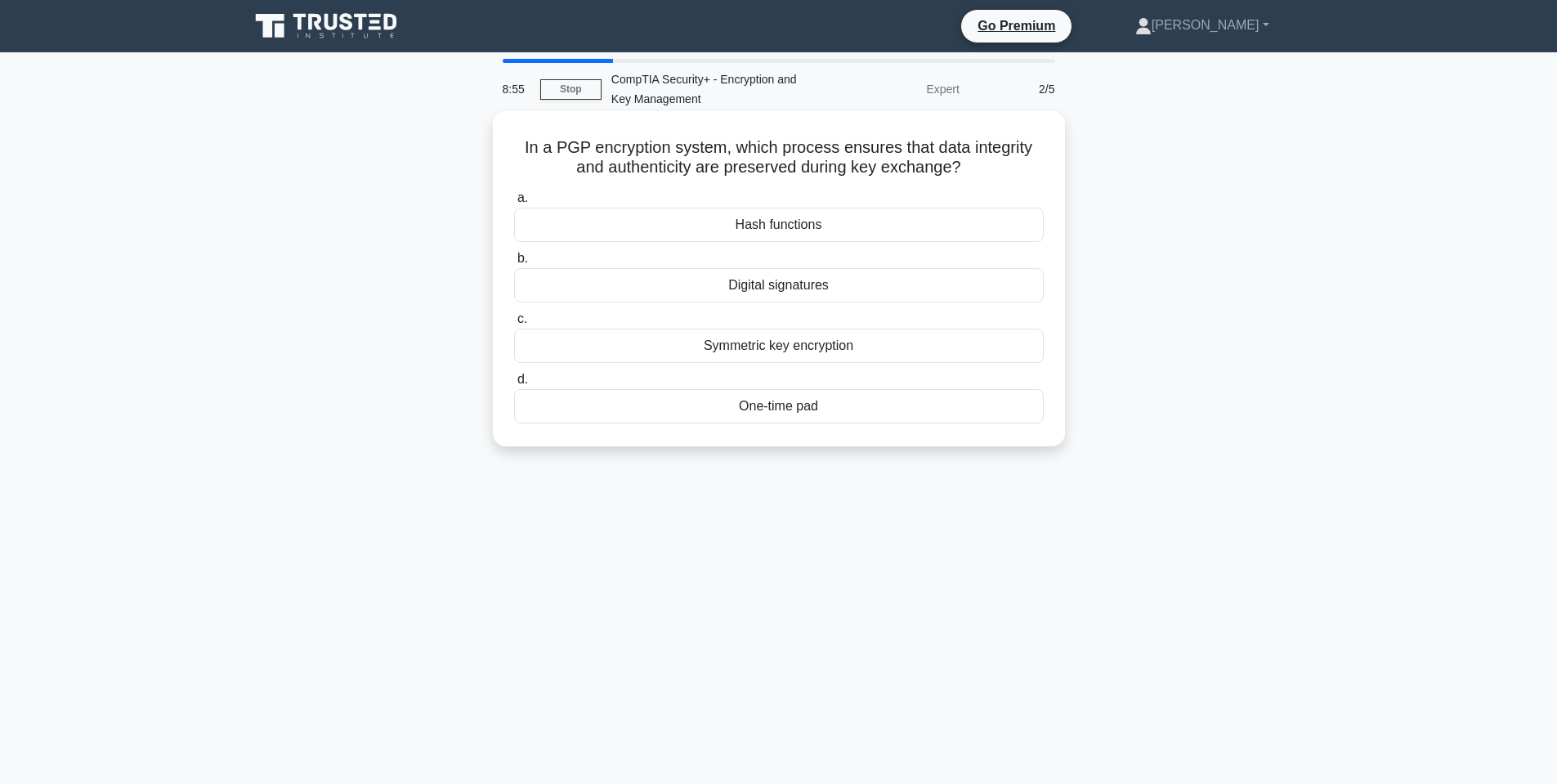
drag, startPoint x: 780, startPoint y: 407, endPoint x: 791, endPoint y: 408, distance: 11.0
click at [784, 407] on div "One-time pad" at bounding box center [778, 405] width 530 height 34
click at [791, 408] on div "One-time pad" at bounding box center [778, 405] width 530 height 34
click at [514, 385] on input "d. One-time pad" at bounding box center [514, 380] width 0 height 11
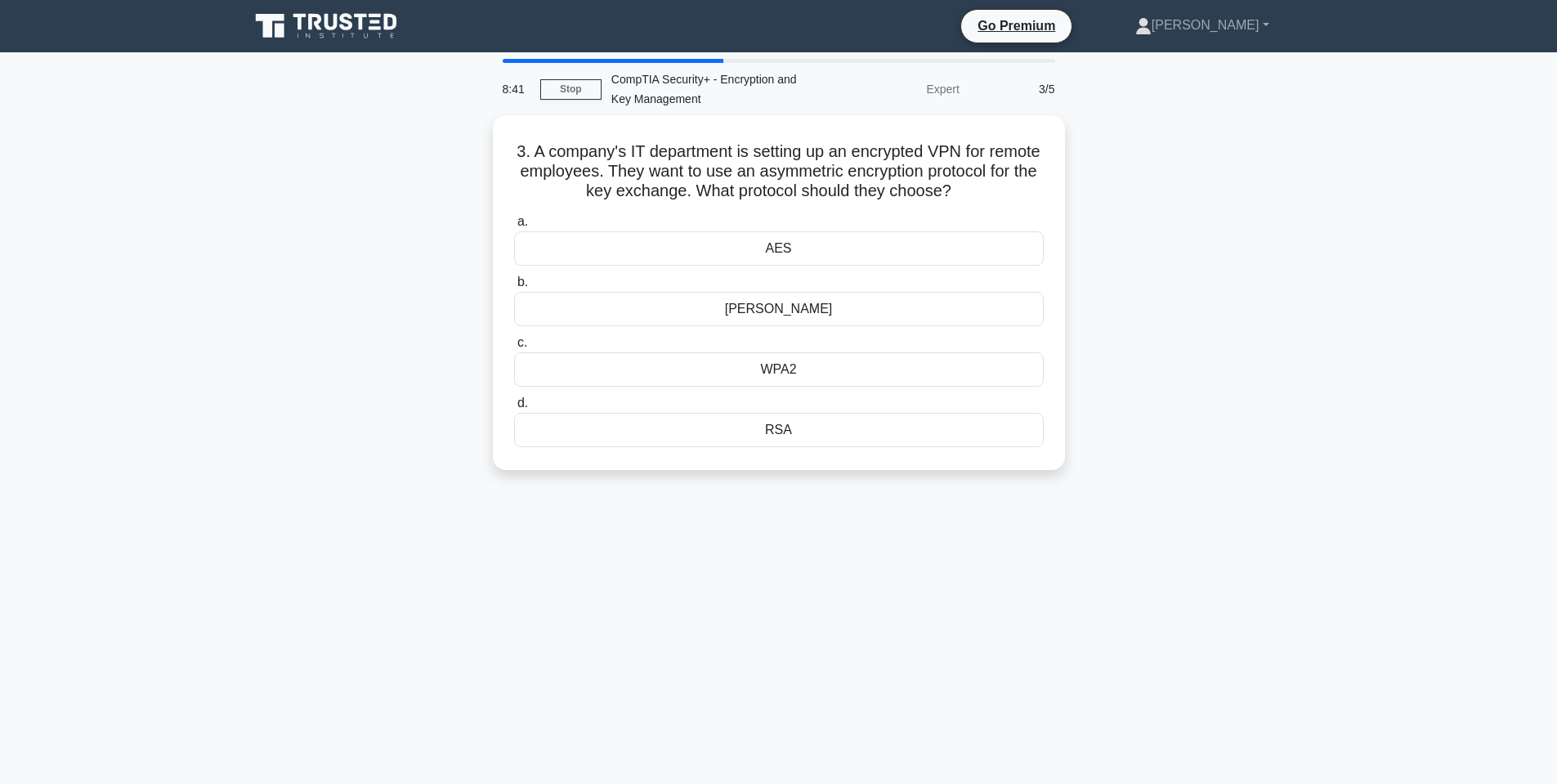
click at [1405, 264] on main "8:41 Stop CompTIA Security+ - Encryption and Key Management Expert 3/5 3. A com…" at bounding box center [778, 467] width 1557 height 830
click at [1087, 430] on div "3. A company's IT department is setting up an encrypted VPN for remote employee…" at bounding box center [778, 302] width 1079 height 374
drag, startPoint x: 607, startPoint y: 130, endPoint x: 618, endPoint y: 151, distance: 23.7
click at [608, 135] on div "3. A company's IT department is setting up an encrypted VPN for remote employee…" at bounding box center [778, 288] width 559 height 342
click at [1161, 261] on div "3. A company's IT department is setting up an encrypted VPN for remote employee…" at bounding box center [778, 302] width 1079 height 374
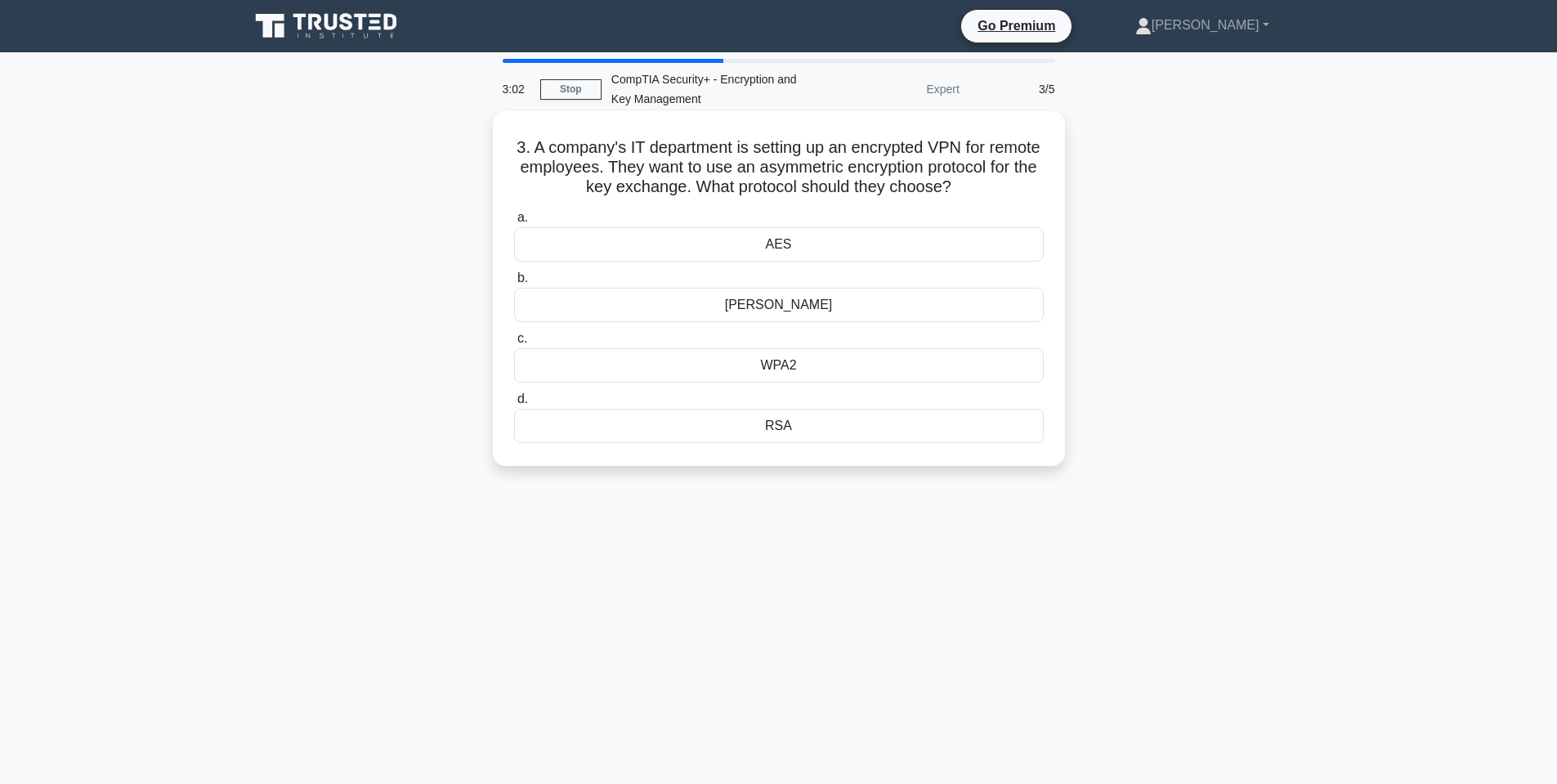
click at [882, 244] on div "AES" at bounding box center [778, 244] width 530 height 34
click at [514, 223] on input "a. AES" at bounding box center [514, 218] width 0 height 11
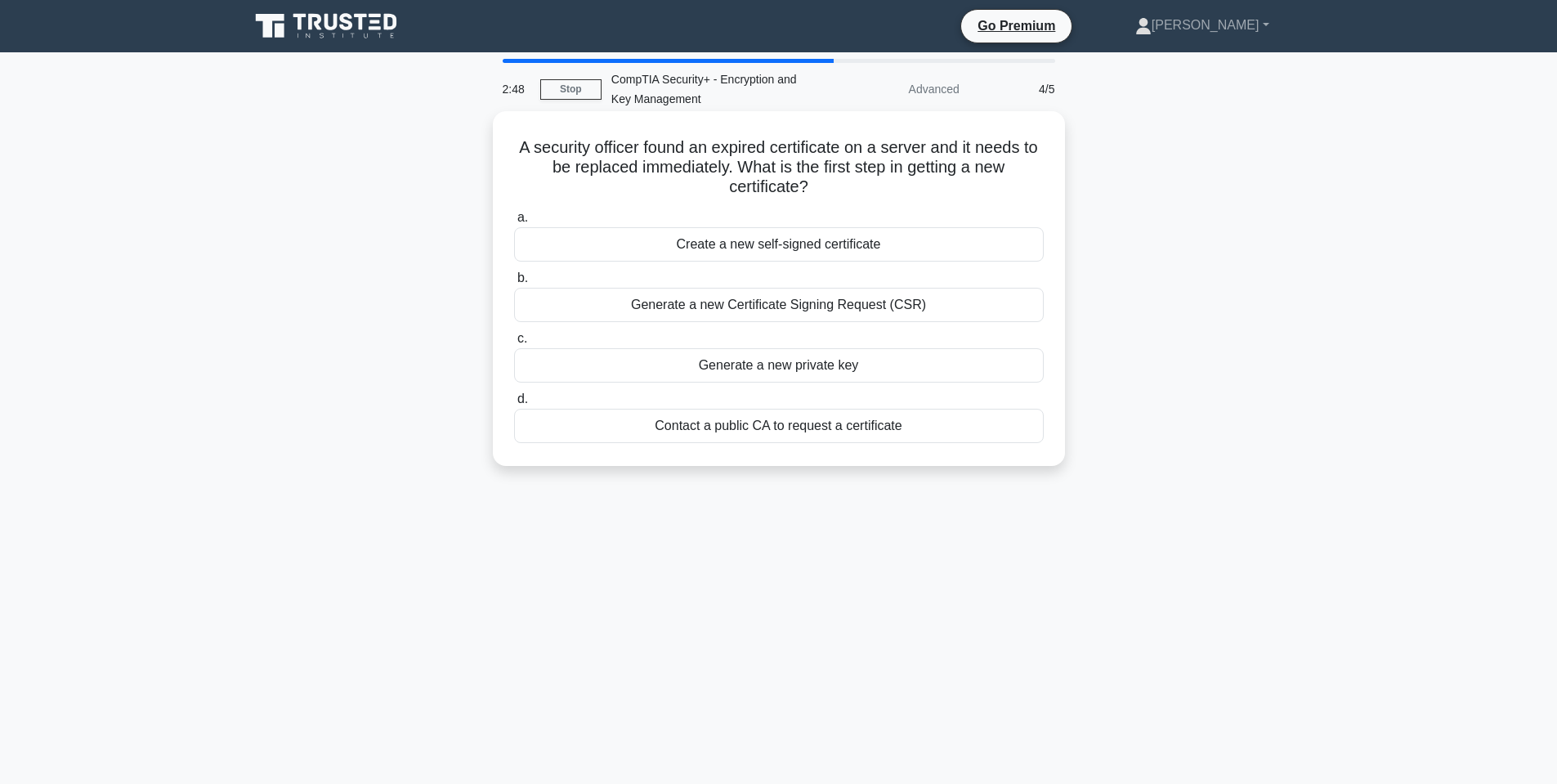
click at [855, 421] on div "Contact a public CA to request a certificate" at bounding box center [778, 426] width 530 height 34
click at [514, 404] on input "d. Contact a public CA to request a certificate" at bounding box center [514, 400] width 0 height 11
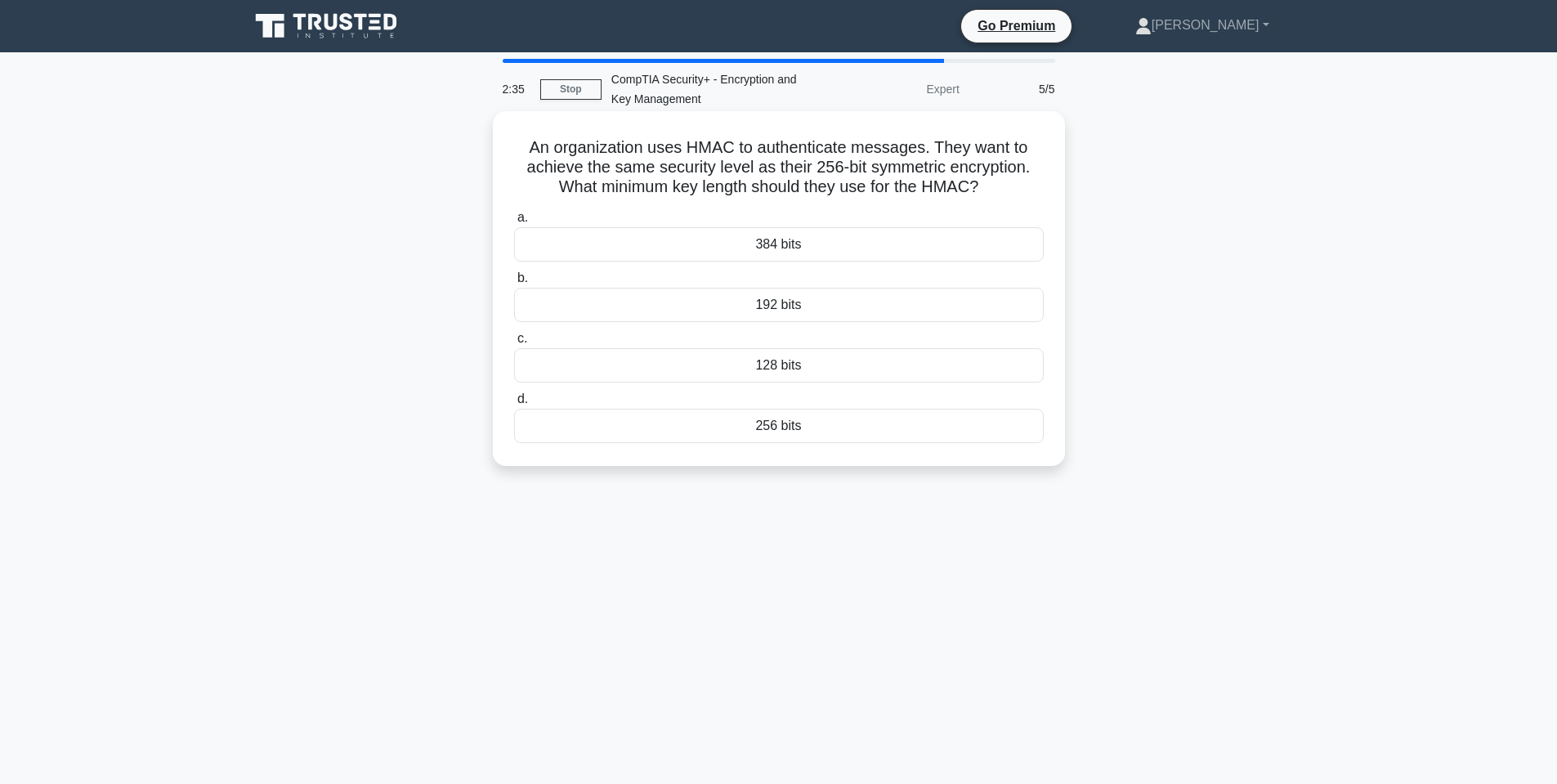
click at [774, 422] on div "256 bits" at bounding box center [778, 426] width 530 height 34
click at [514, 404] on input "d. 256 bits" at bounding box center [514, 400] width 0 height 11
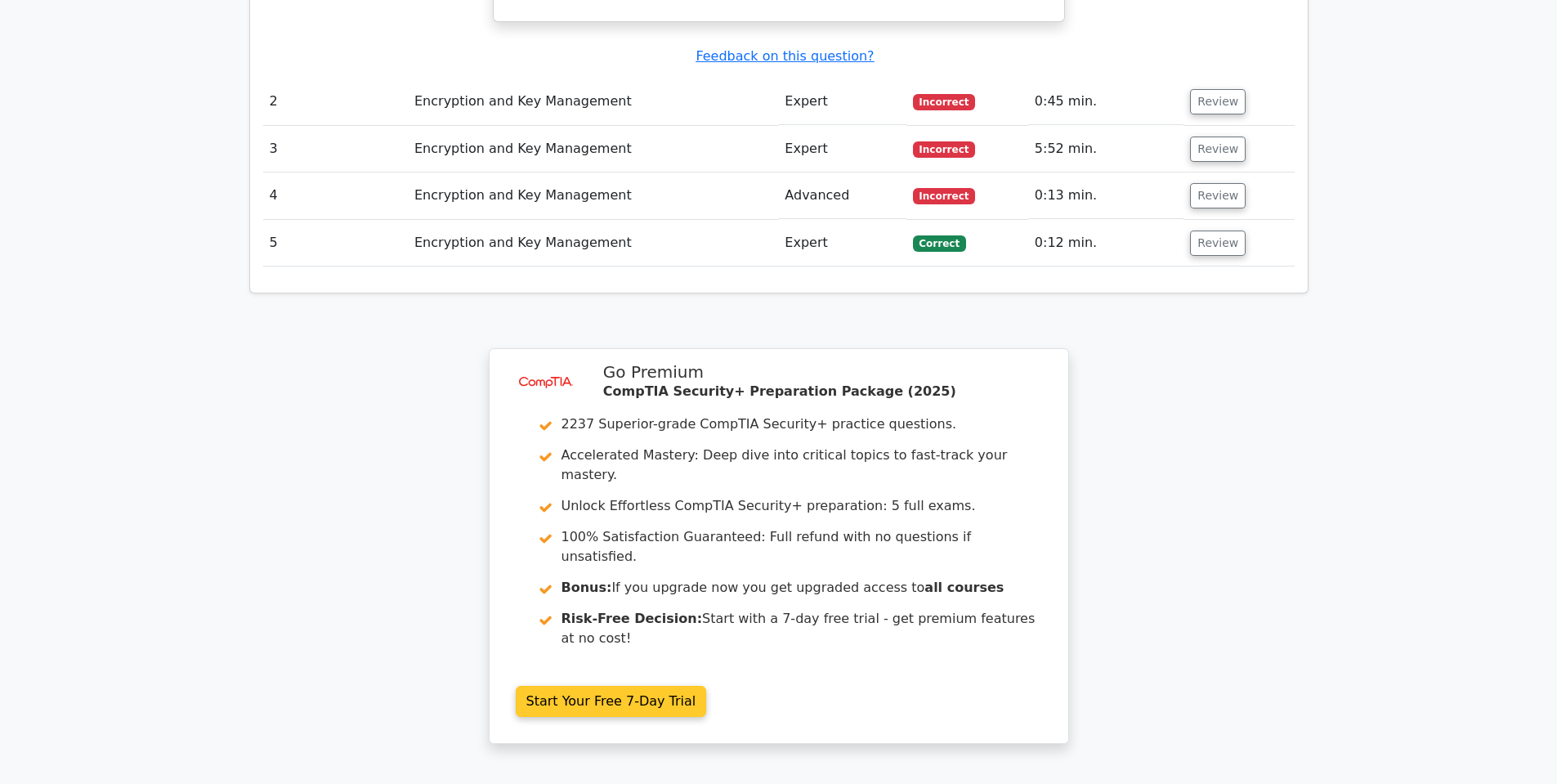
scroll to position [1716, 0]
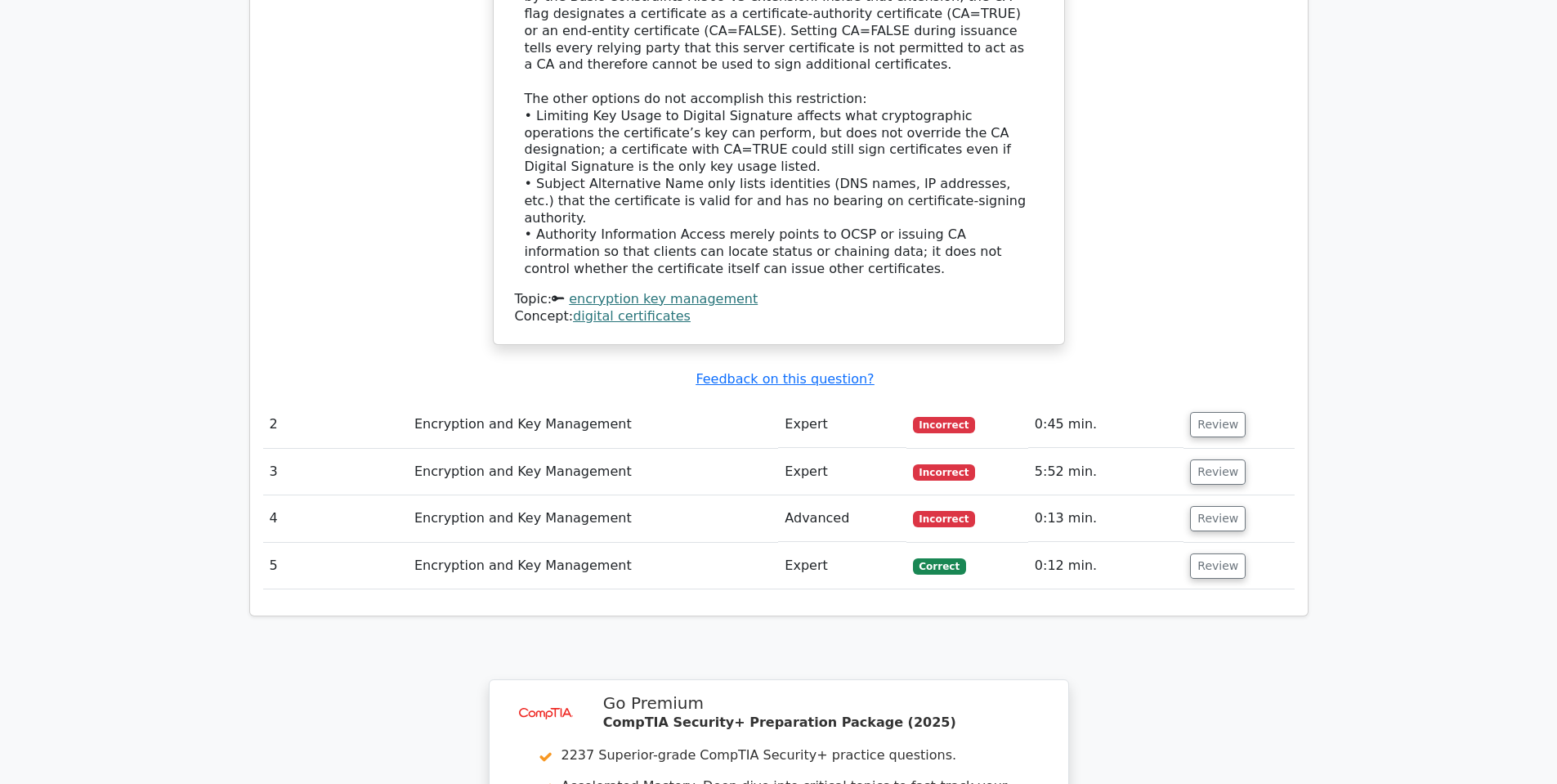
click at [546, 402] on td "Encryption and Key Management" at bounding box center [593, 425] width 370 height 47
click at [1207, 412] on button "Review" at bounding box center [1218, 425] width 55 height 26
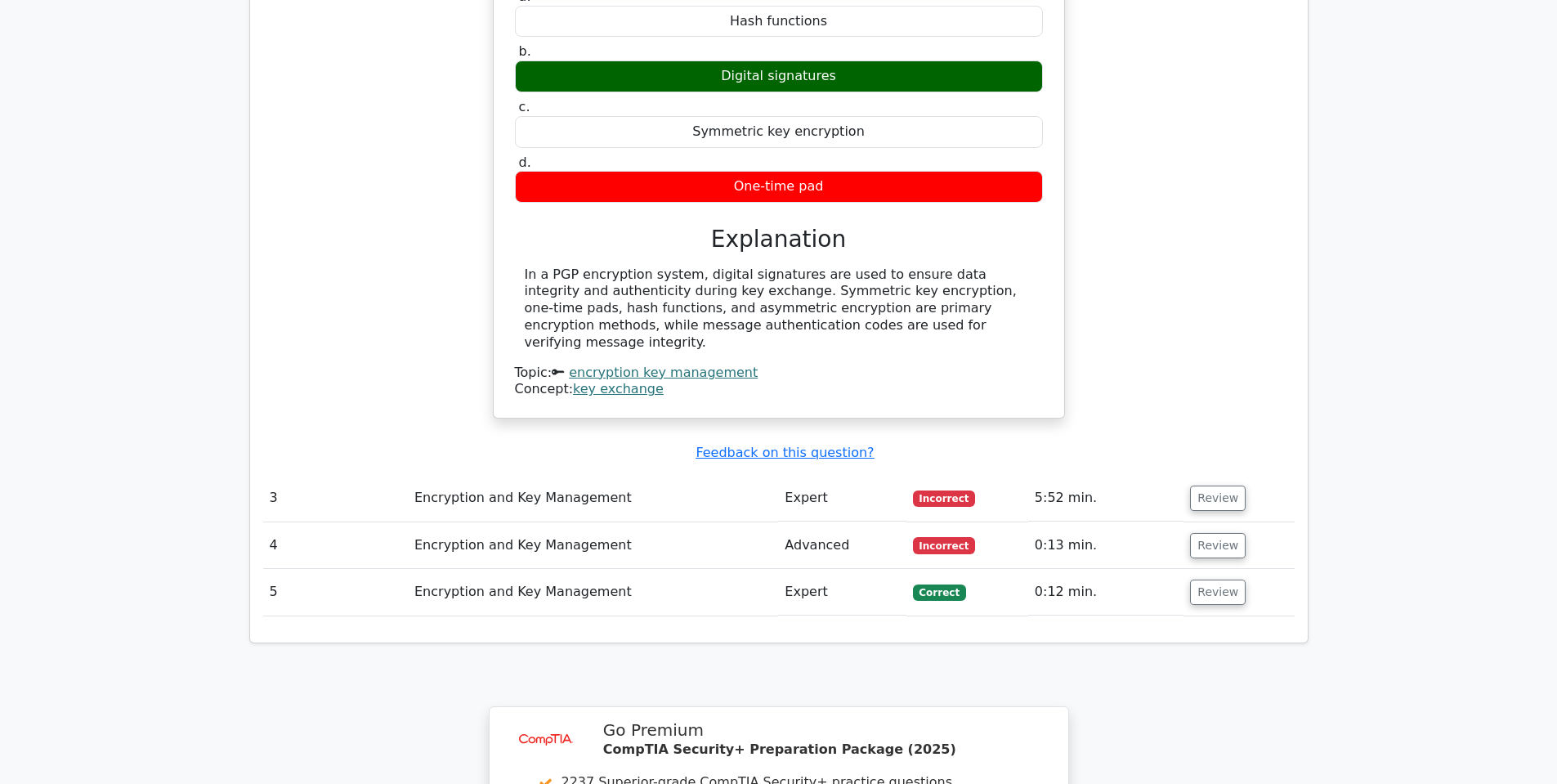
scroll to position [2370, 0]
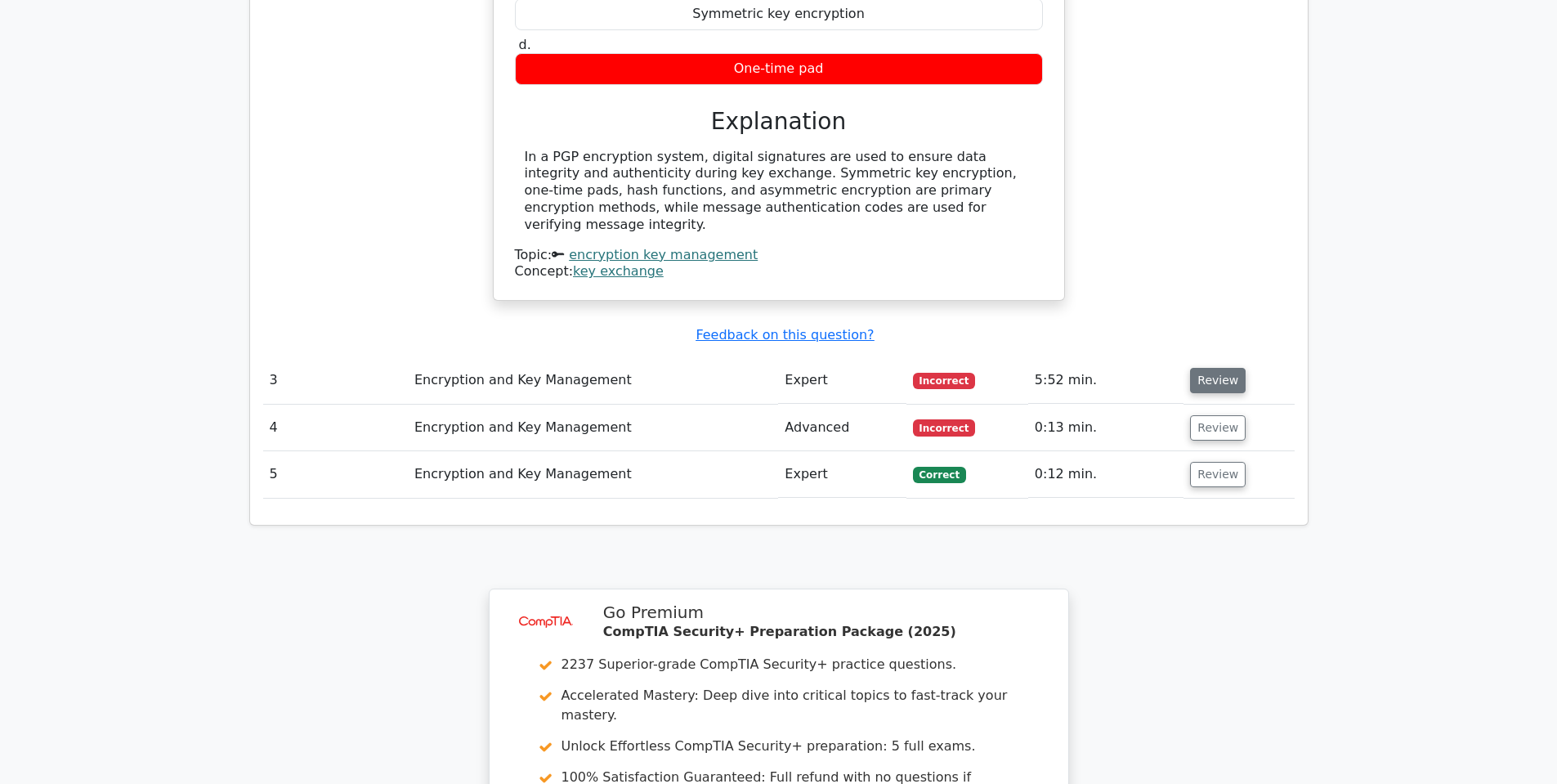
click at [1229, 368] on button "Review" at bounding box center [1218, 380] width 55 height 26
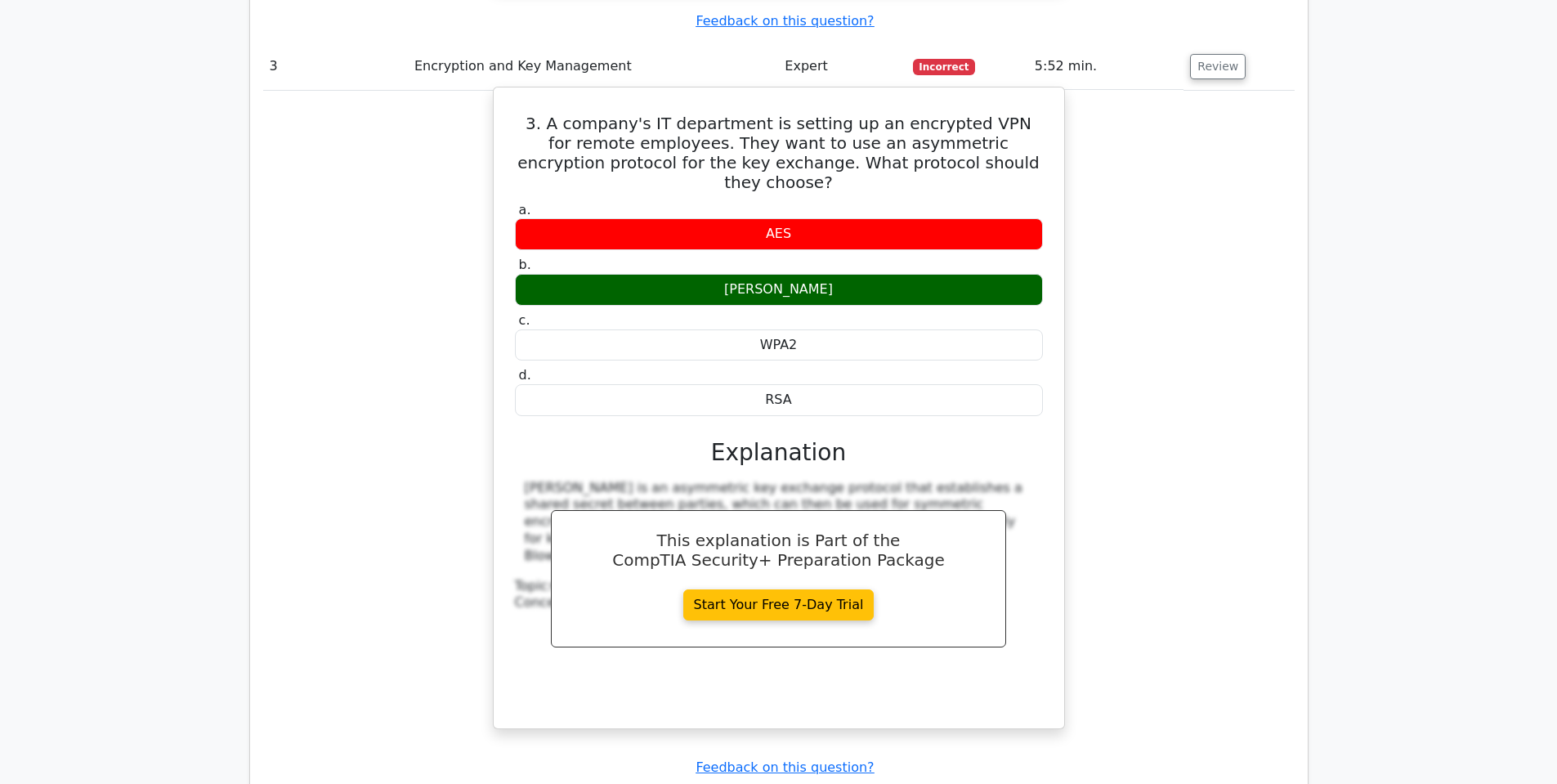
scroll to position [2697, 0]
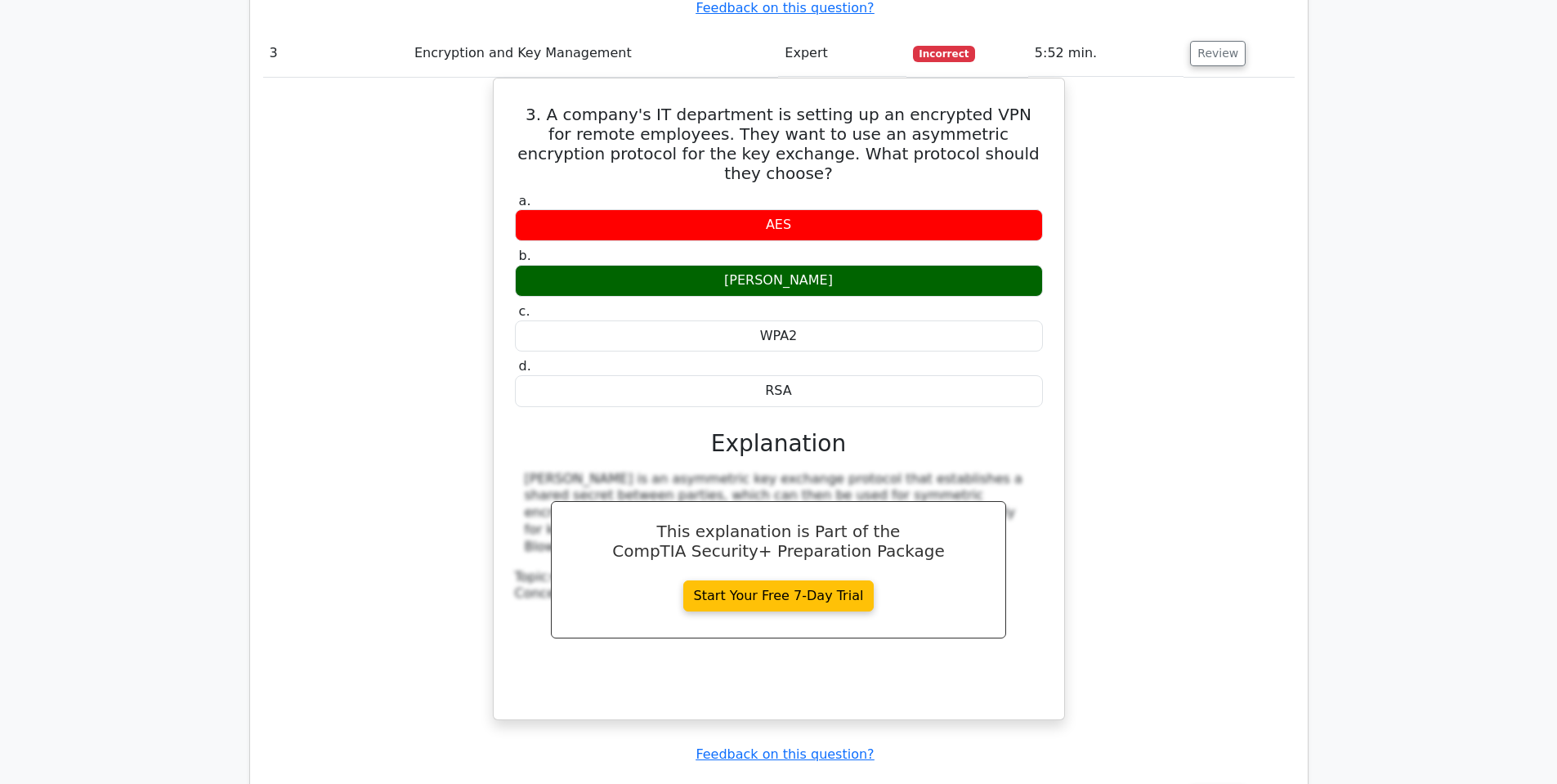
click at [1222, 783] on button "Review" at bounding box center [1218, 800] width 55 height 26
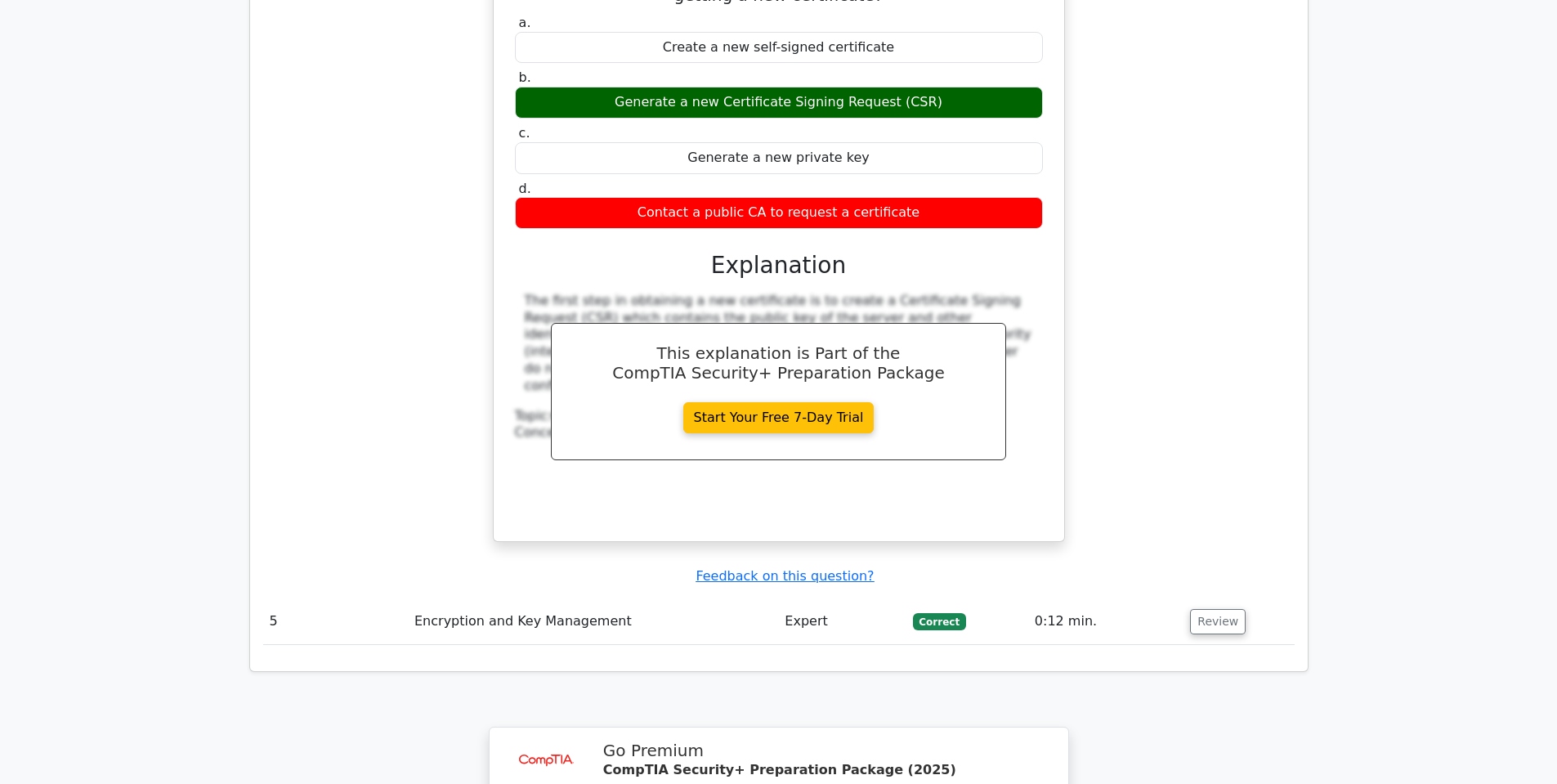
scroll to position [3842, 0]
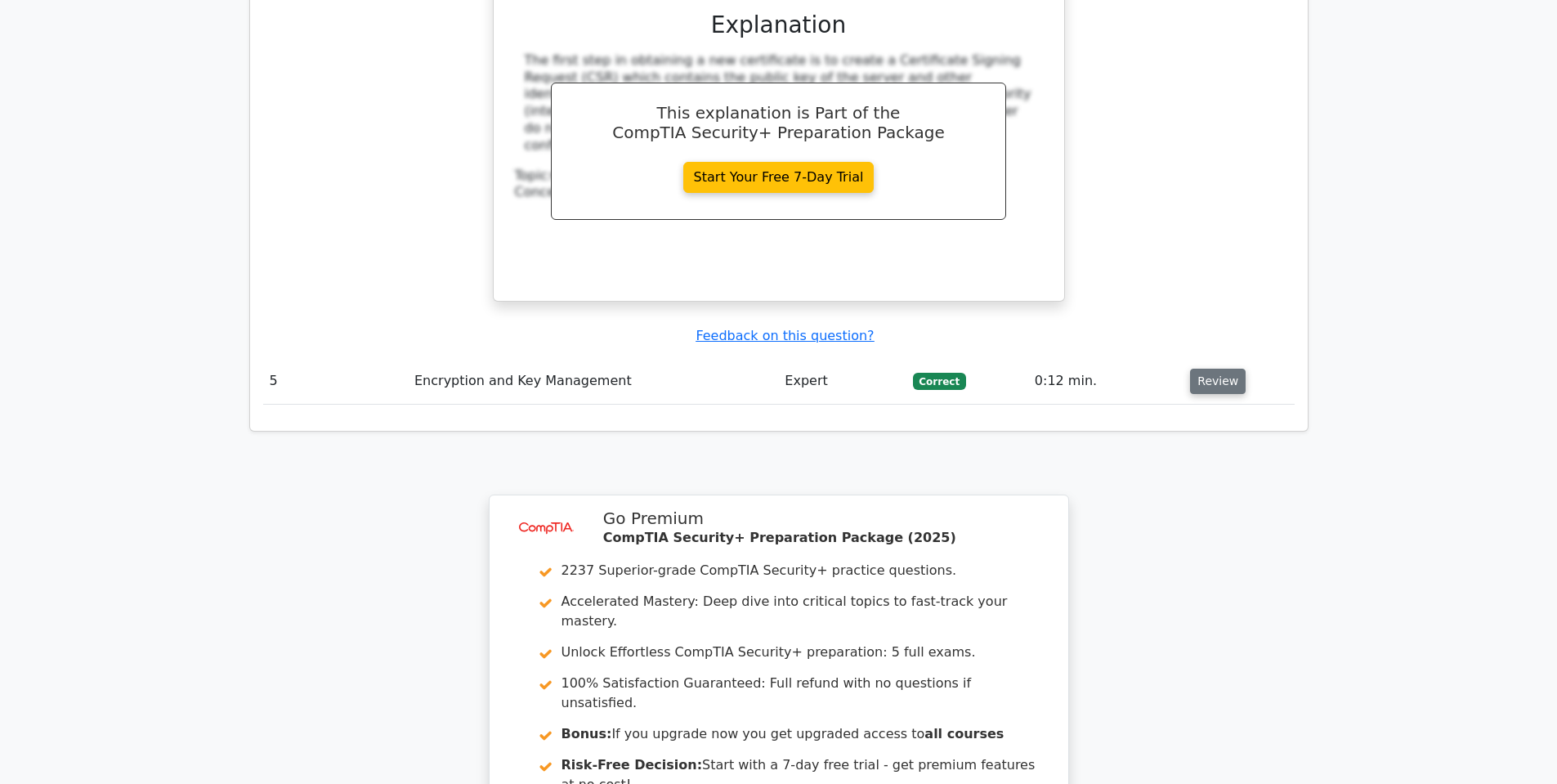
click at [1223, 369] on button "Review" at bounding box center [1218, 381] width 55 height 26
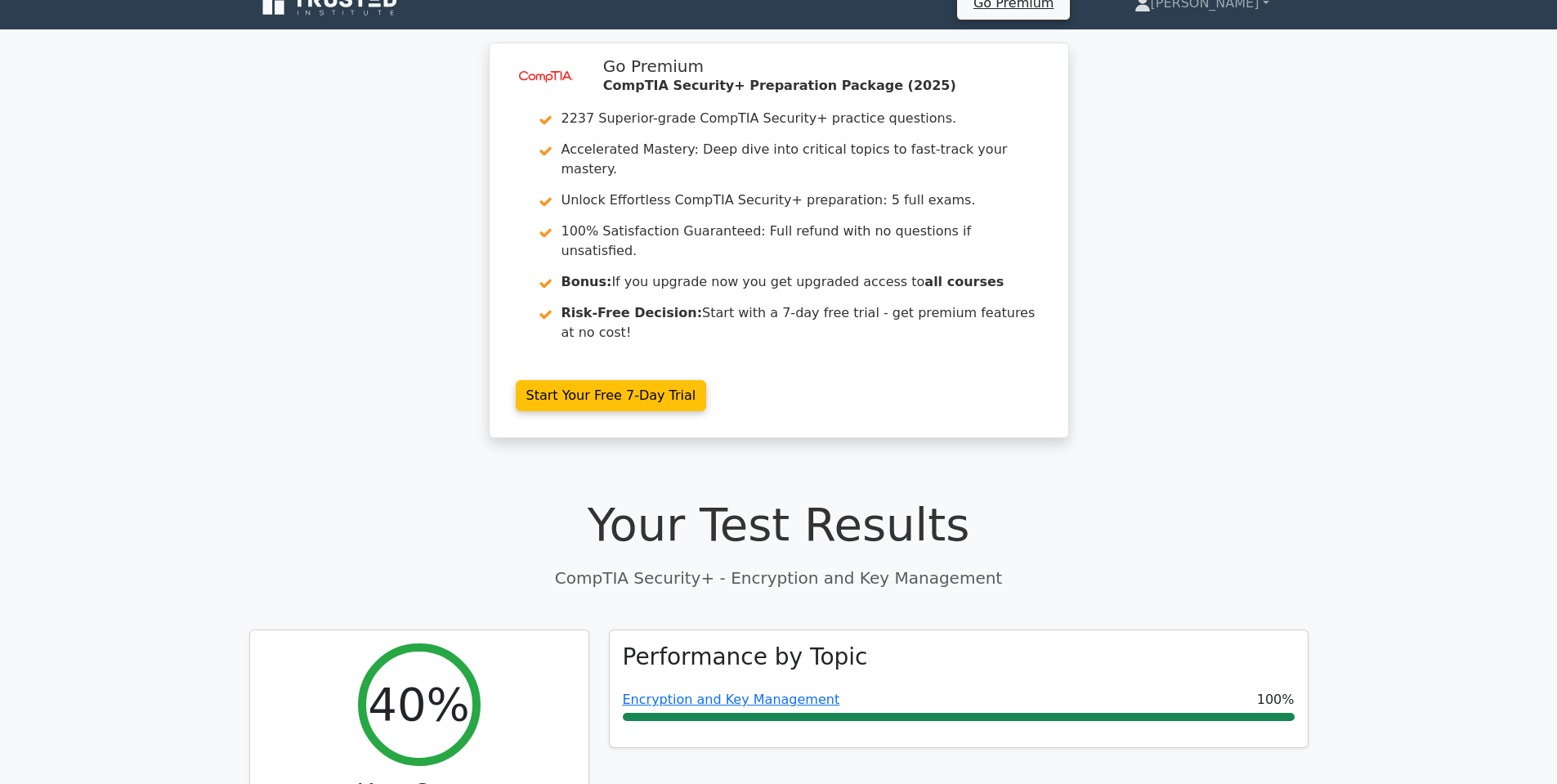
scroll to position [0, 0]
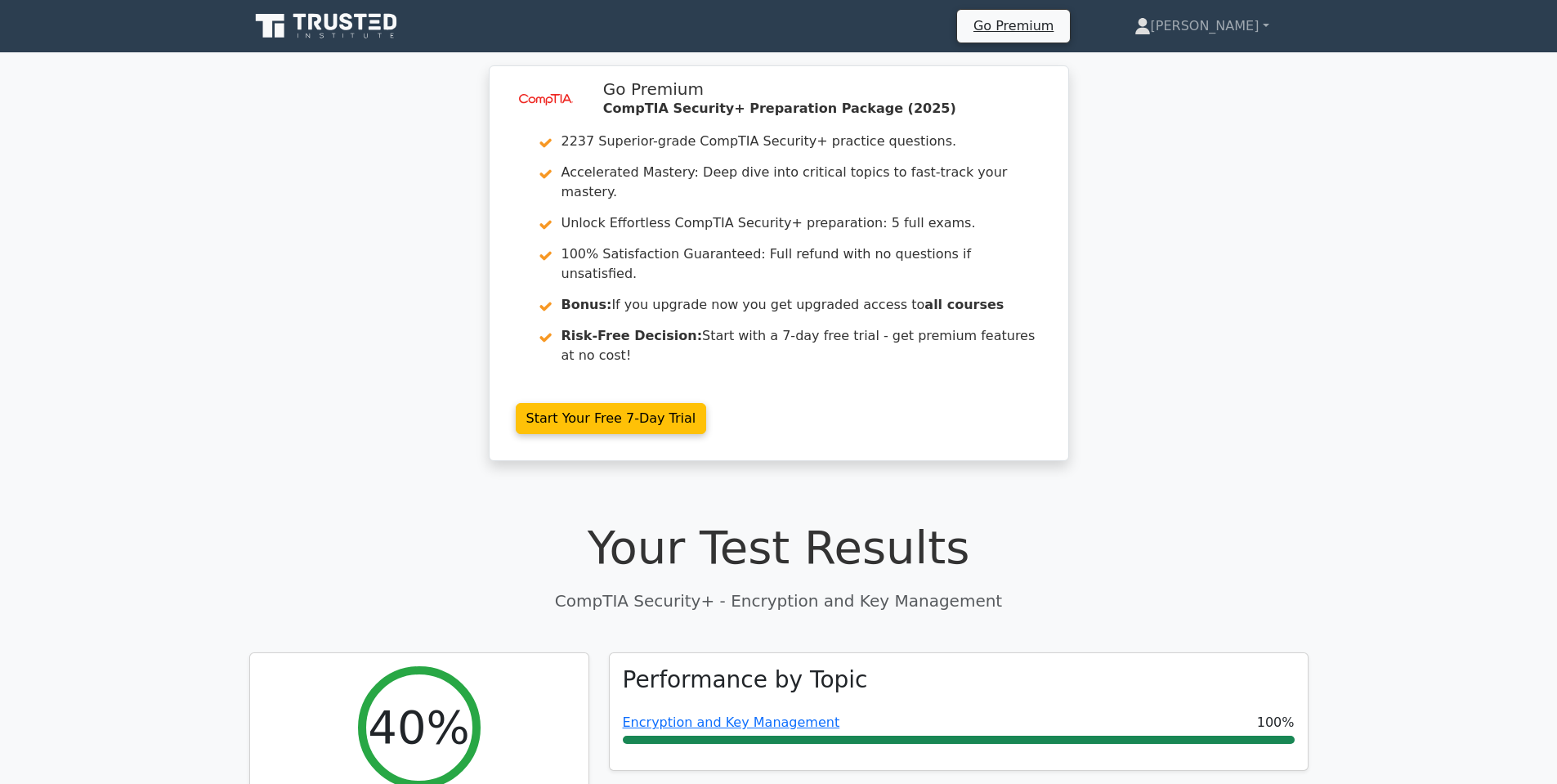
click at [292, 30] on icon at bounding box center [328, 27] width 157 height 31
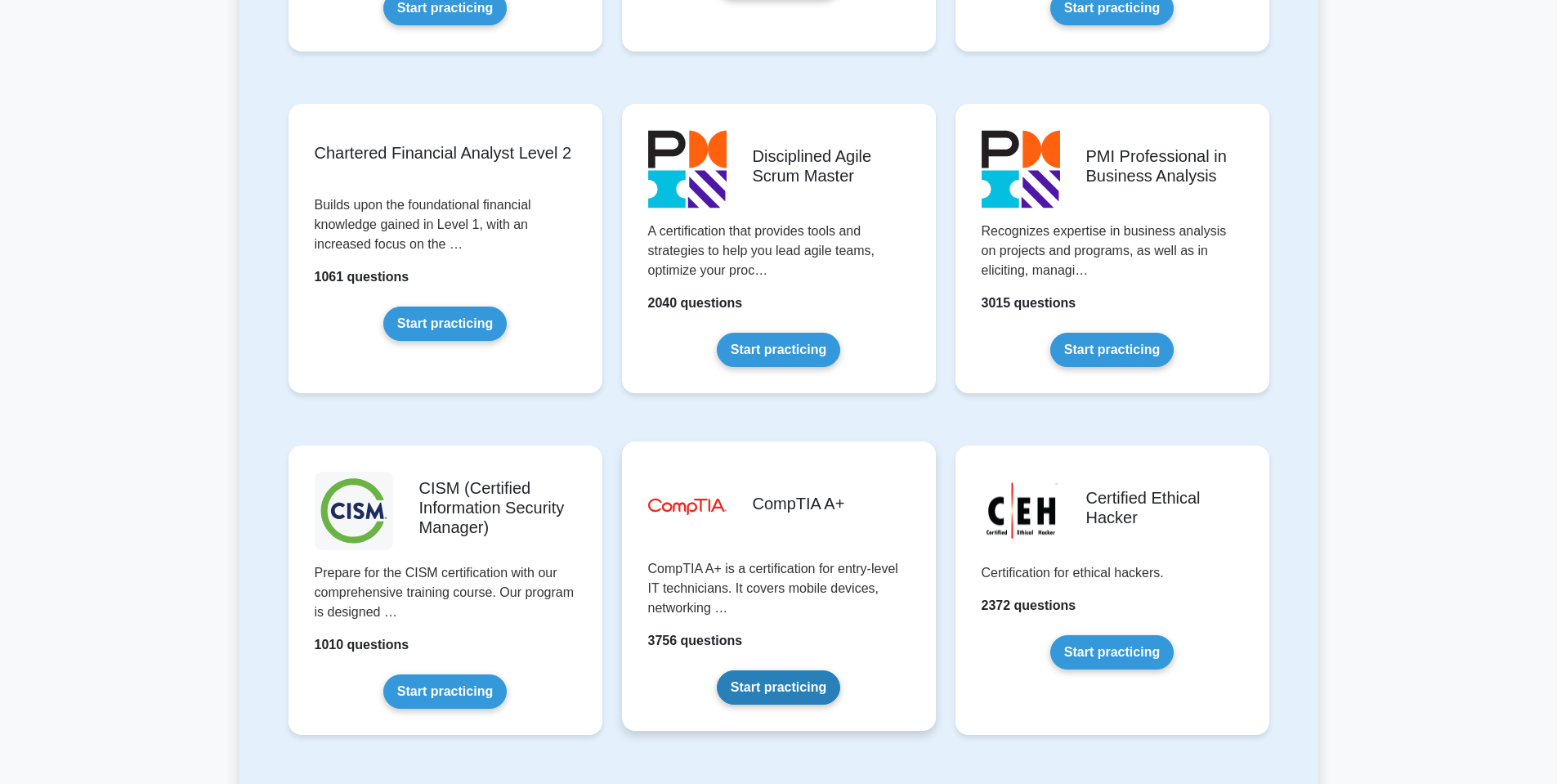
scroll to position [2207, 0]
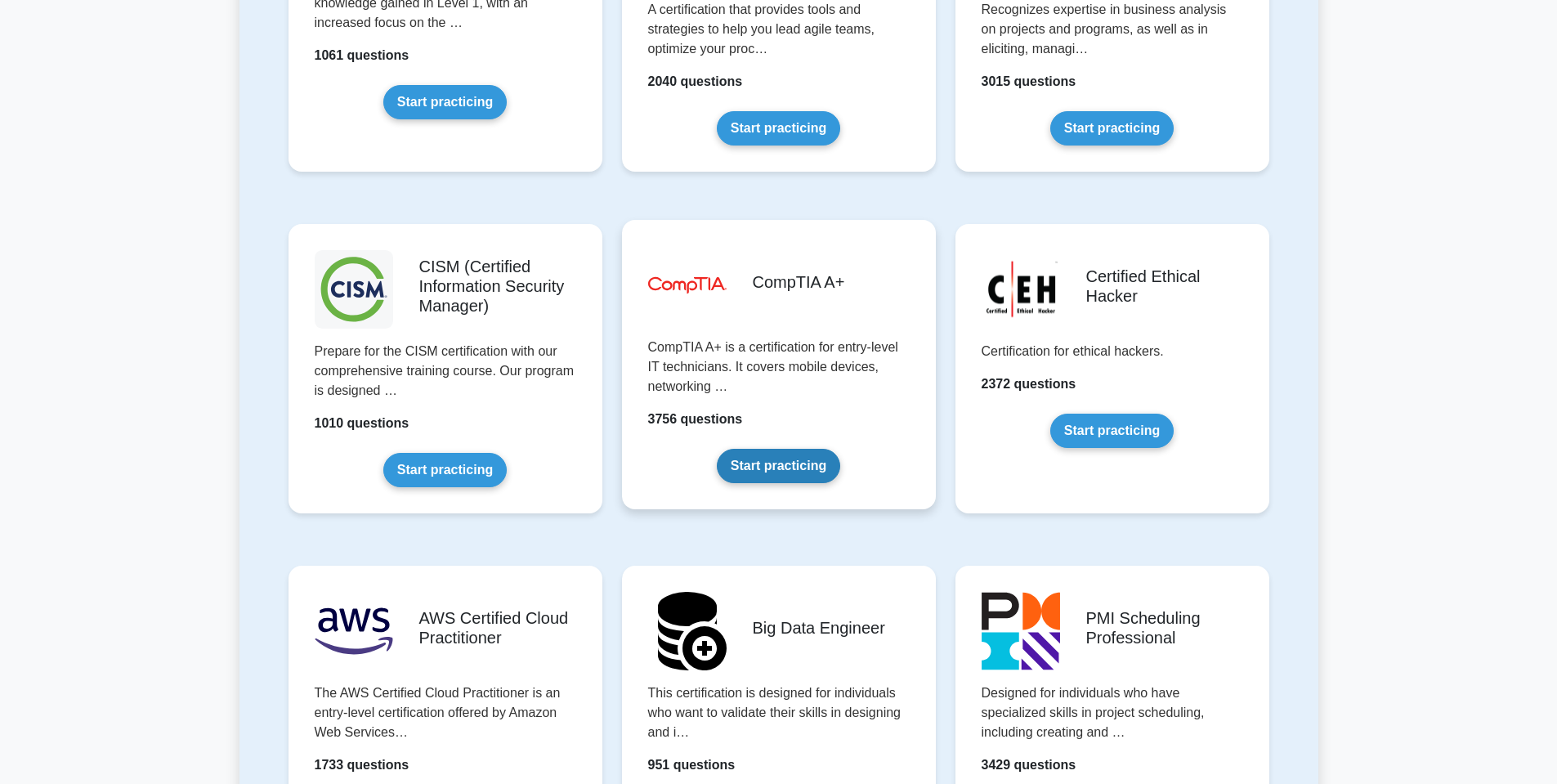
click at [786, 467] on link "Start practicing" at bounding box center [778, 465] width 123 height 34
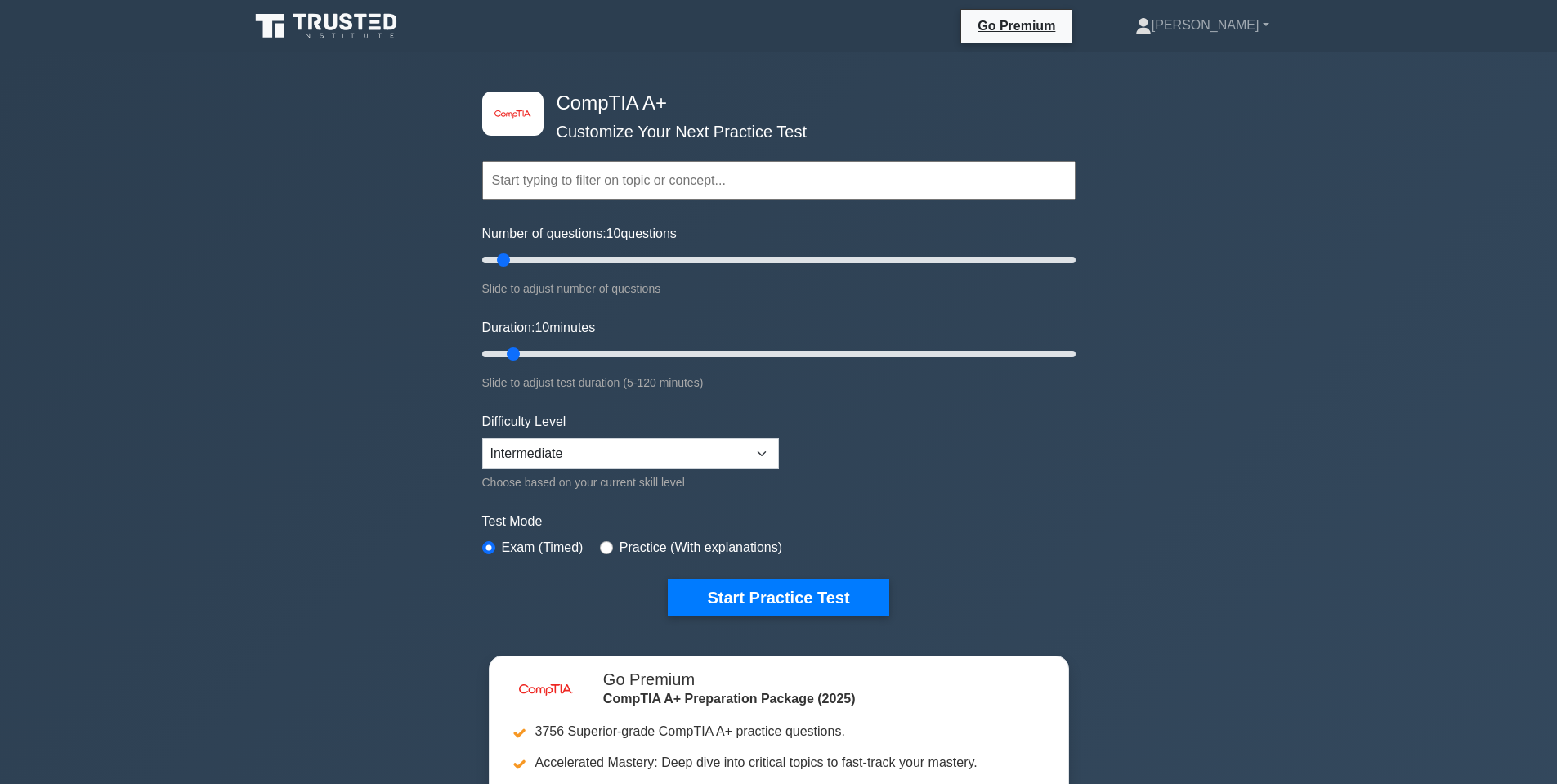
click at [809, 625] on div "image/svg+xml CompTIA A+ Customize Your Next Practice Test Topics Hardware Oper…" at bounding box center [778, 354] width 613 height 603
click at [801, 603] on button "Start Practice Test" at bounding box center [778, 597] width 221 height 38
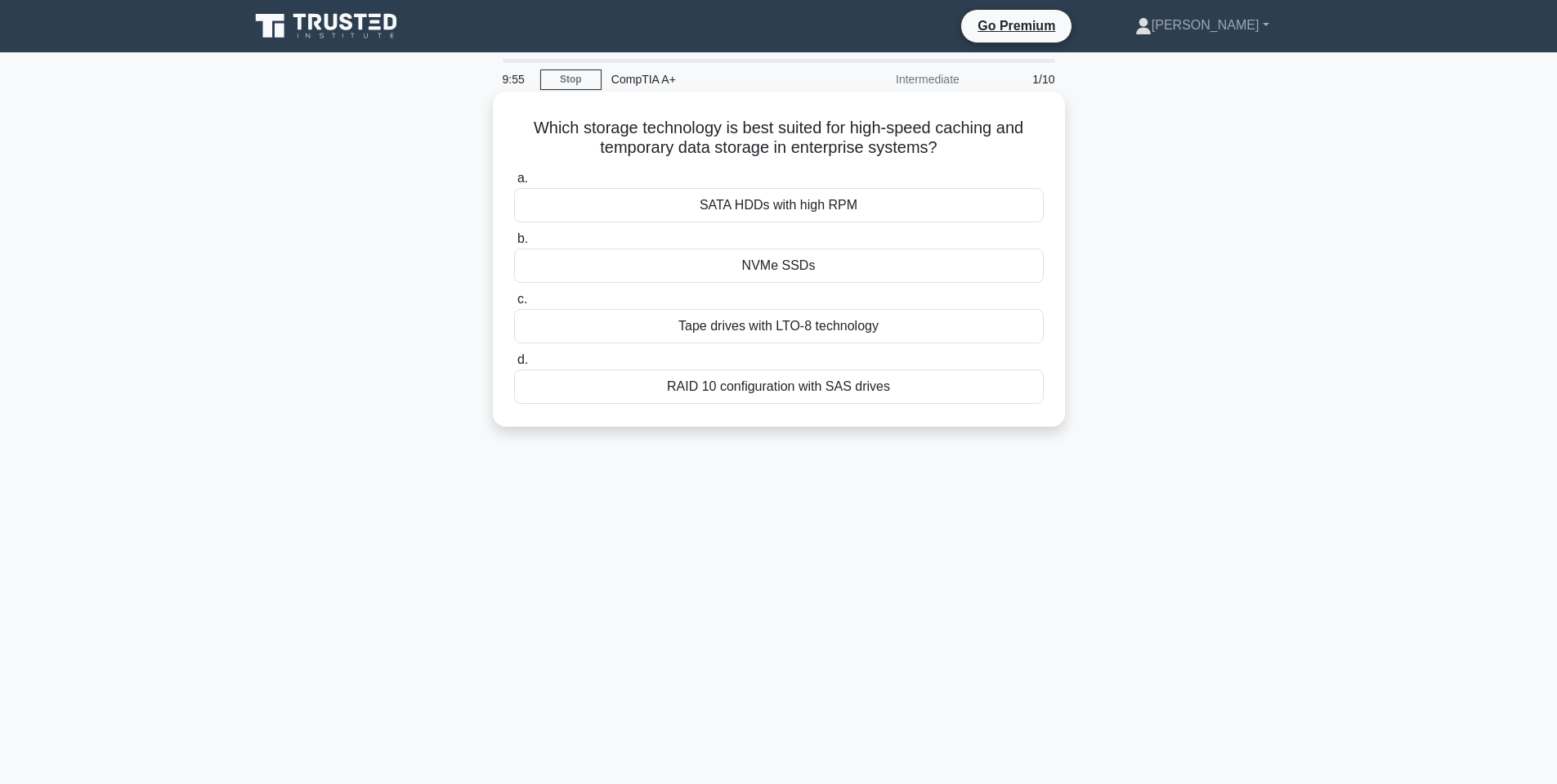
click at [827, 285] on div "a. SATA HDDs with high RPM b. NVMe SSDs c. d." at bounding box center [778, 286] width 549 height 242
click at [822, 271] on div "NVMe SSDs" at bounding box center [778, 265] width 530 height 34
click at [514, 244] on input "b. NVMe SSDs" at bounding box center [514, 240] width 0 height 11
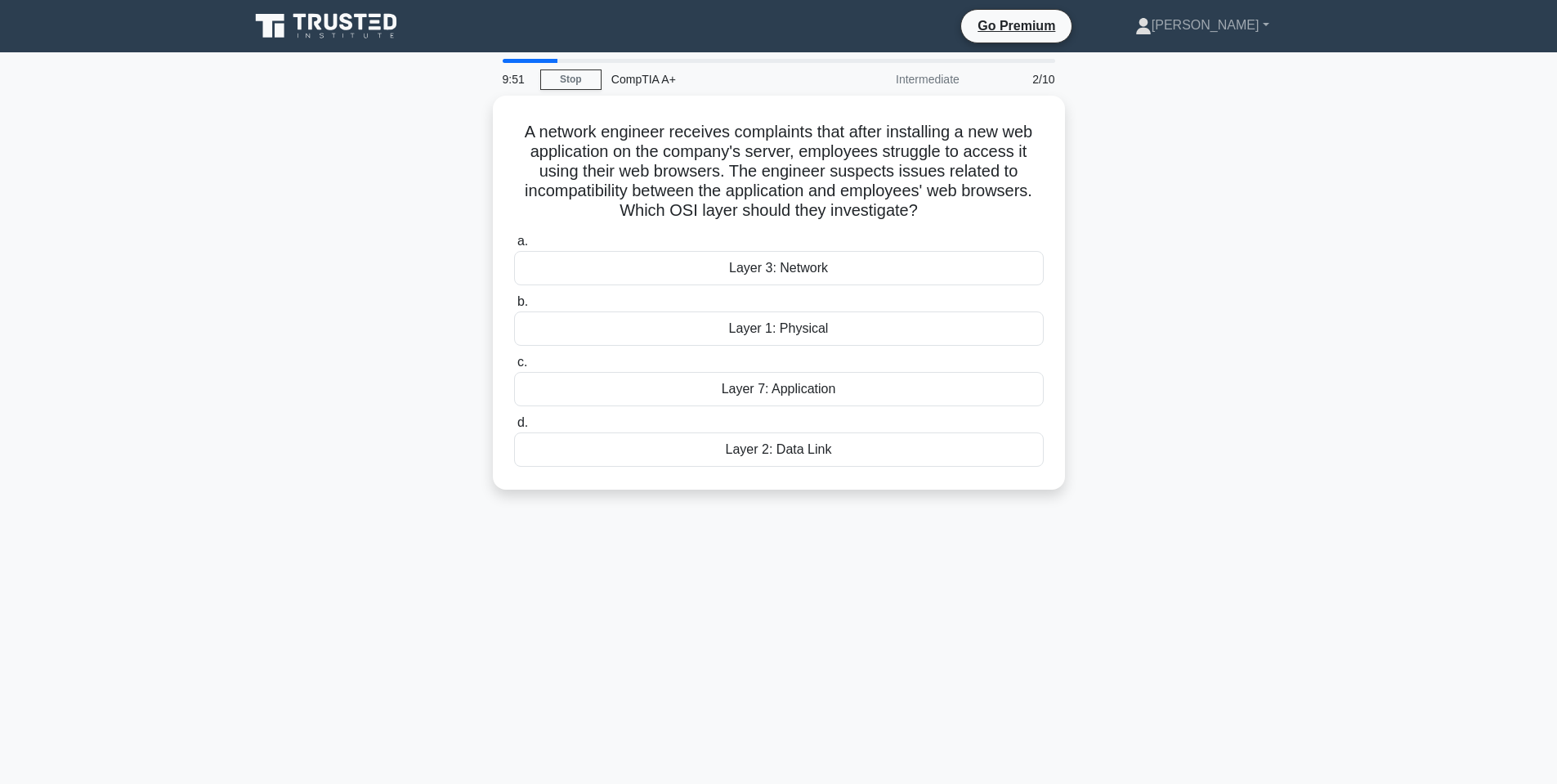
click at [311, 41] on icon at bounding box center [328, 27] width 157 height 31
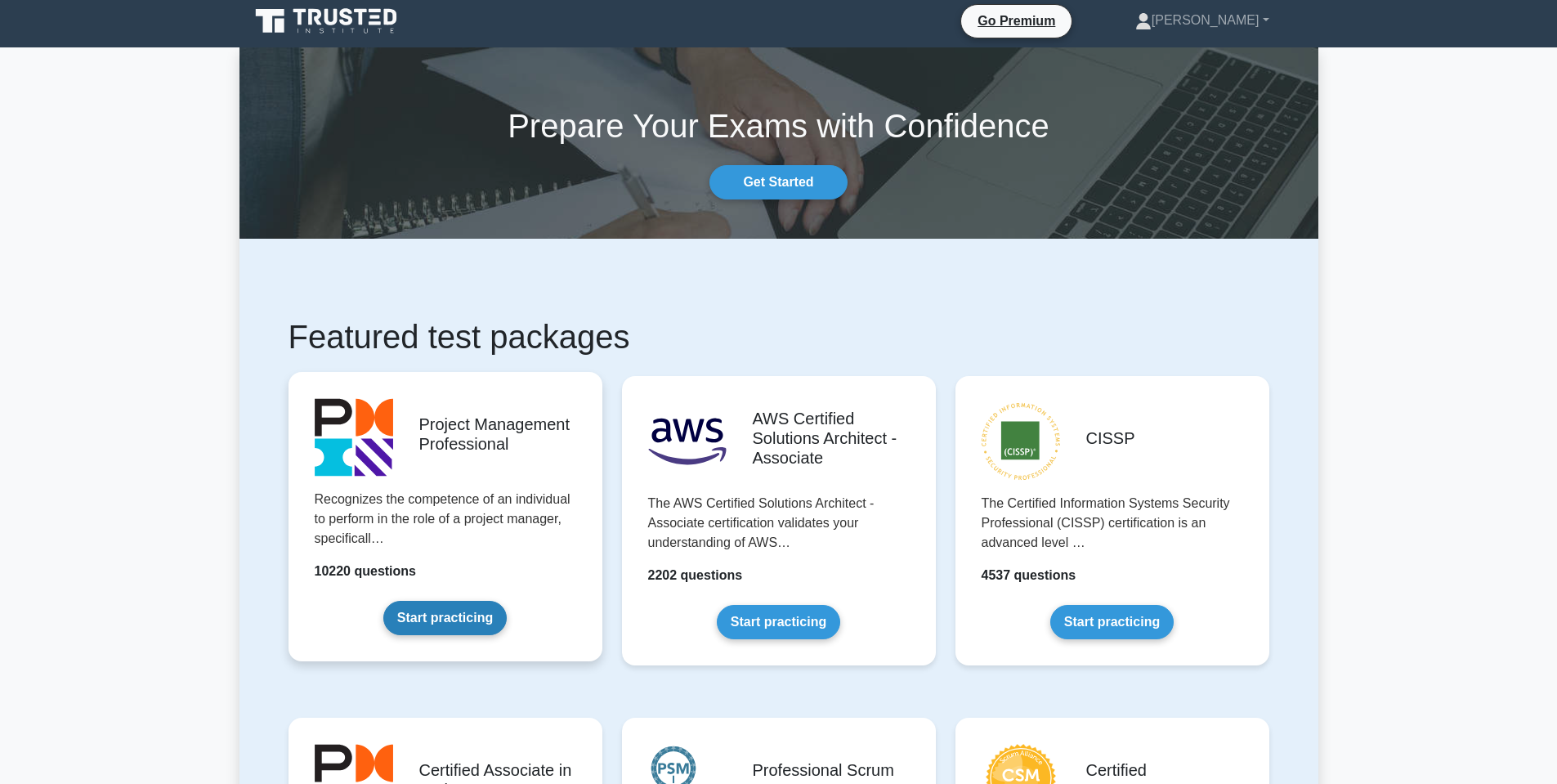
scroll to position [572, 0]
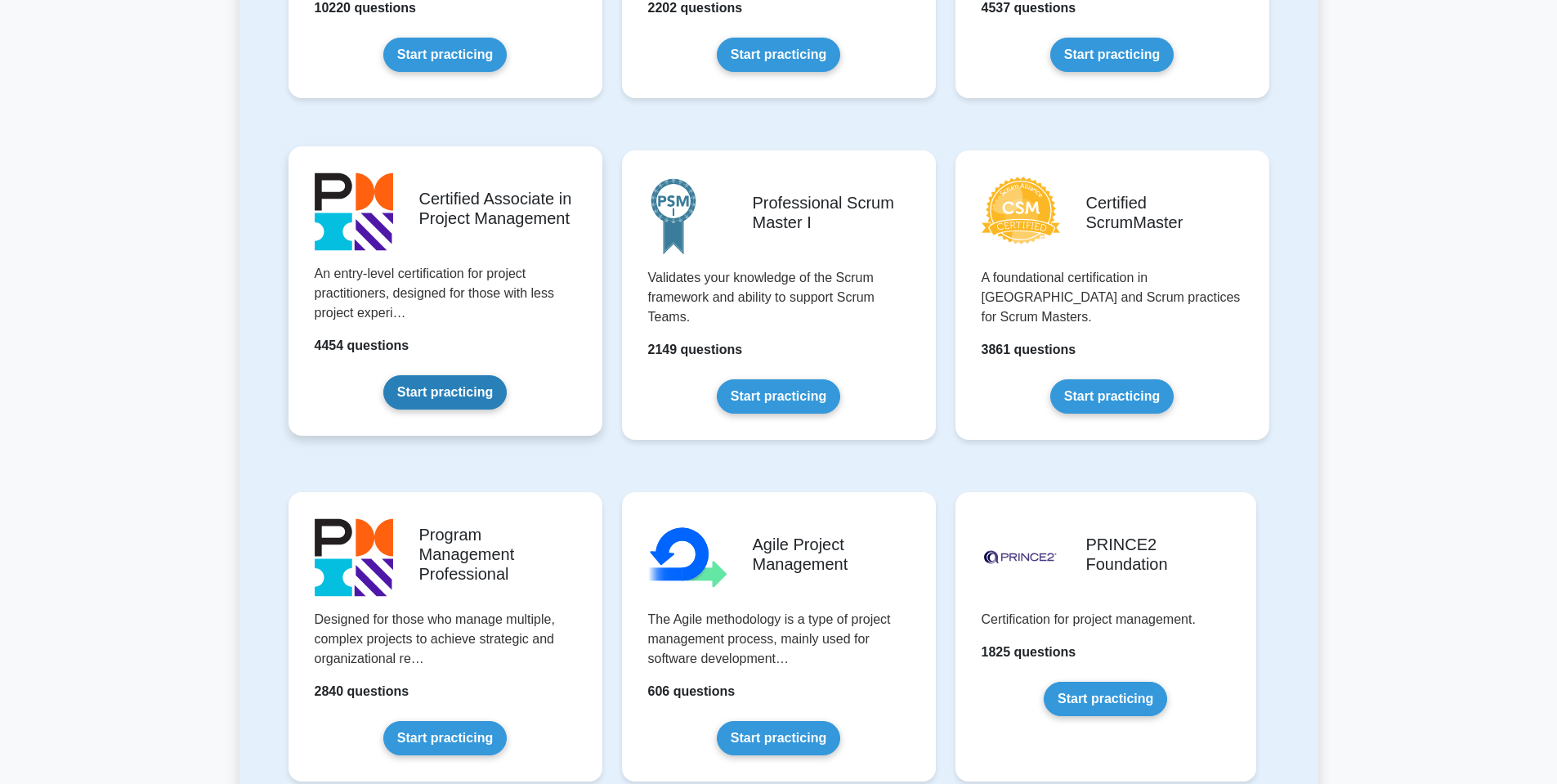
click at [444, 410] on link "Start practicing" at bounding box center [445, 392] width 123 height 34
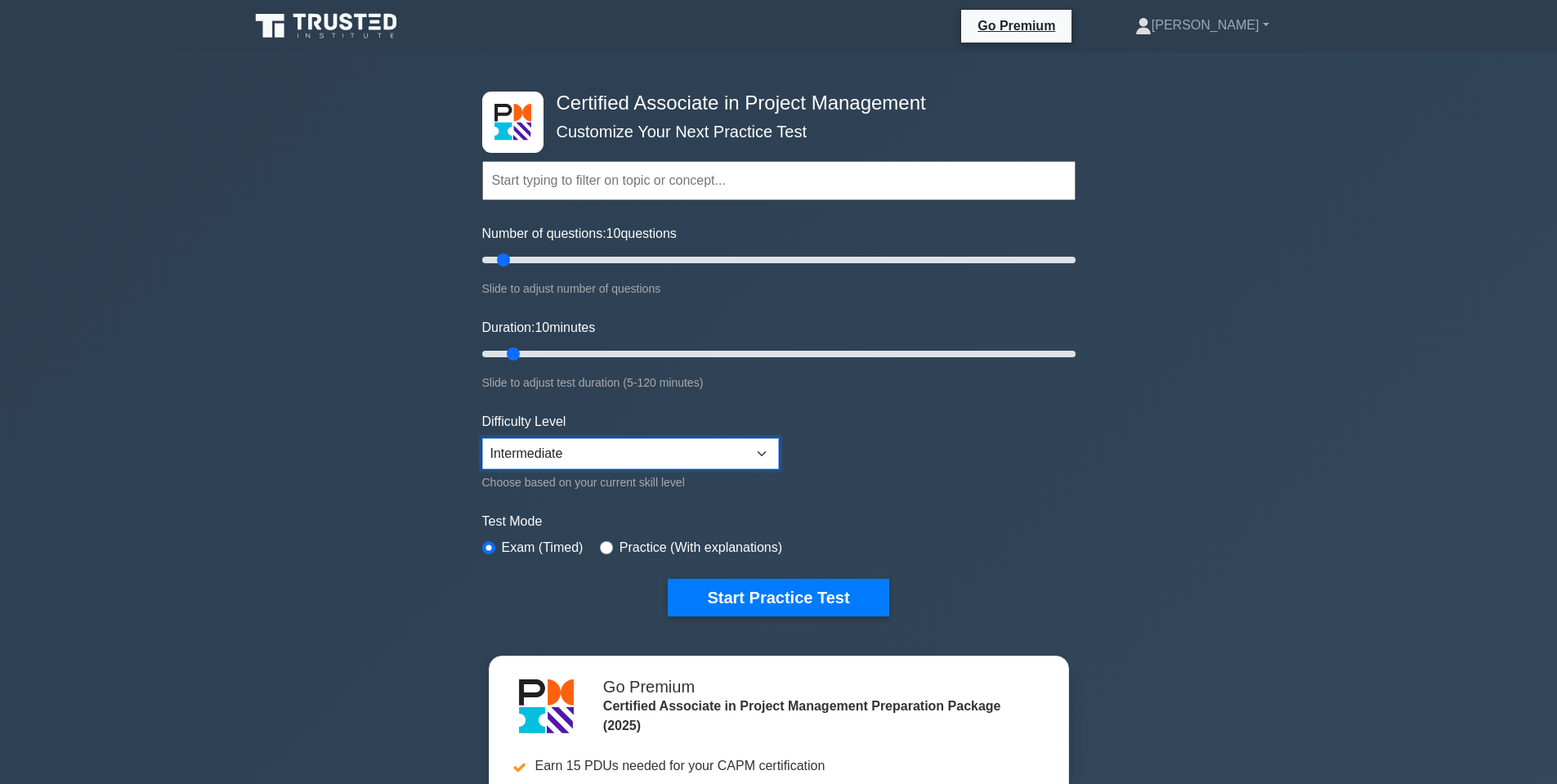
click at [620, 439] on select "Beginner Intermediate Expert" at bounding box center [630, 454] width 297 height 31
select select "expert"
click at [482, 439] on select "Beginner Intermediate Expert" at bounding box center [630, 454] width 297 height 31
click at [709, 591] on button "Start Practice Test" at bounding box center [778, 597] width 221 height 38
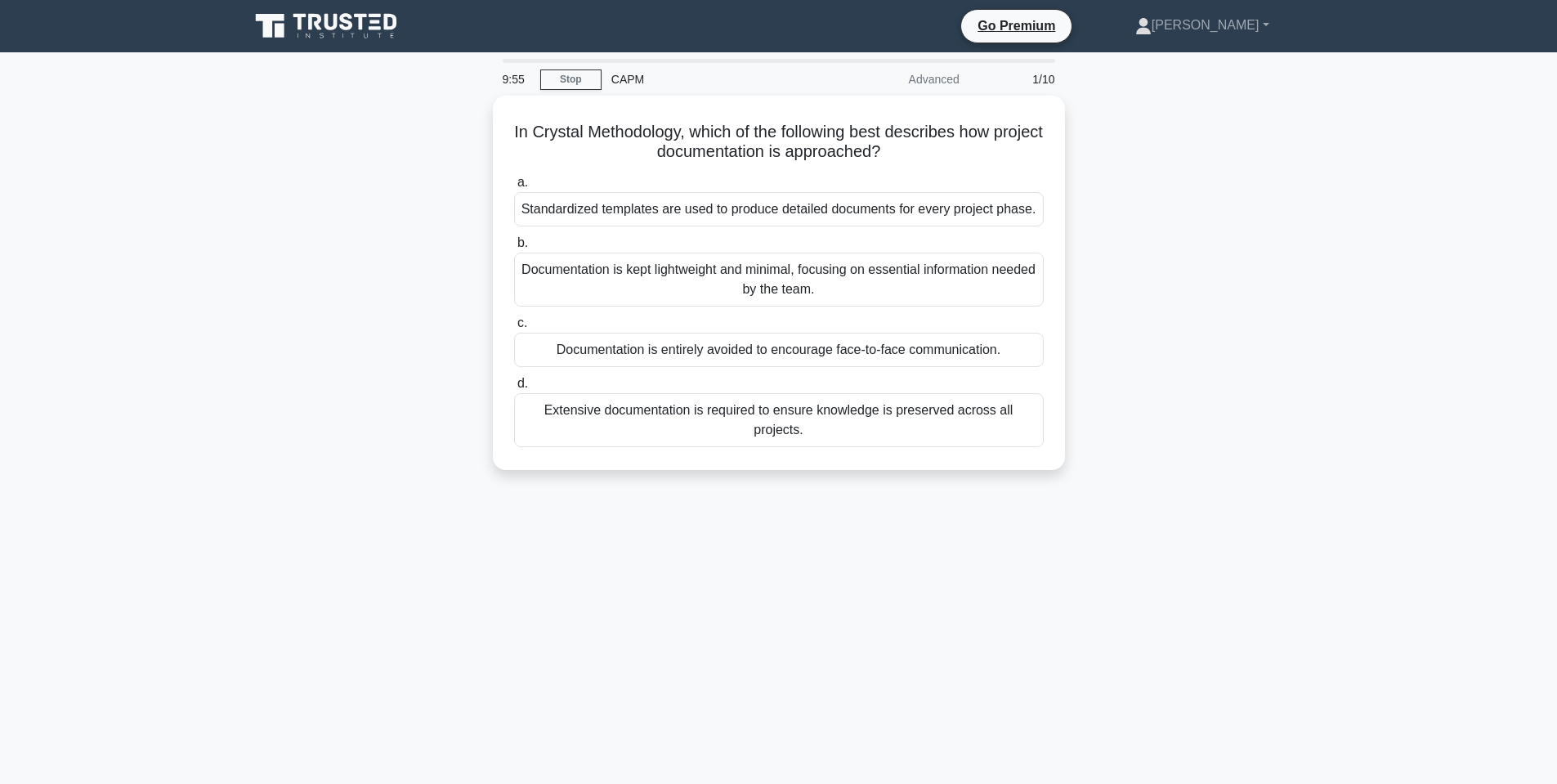
click at [283, 35] on icon at bounding box center [279, 30] width 10 height 14
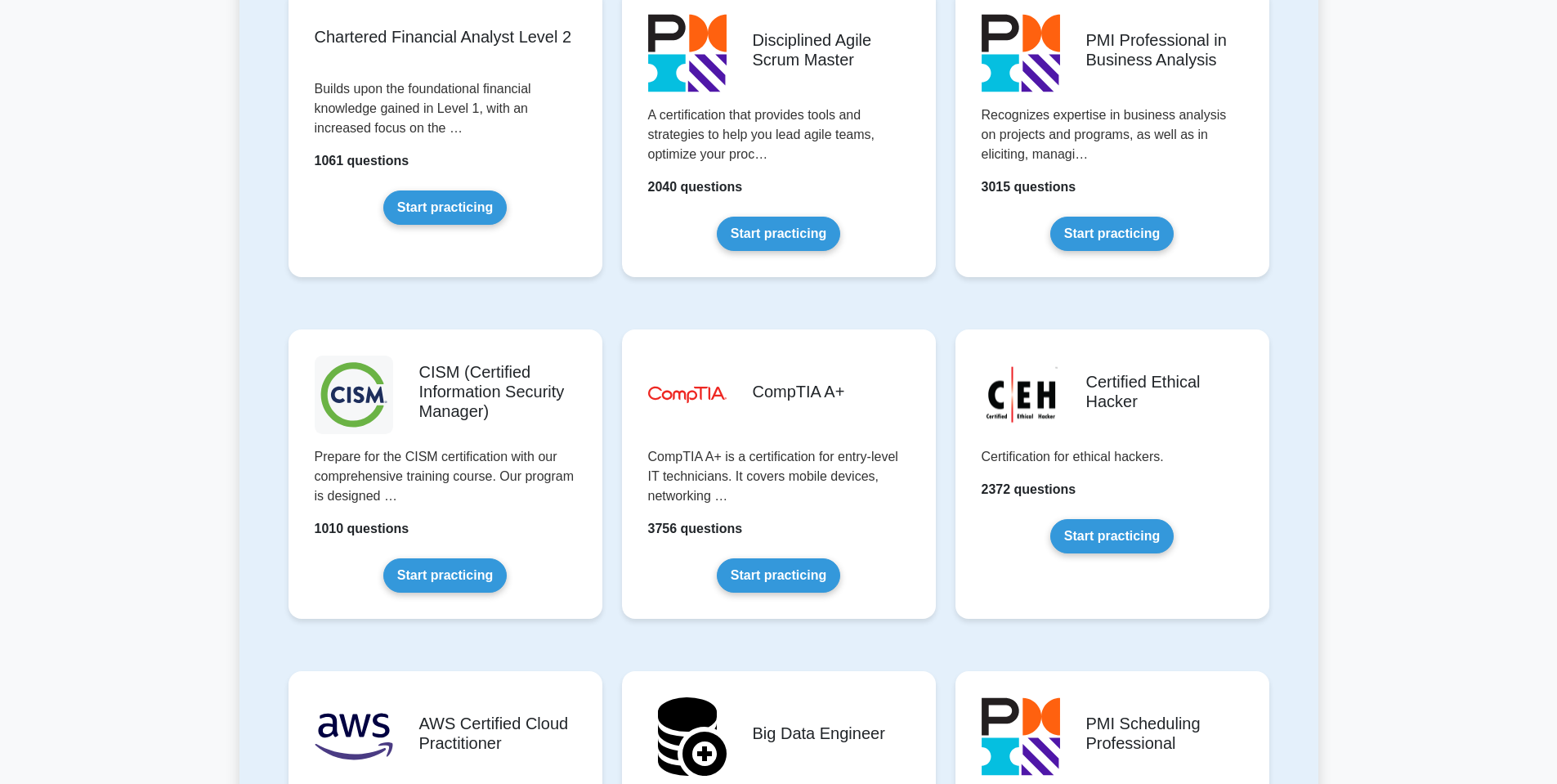
scroll to position [2785, 0]
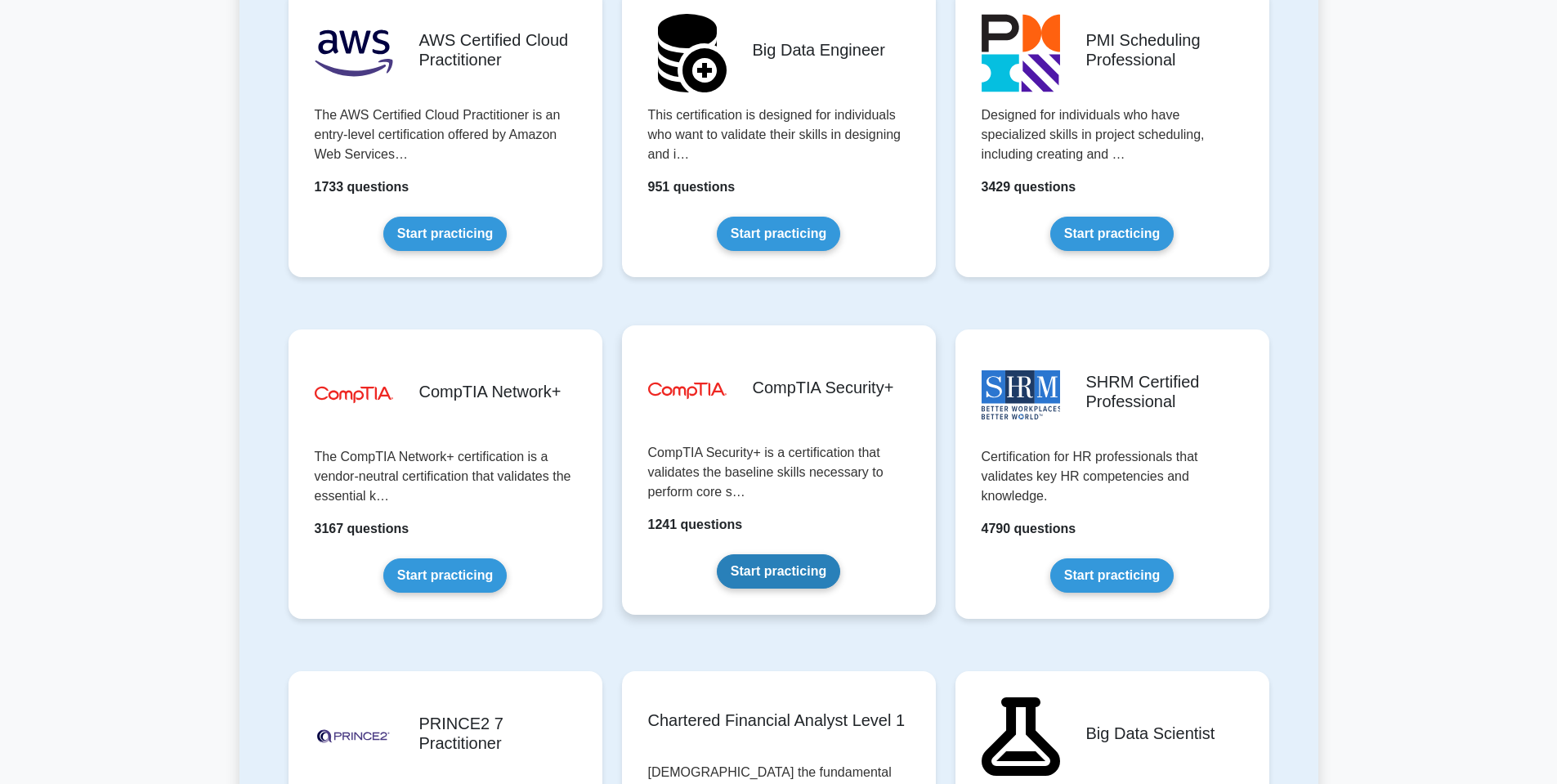
click at [840, 555] on link "Start practicing" at bounding box center [778, 571] width 123 height 34
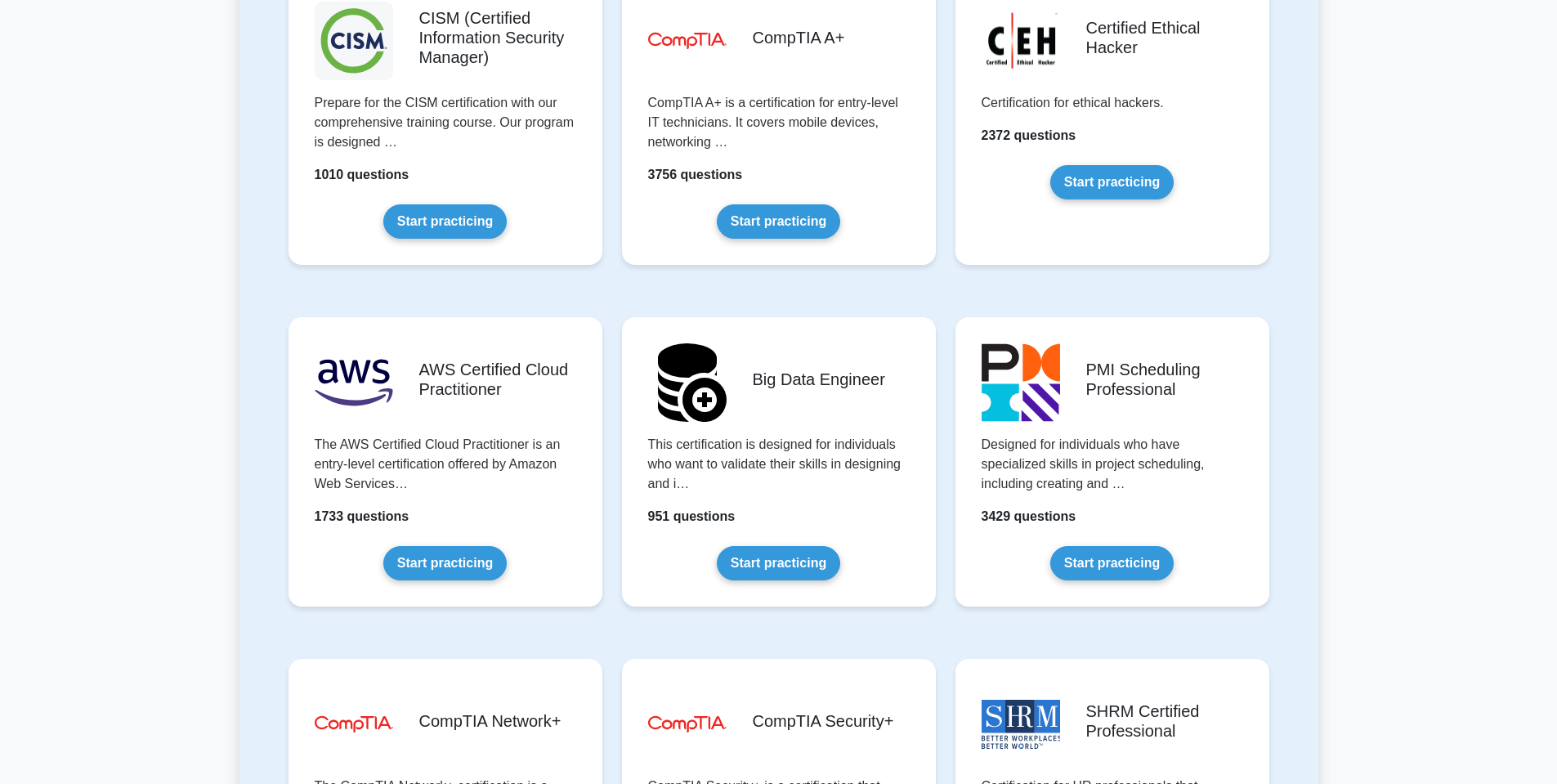
scroll to position [2376, 0]
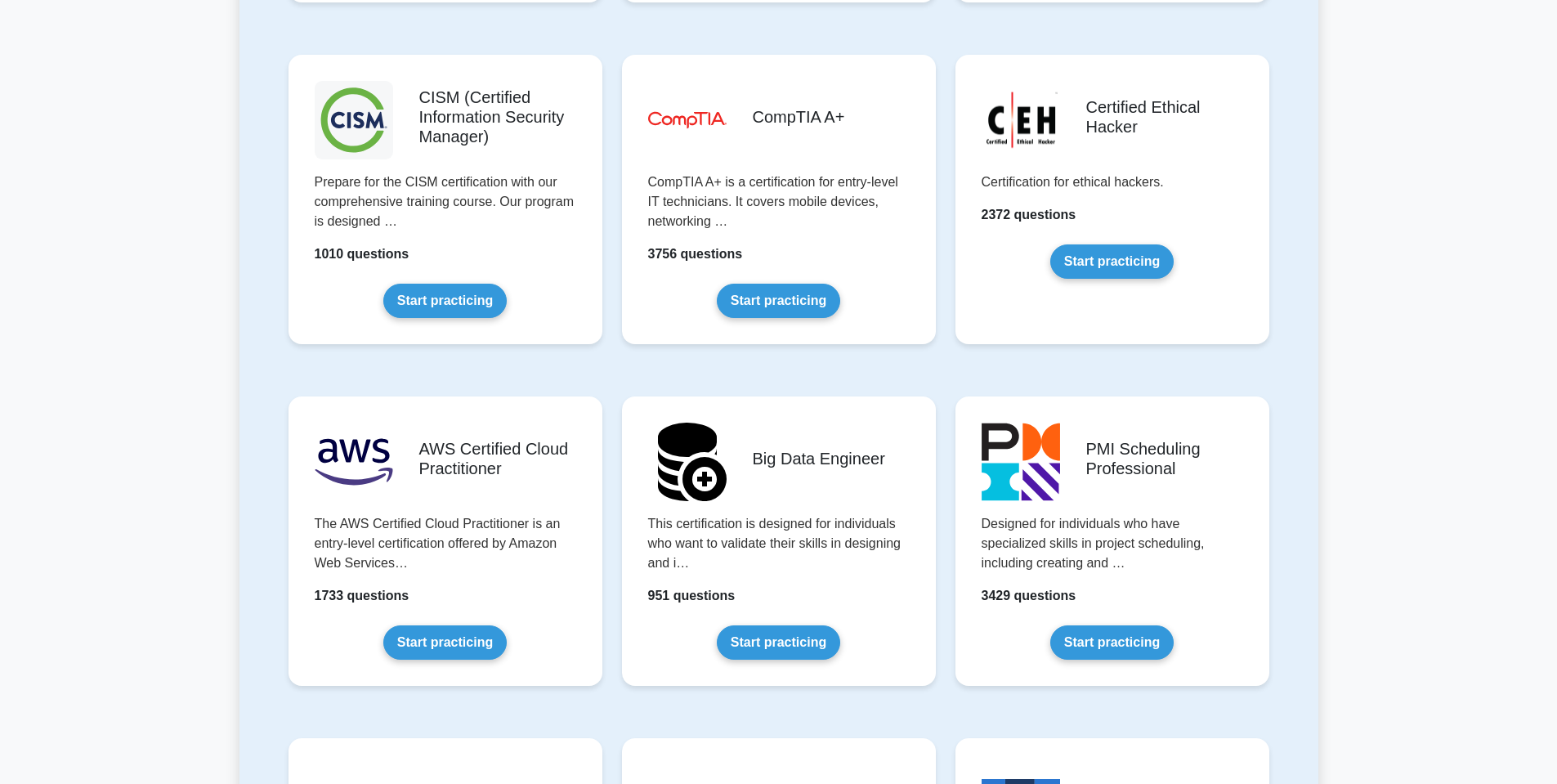
drag, startPoint x: 462, startPoint y: 2, endPoint x: 271, endPoint y: 30, distance: 193.0
click at [271, 31] on div "Featured test packages Project Management Professional Recognizes the competenc…" at bounding box center [778, 446] width 1079 height 5158
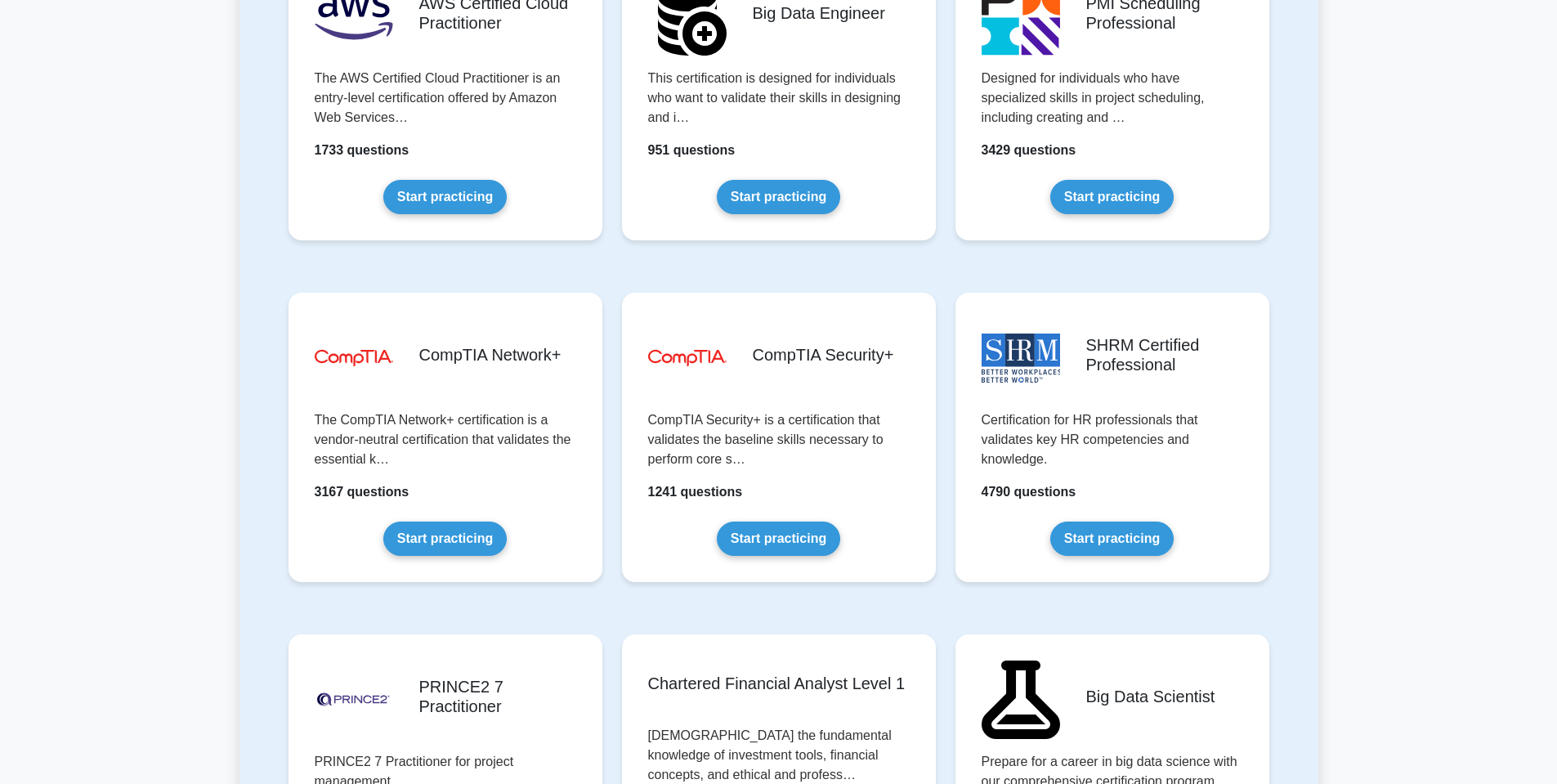
scroll to position [2621, 0]
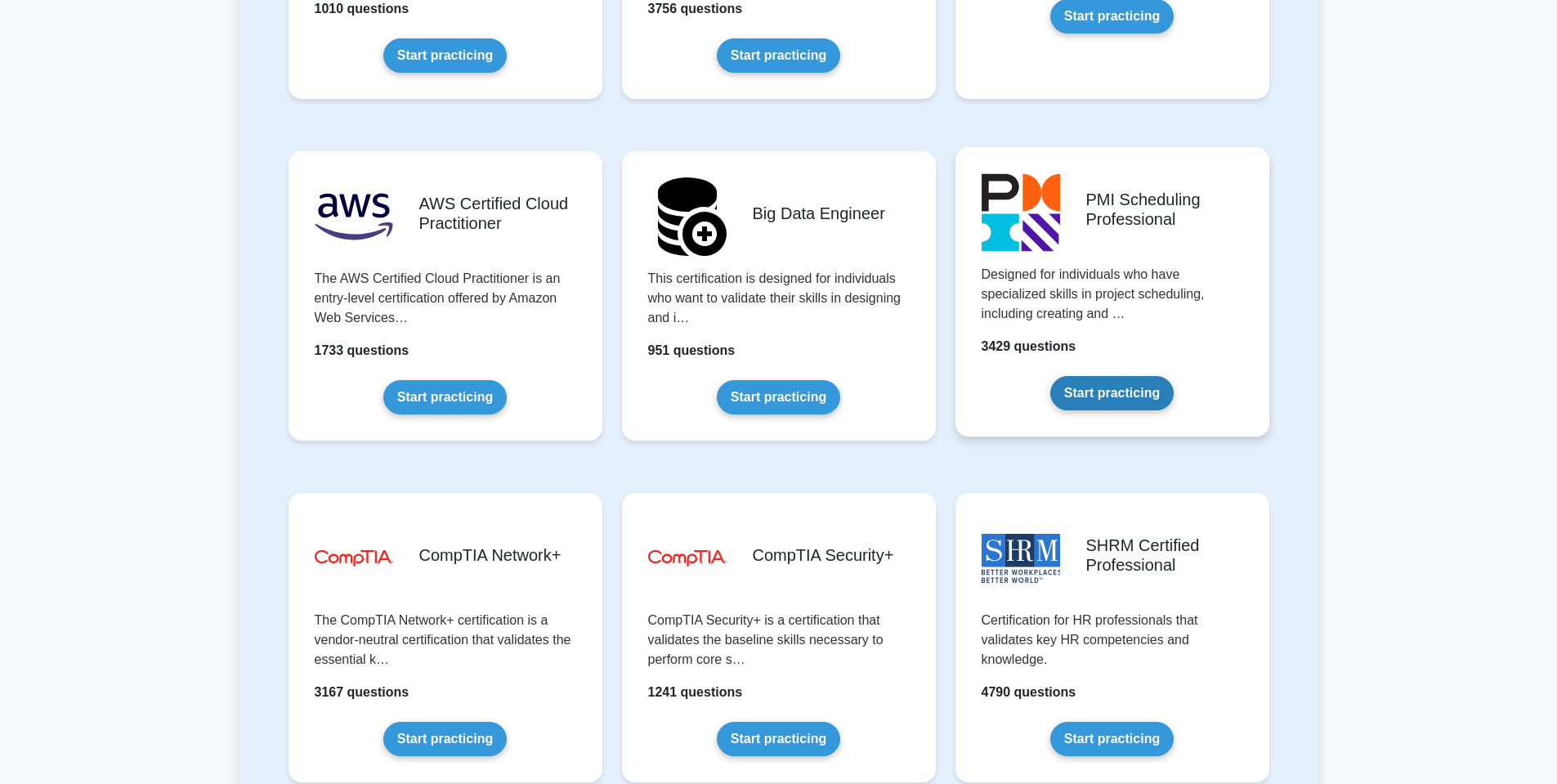
click at [1079, 400] on link "Start practicing" at bounding box center [1112, 392] width 123 height 34
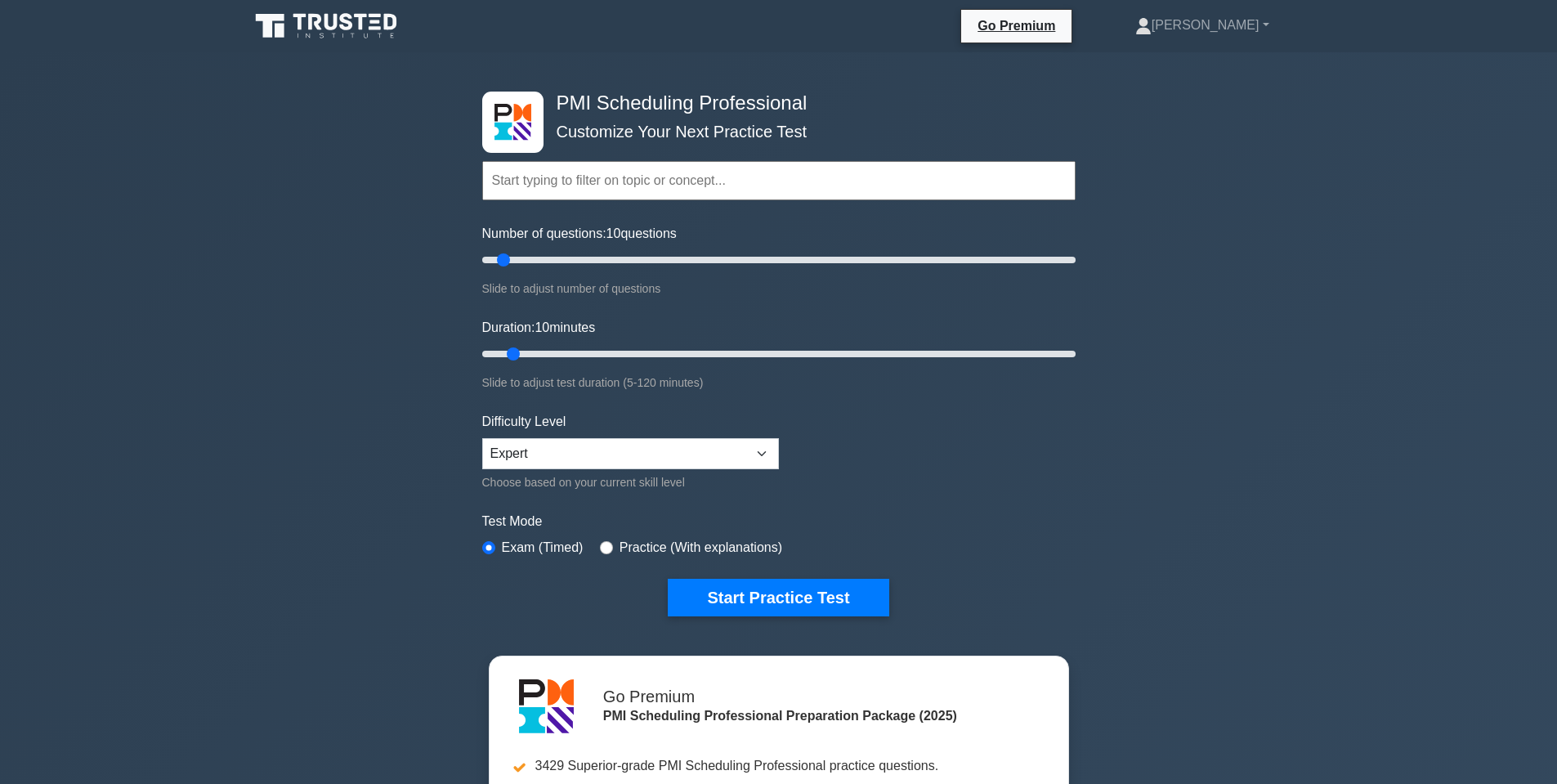
drag, startPoint x: 756, startPoint y: 601, endPoint x: 789, endPoint y: 418, distance: 186.0
click at [789, 418] on form "Topics Scheduling Principles and Concepts Understanding Project Requirements De…" at bounding box center [778, 364] width 593 height 505
drag, startPoint x: 773, startPoint y: 446, endPoint x: 767, endPoint y: 460, distance: 15.2
click at [773, 446] on select "Beginner Intermediate Expert" at bounding box center [630, 454] width 297 height 31
select select "intermediate"
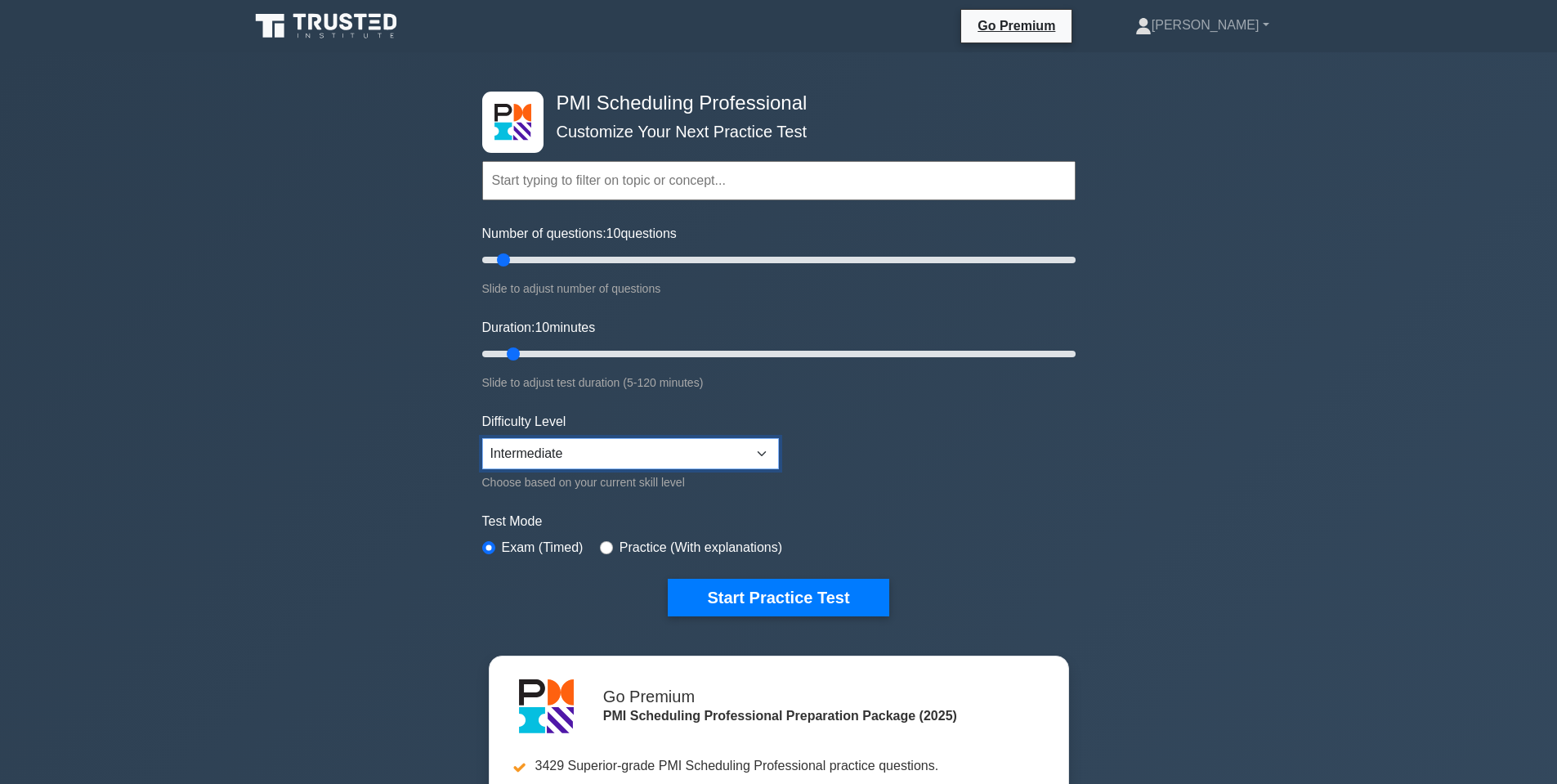
click at [482, 439] on select "Beginner Intermediate Expert" at bounding box center [630, 454] width 297 height 31
click at [793, 584] on button "Start Practice Test" at bounding box center [778, 597] width 221 height 38
